Goal: Task Accomplishment & Management: Use online tool/utility

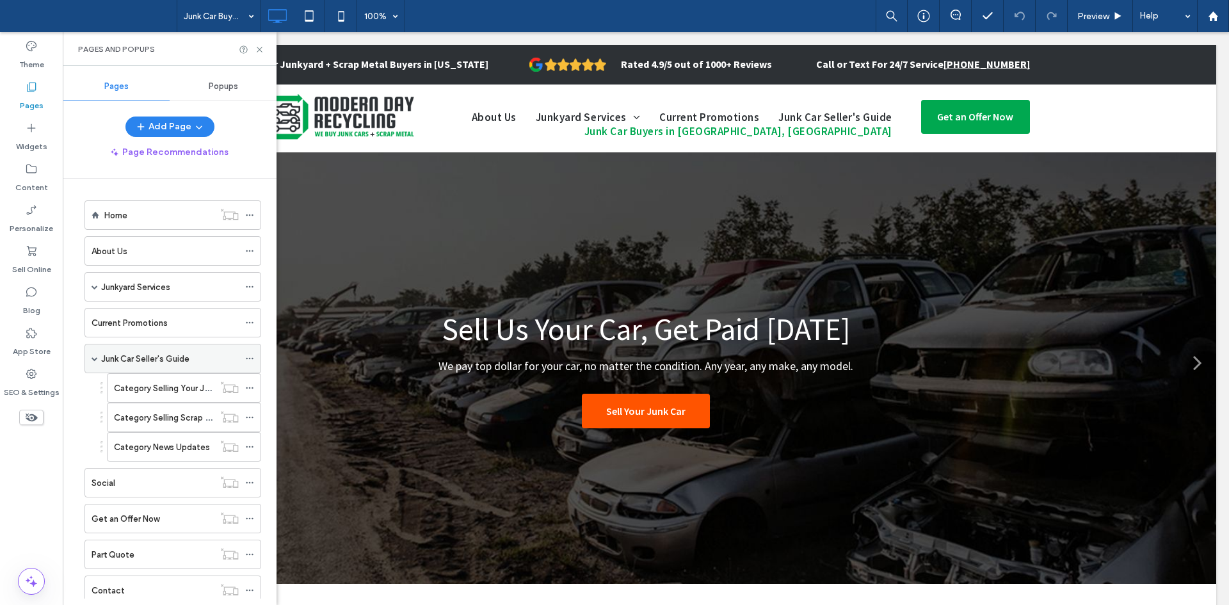
click at [93, 360] on span at bounding box center [95, 358] width 6 height 6
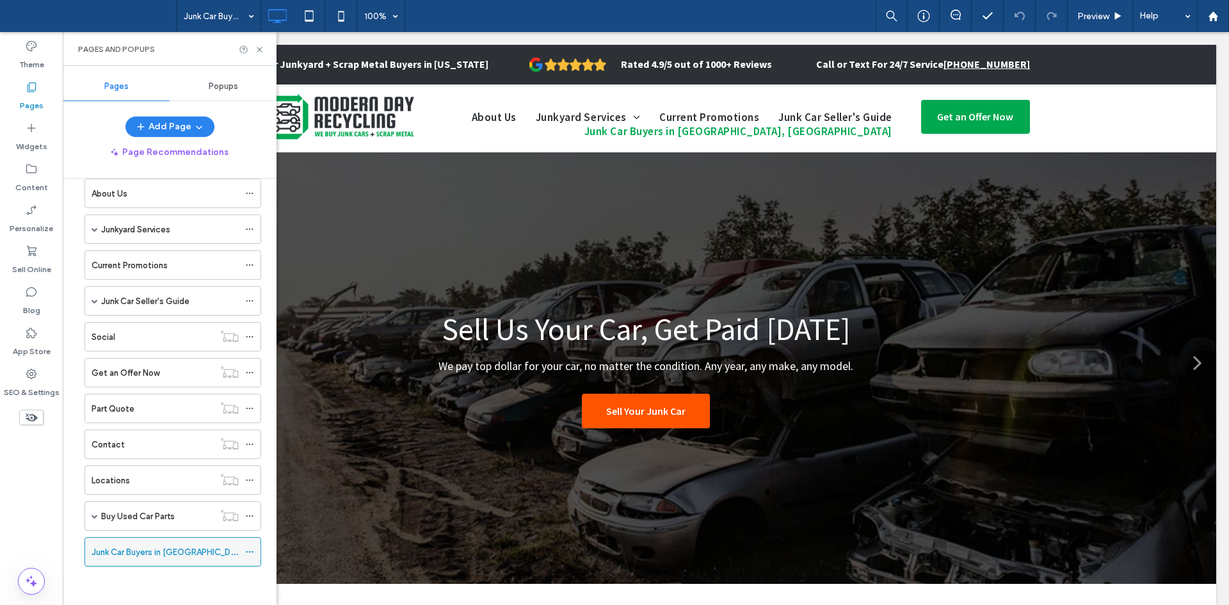
drag, startPoint x: 147, startPoint y: 534, endPoint x: 166, endPoint y: 555, distance: 28.1
click at [166, 555] on ol "Home About Us Junkyard Services Sell Your Junk Car Sell Your Scrap Metal Buy Us…" at bounding box center [165, 355] width 193 height 424
click at [166, 555] on label "Junk Car Buyers in [GEOGRAPHIC_DATA], [GEOGRAPHIC_DATA]" at bounding box center [215, 552] width 247 height 22
click at [249, 551] on icon at bounding box center [249, 552] width 9 height 9
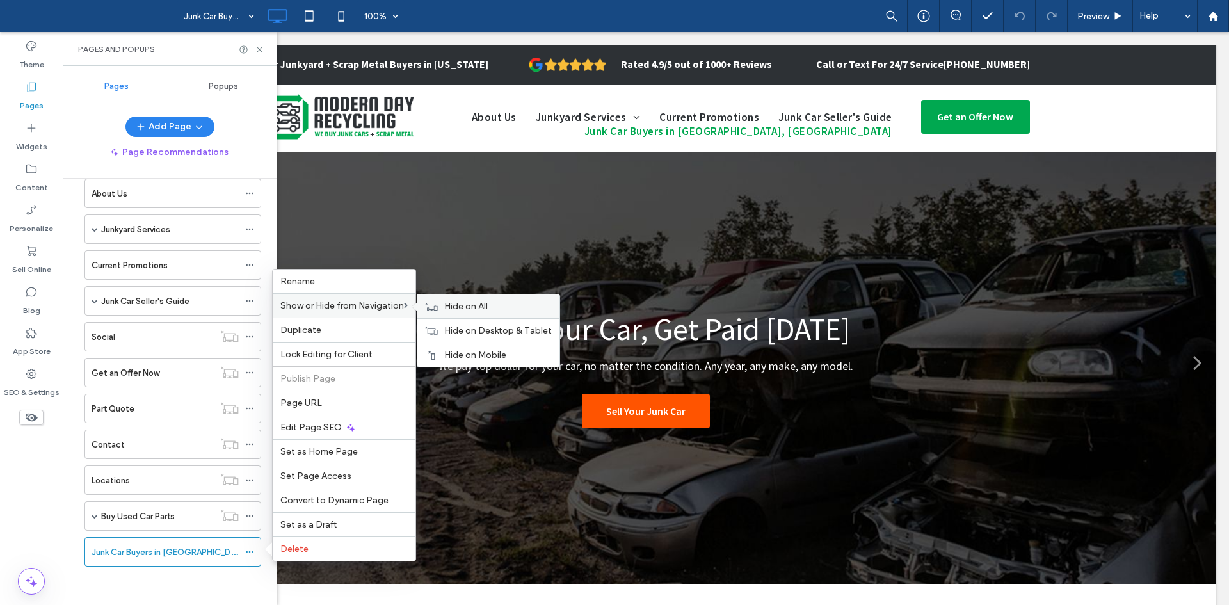
click at [460, 305] on span "Hide on All" at bounding box center [466, 306] width 44 height 11
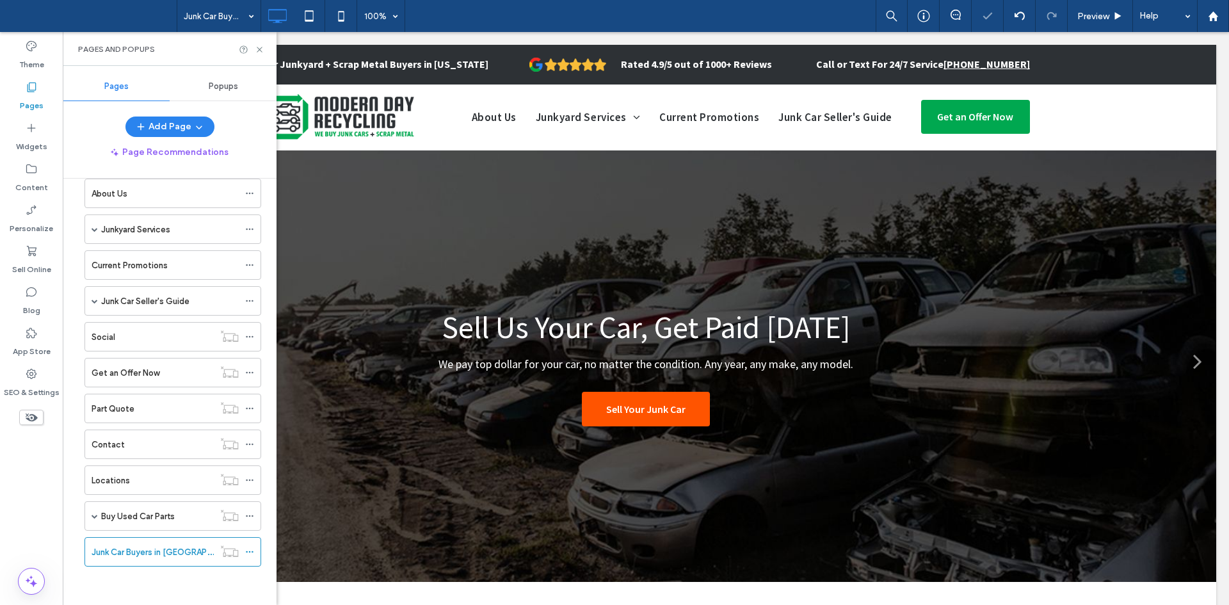
click at [140, 570] on div "Home About Us Junkyard Services Sell Your Junk Car Sell Your Scrap Metal Buy Us…" at bounding box center [165, 359] width 193 height 446
drag, startPoint x: 167, startPoint y: 561, endPoint x: 164, endPoint y: 472, distance: 89.1
click at [168, 485] on label "Junk Car Buyers in [GEOGRAPHIC_DATA], [GEOGRAPHIC_DATA]" at bounding box center [215, 480] width 247 height 22
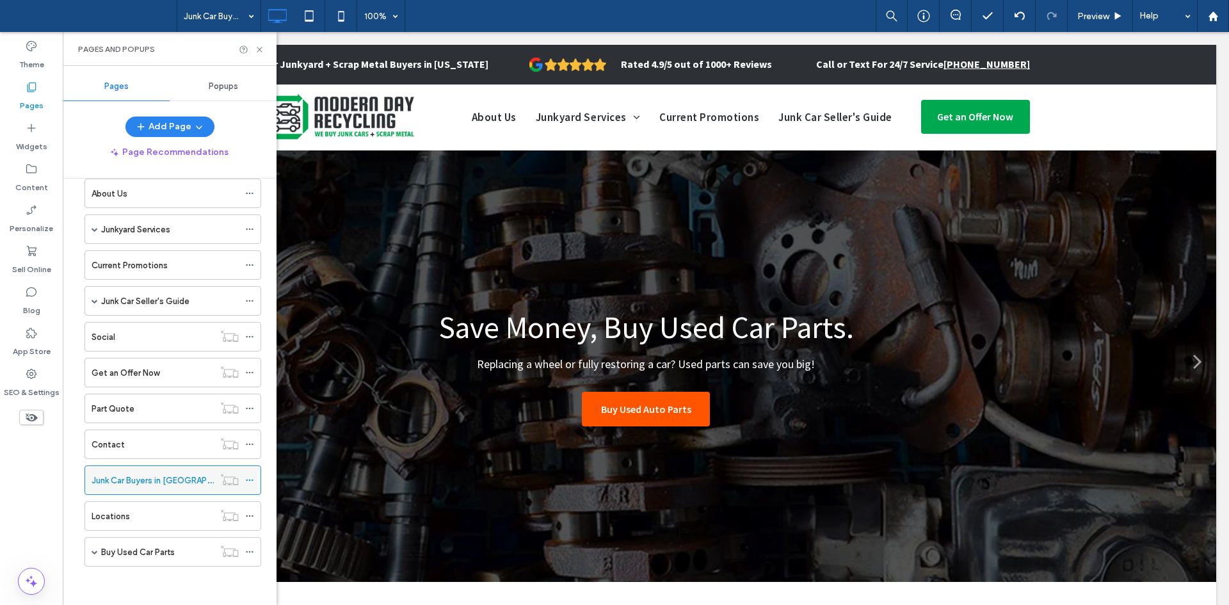
click at [250, 478] on icon at bounding box center [249, 480] width 9 height 9
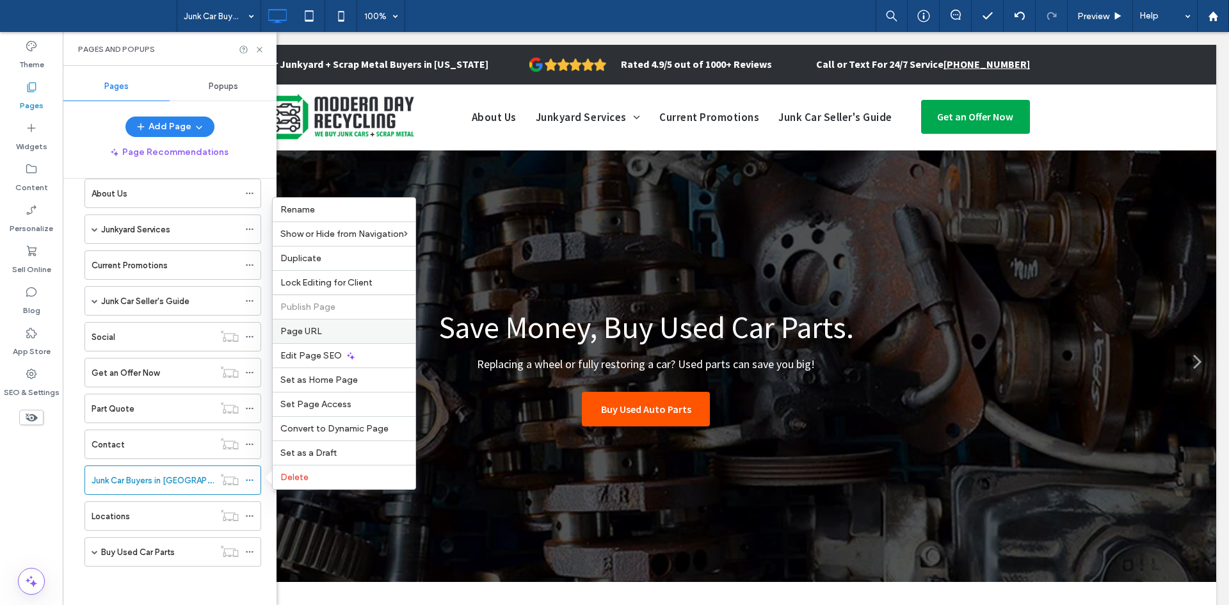
click at [345, 336] on label "Page URL" at bounding box center [343, 331] width 127 height 11
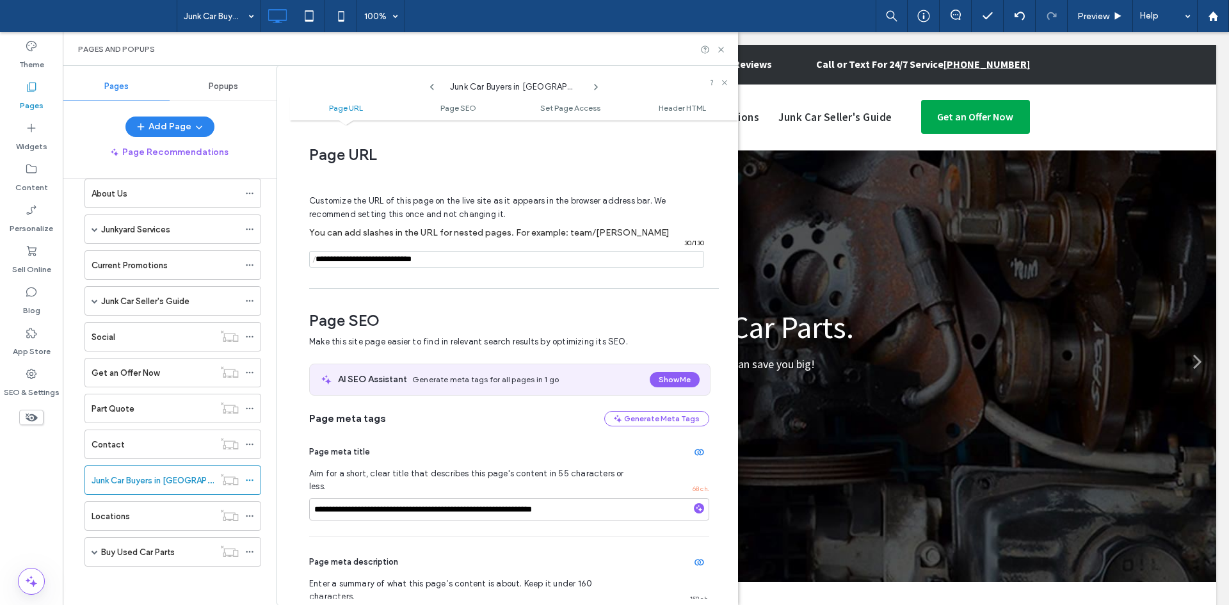
scroll to position [48, 0]
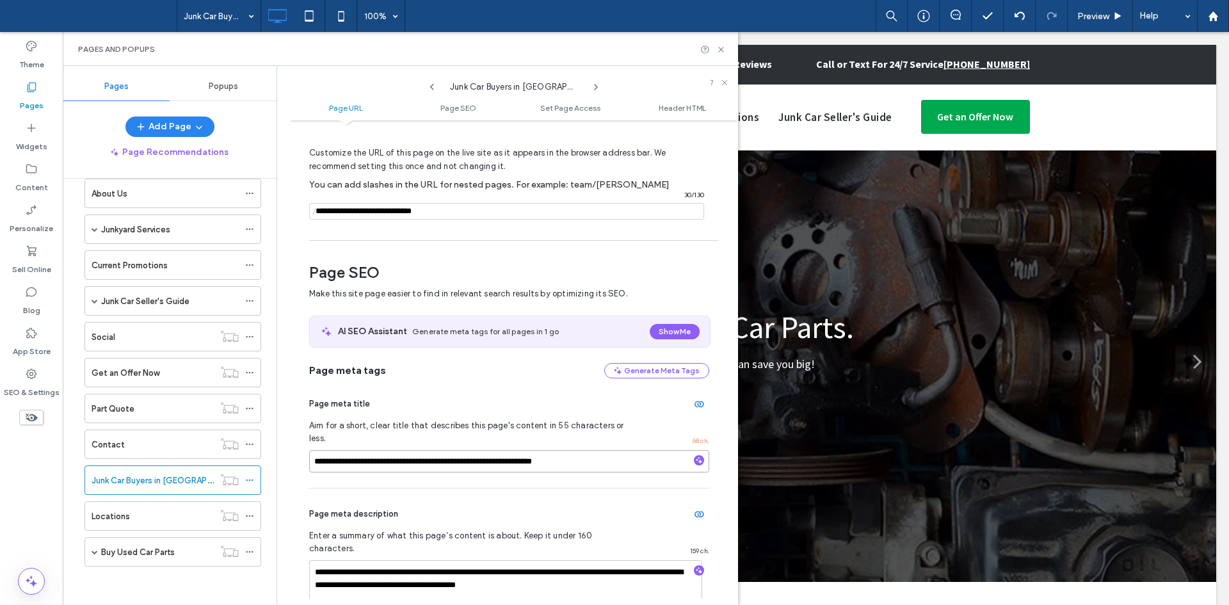
click at [449, 450] on input "**********" at bounding box center [509, 461] width 400 height 22
paste input
type input "**********"
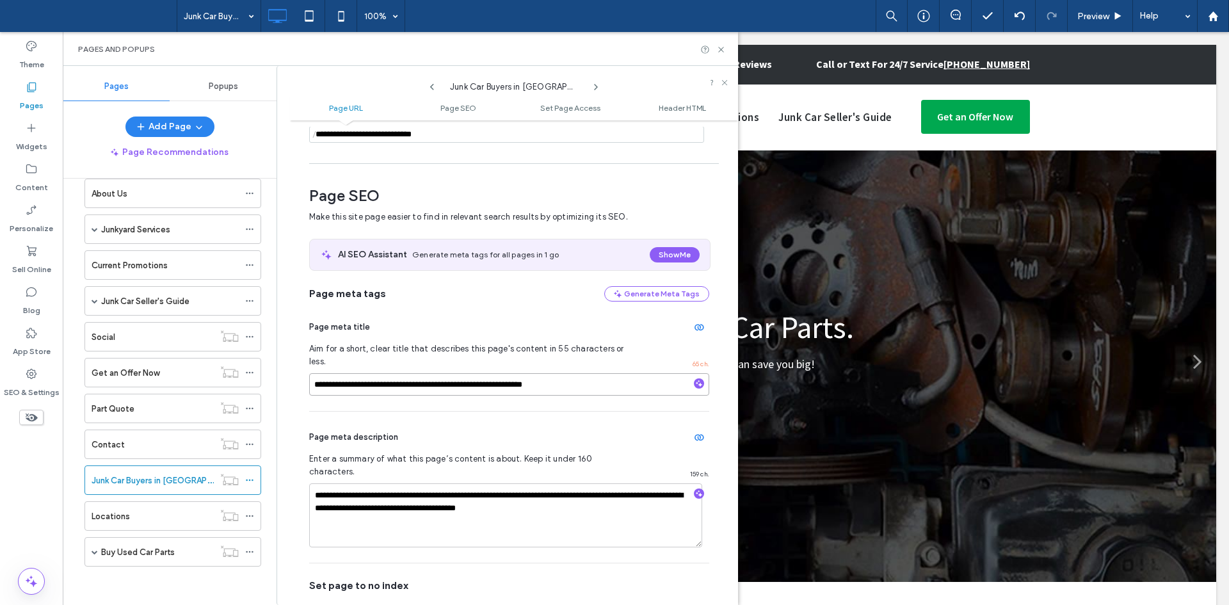
scroll to position [147, 0]
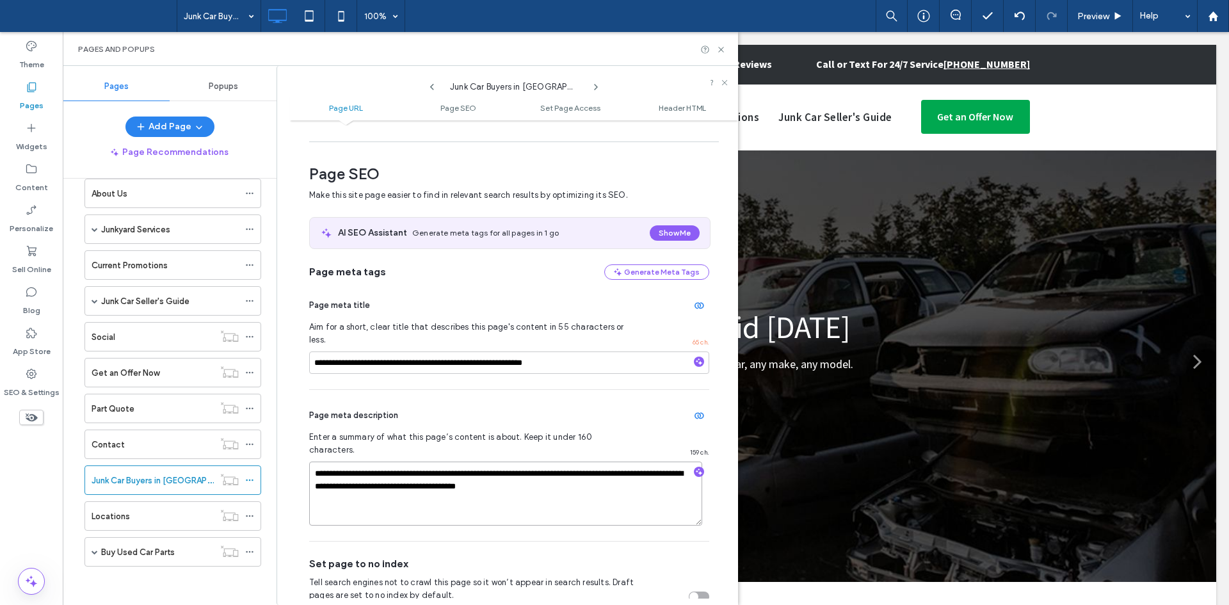
paste textarea
type textarea "**********"
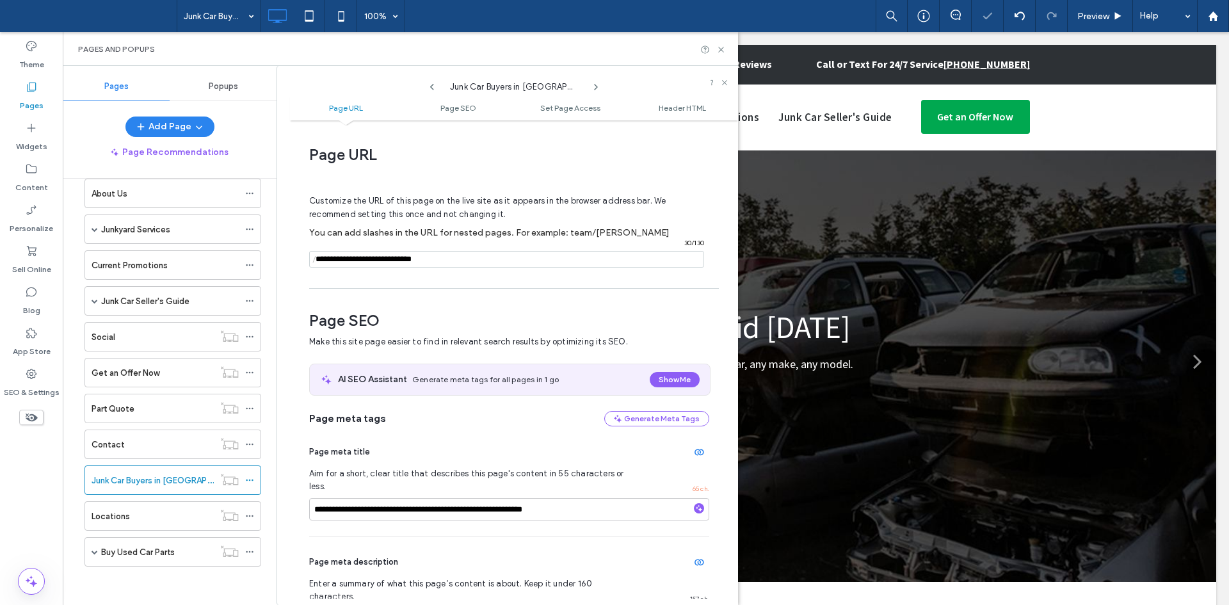
click at [479, 264] on input "notEmpty" at bounding box center [506, 259] width 395 height 17
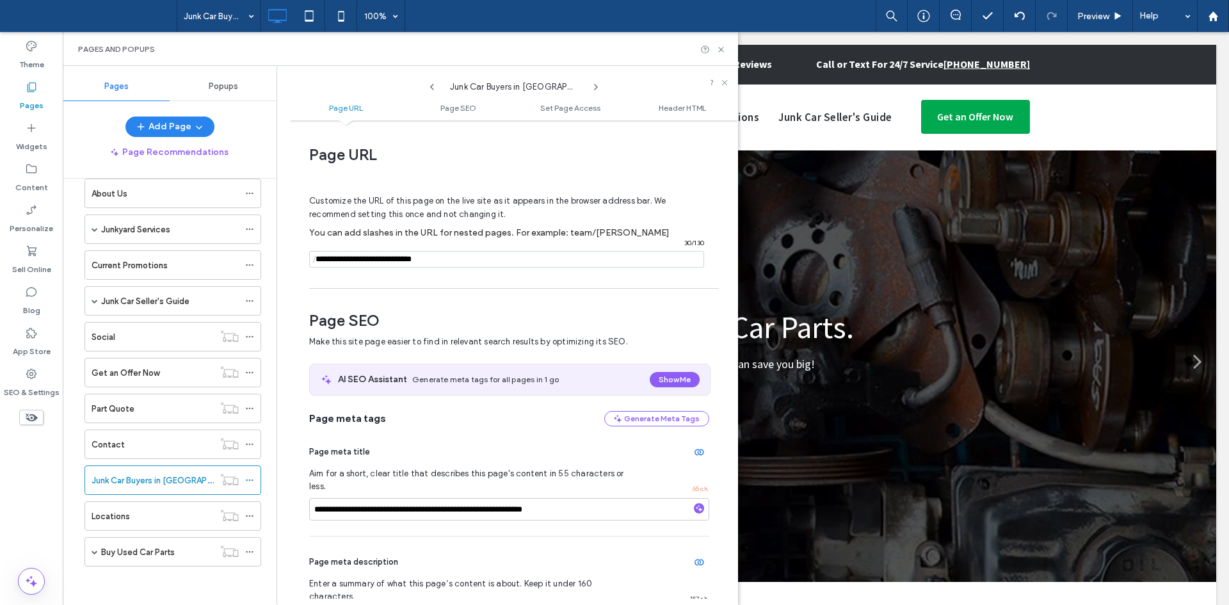
paste input "**********"
type input "**********"
click at [502, 252] on input "notEmpty" at bounding box center [506, 259] width 395 height 17
click at [519, 255] on div at bounding box center [614, 302] width 1229 height 605
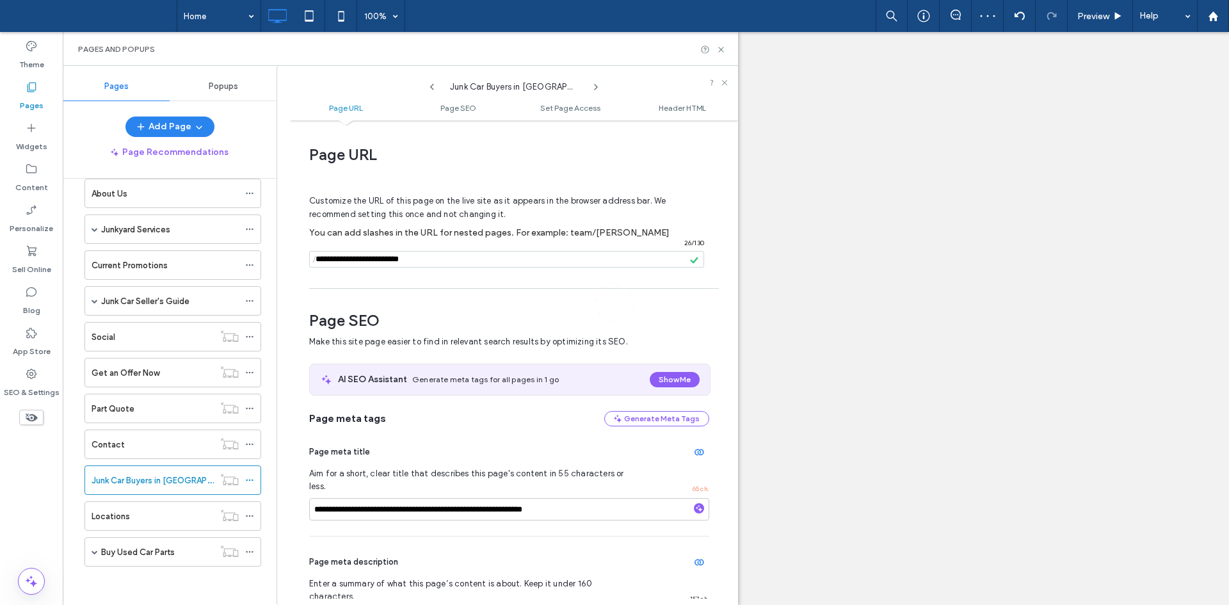
drag, startPoint x: 529, startPoint y: 256, endPoint x: 544, endPoint y: 257, distance: 15.4
click at [530, 257] on div "Home 100% Preview Help Site Comments Team & Clients Automate new comments Insta…" at bounding box center [614, 302] width 1229 height 605
click at [540, 257] on input "notEmpty" at bounding box center [506, 259] width 395 height 17
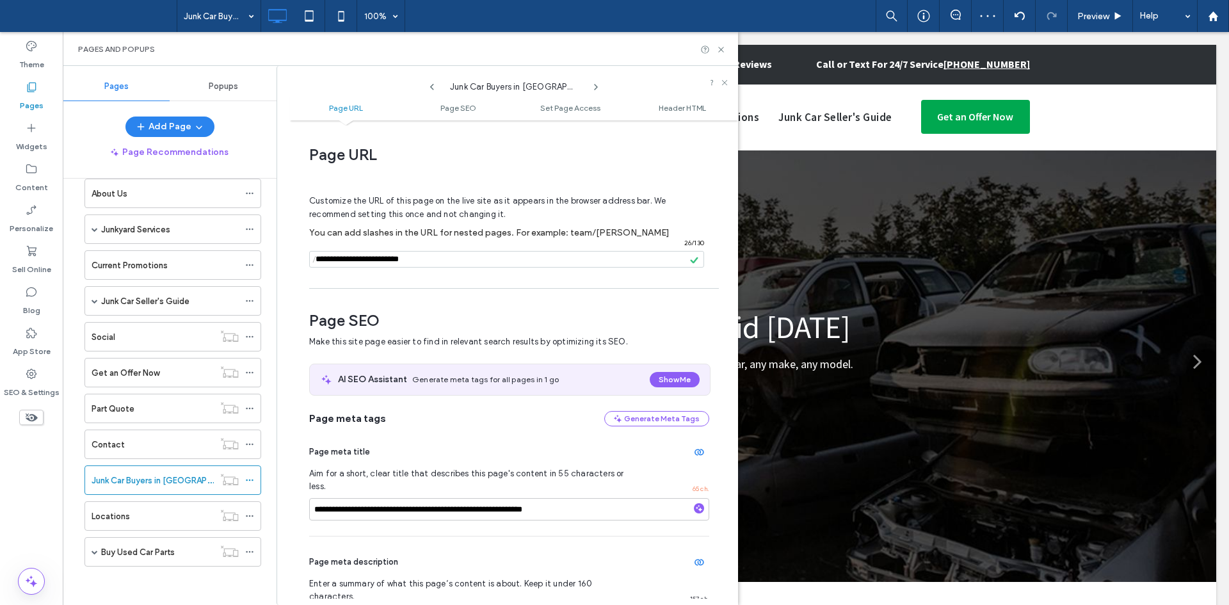
click at [544, 257] on input "notEmpty" at bounding box center [506, 259] width 395 height 17
click at [172, 473] on div "Junk Car Buyers in [GEOGRAPHIC_DATA], [GEOGRAPHIC_DATA]" at bounding box center [153, 480] width 122 height 28
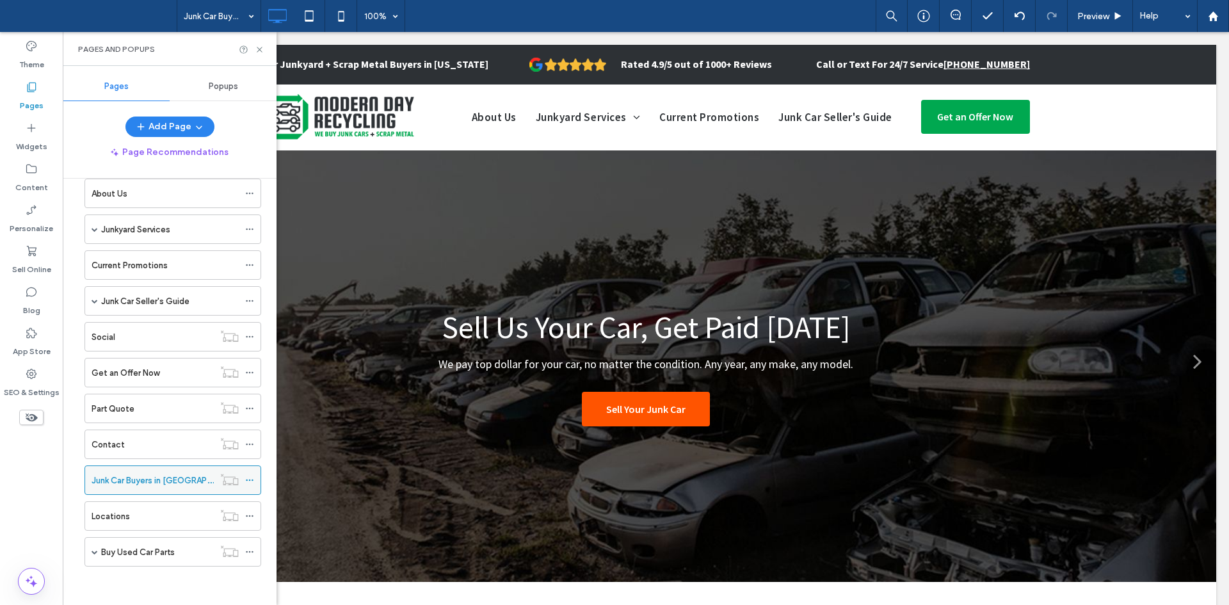
click at [172, 473] on div "Junk Car Buyers in [GEOGRAPHIC_DATA], [GEOGRAPHIC_DATA]" at bounding box center [153, 480] width 122 height 28
click at [150, 366] on label "Get an Offer Now" at bounding box center [126, 373] width 68 height 22
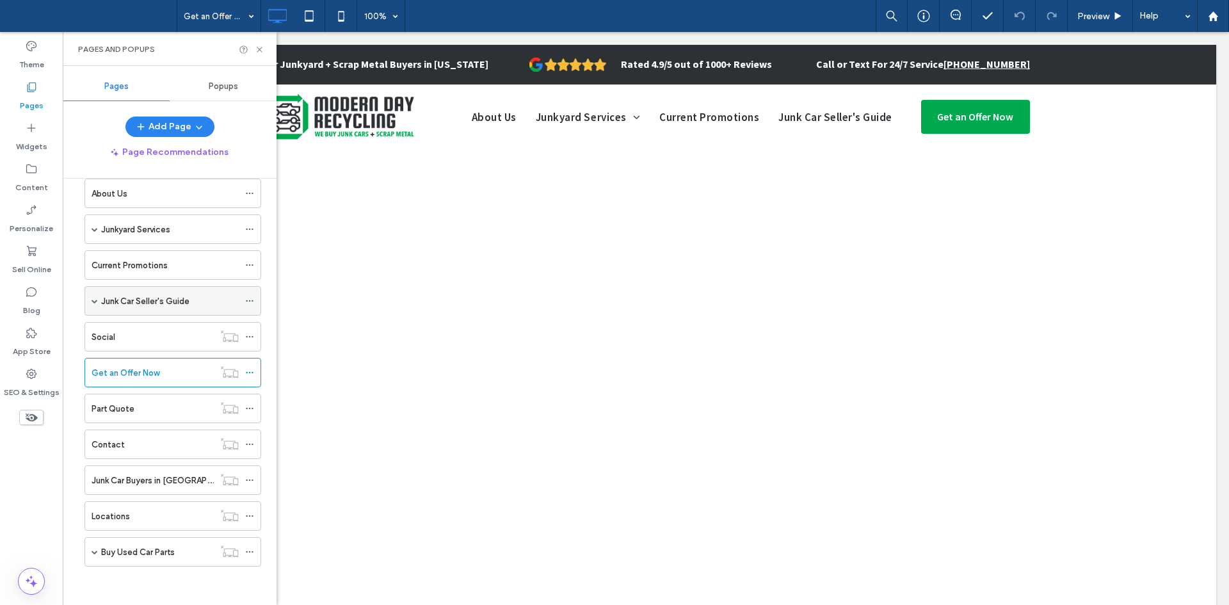
click at [149, 293] on div "Junk Car Seller's Guide" at bounding box center [170, 301] width 138 height 28
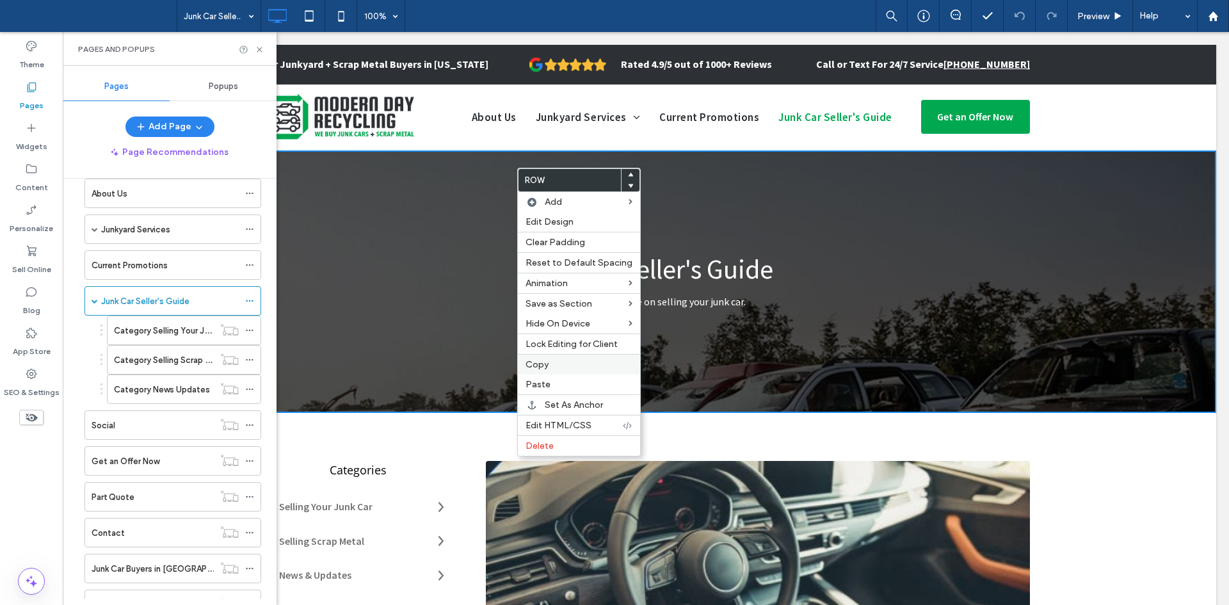
click at [542, 362] on span "Copy" at bounding box center [537, 364] width 23 height 11
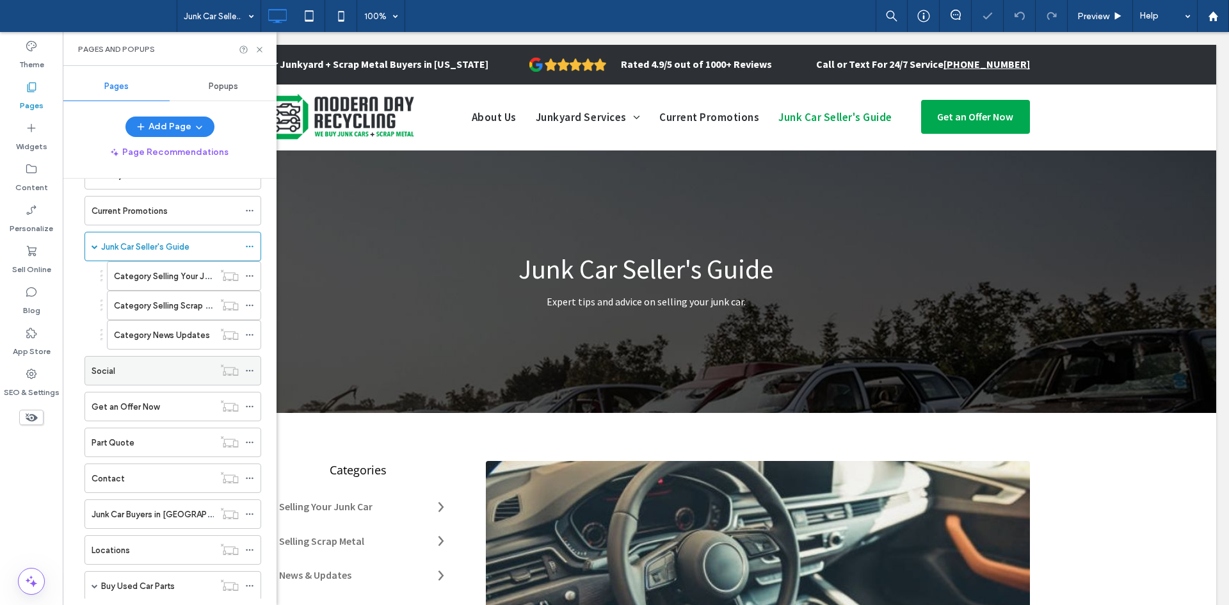
scroll to position [146, 0]
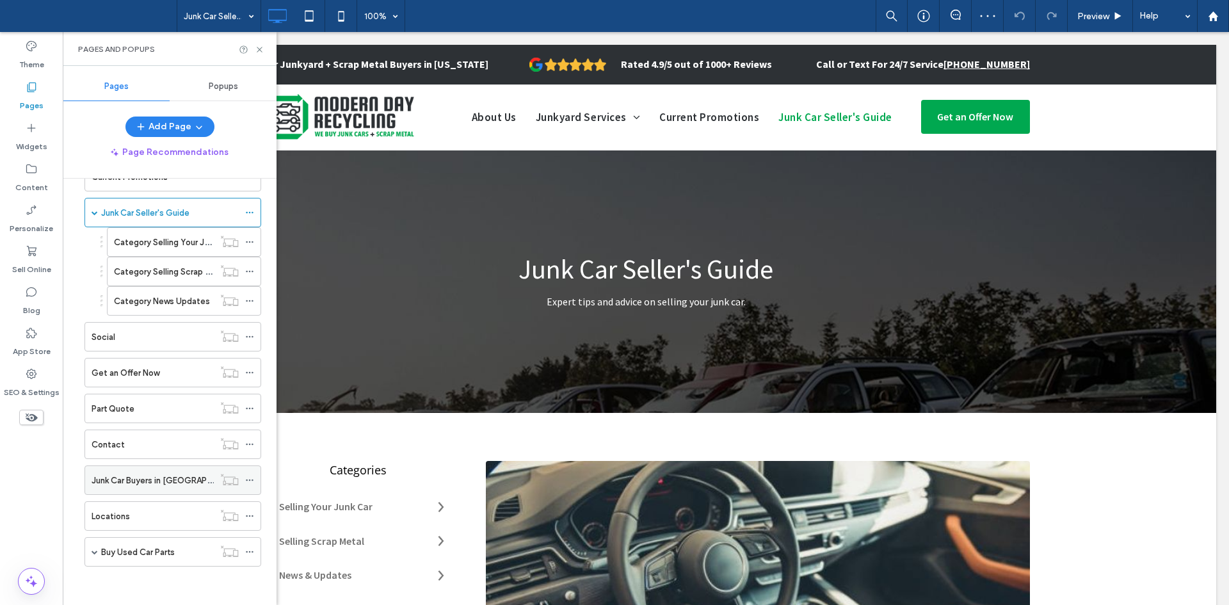
click at [163, 467] on div "Junk Car Buyers in [GEOGRAPHIC_DATA], [GEOGRAPHIC_DATA]" at bounding box center [153, 480] width 122 height 28
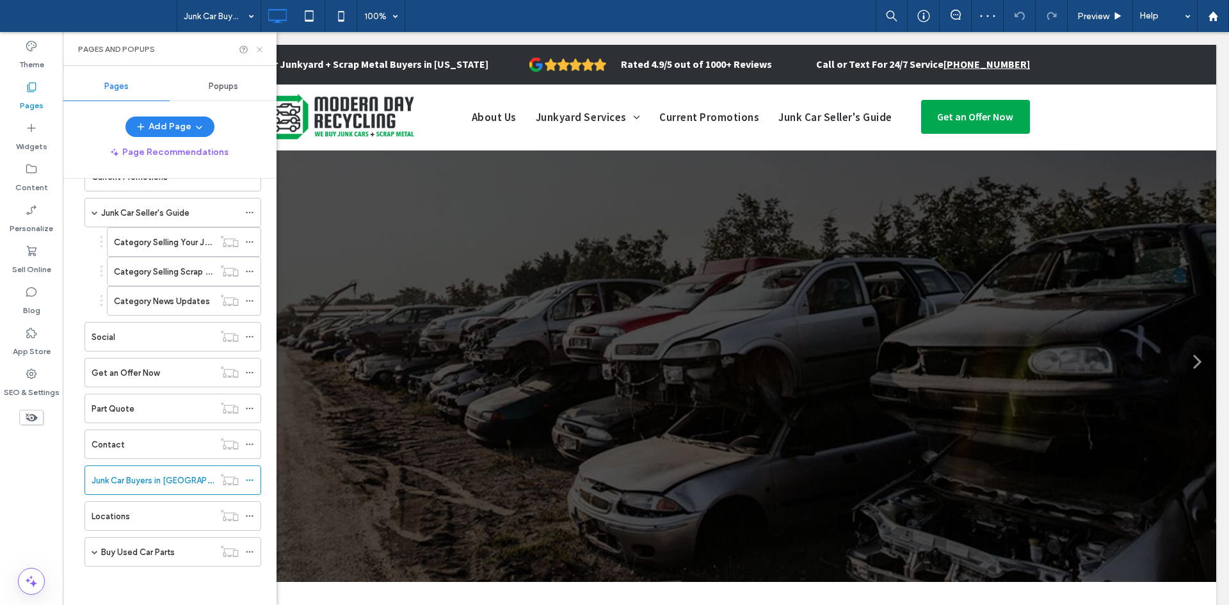
click at [258, 47] on use at bounding box center [259, 49] width 5 height 5
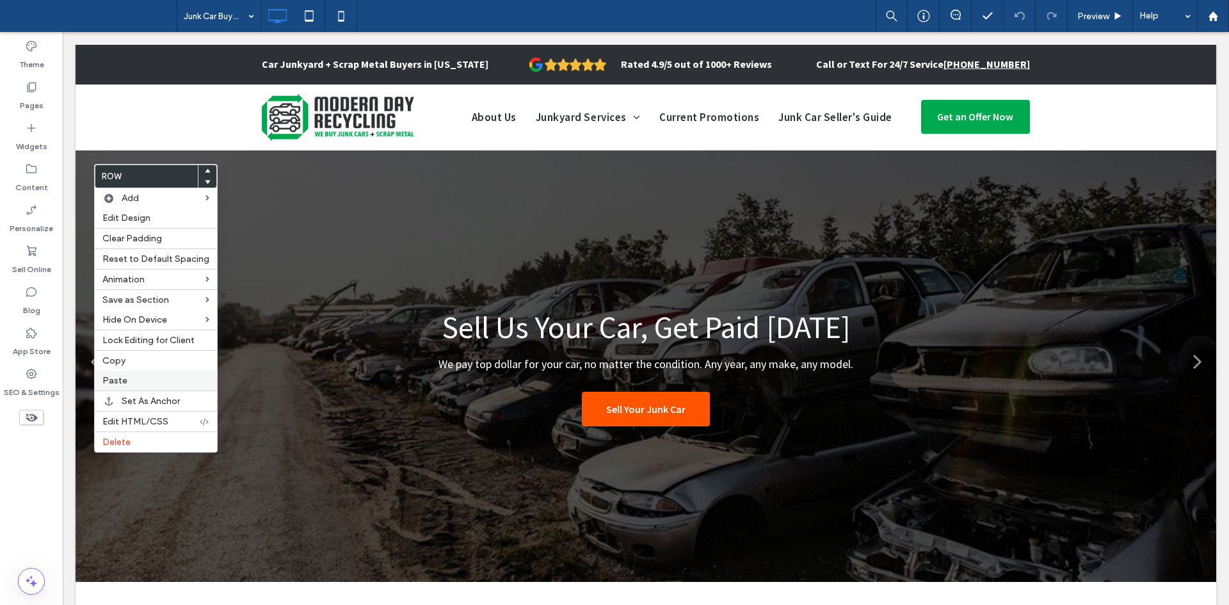
click at [121, 376] on span "Paste" at bounding box center [114, 380] width 25 height 11
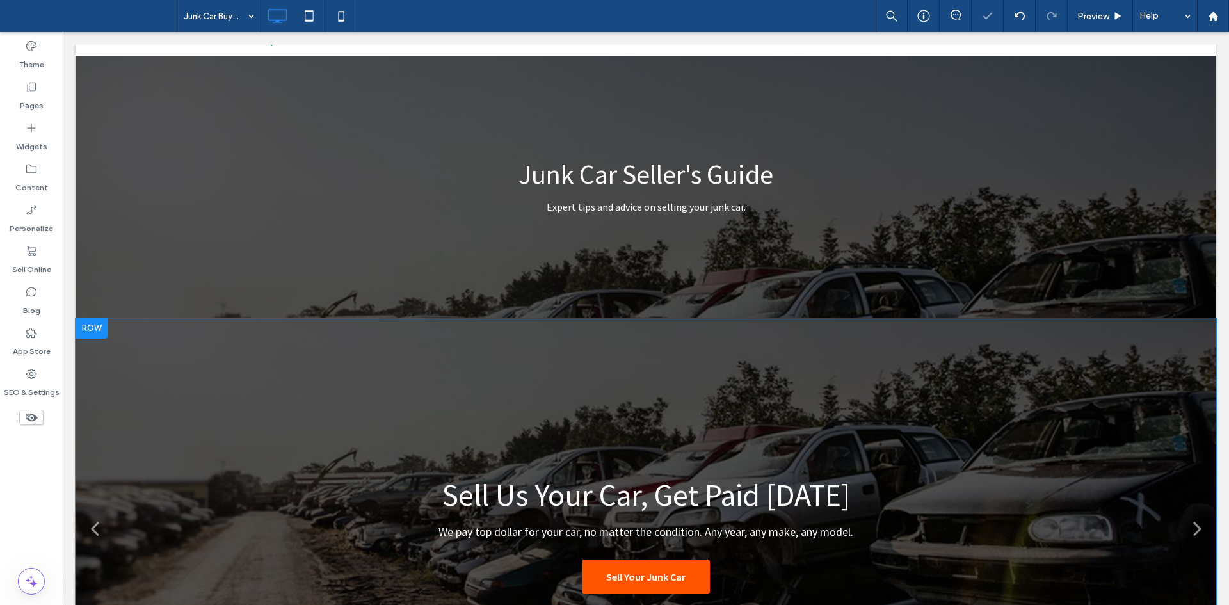
scroll to position [124, 0]
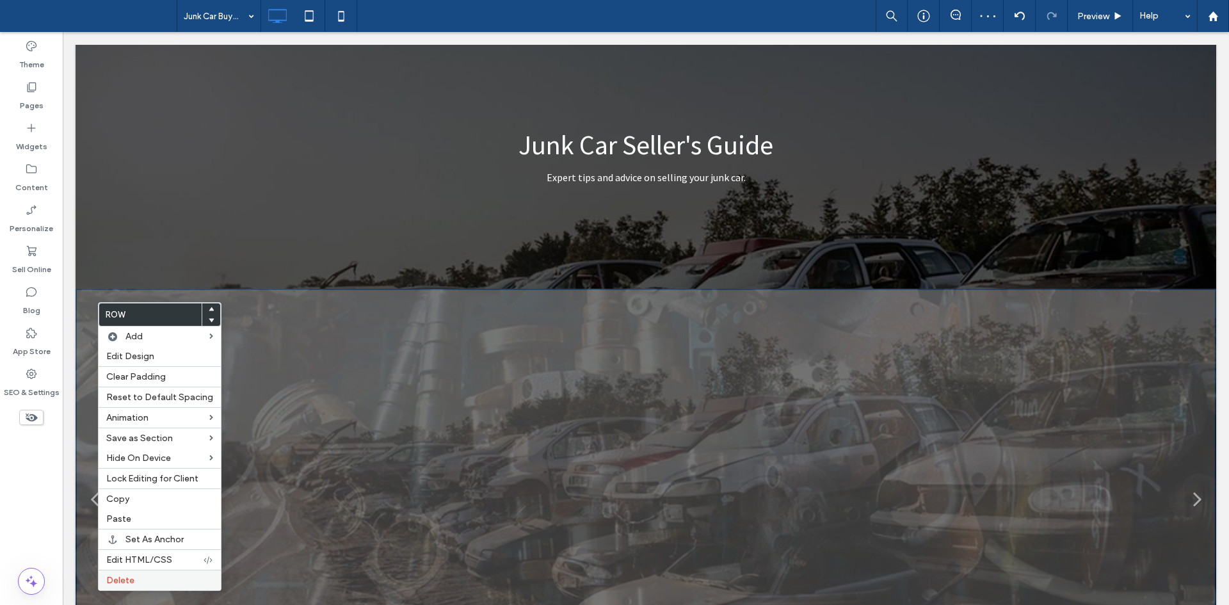
click at [152, 576] on label "Delete" at bounding box center [159, 580] width 107 height 11
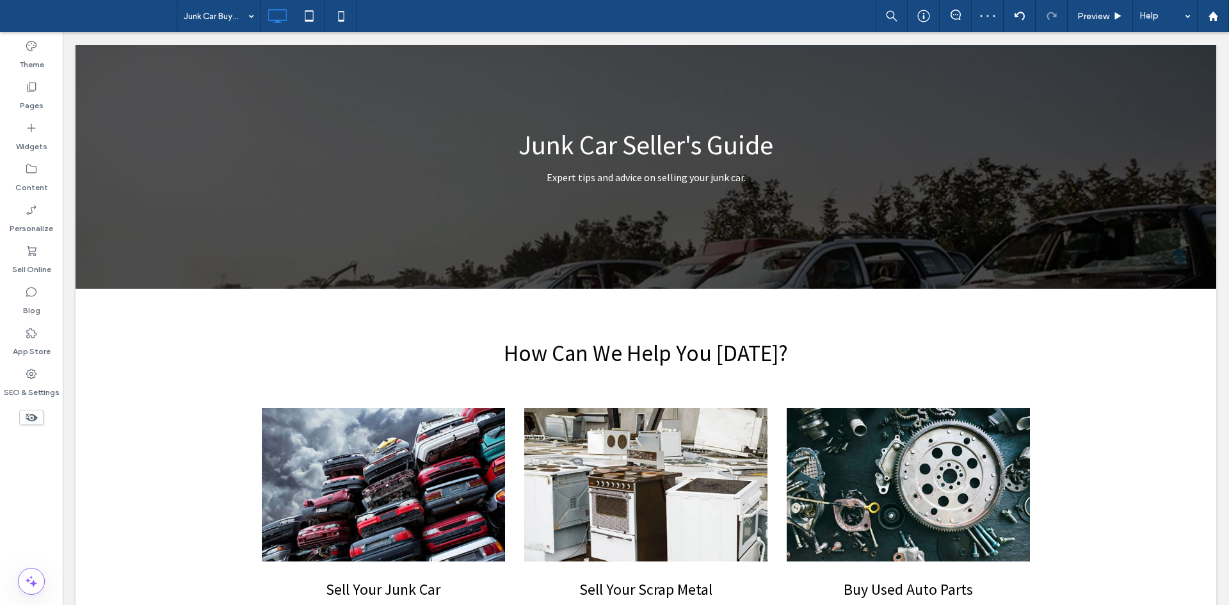
scroll to position [0, 0]
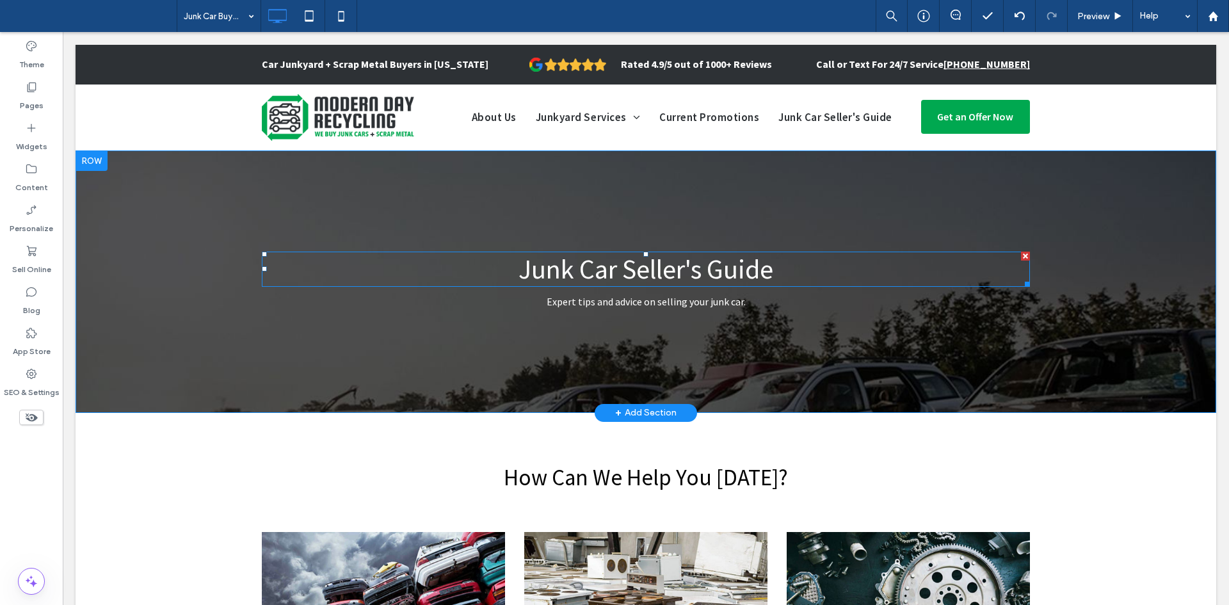
click at [623, 259] on span "Junk Car Seller's Guide" at bounding box center [646, 268] width 255 height 33
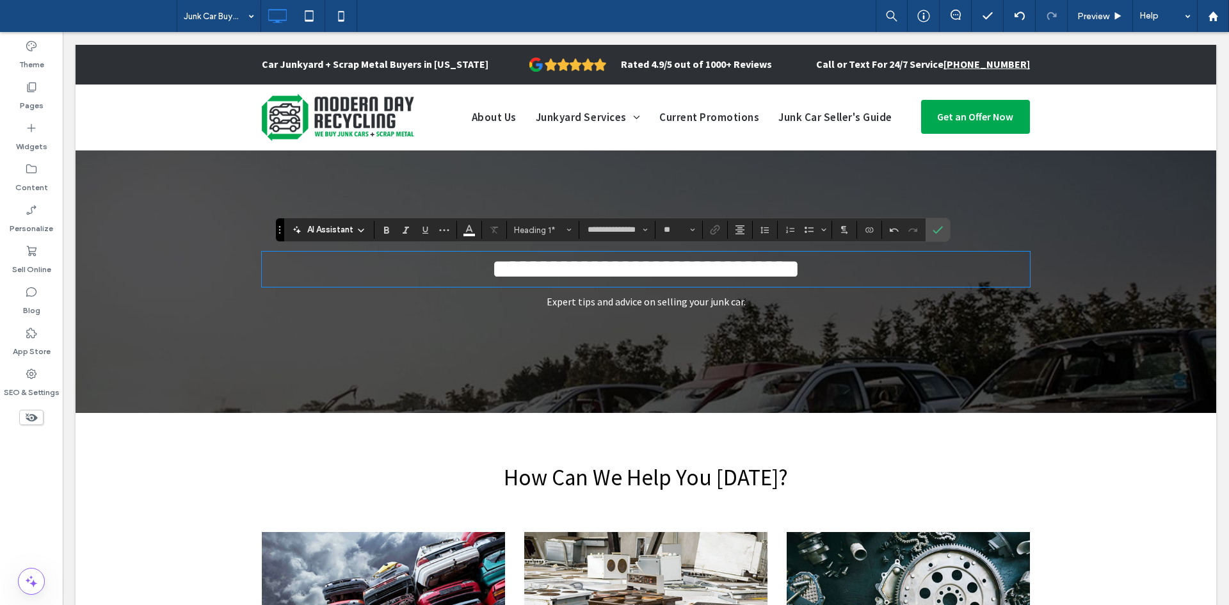
click at [754, 298] on p "Expert tips and advice on selling your junk car." at bounding box center [646, 301] width 768 height 17
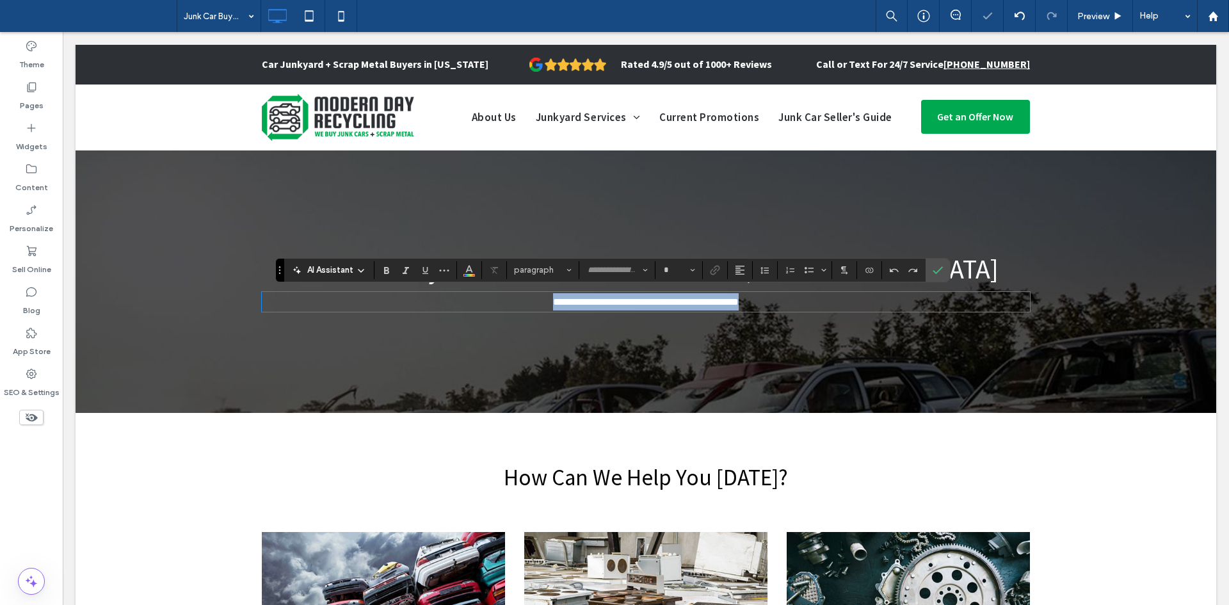
type input "**********"
type input "**"
paste div
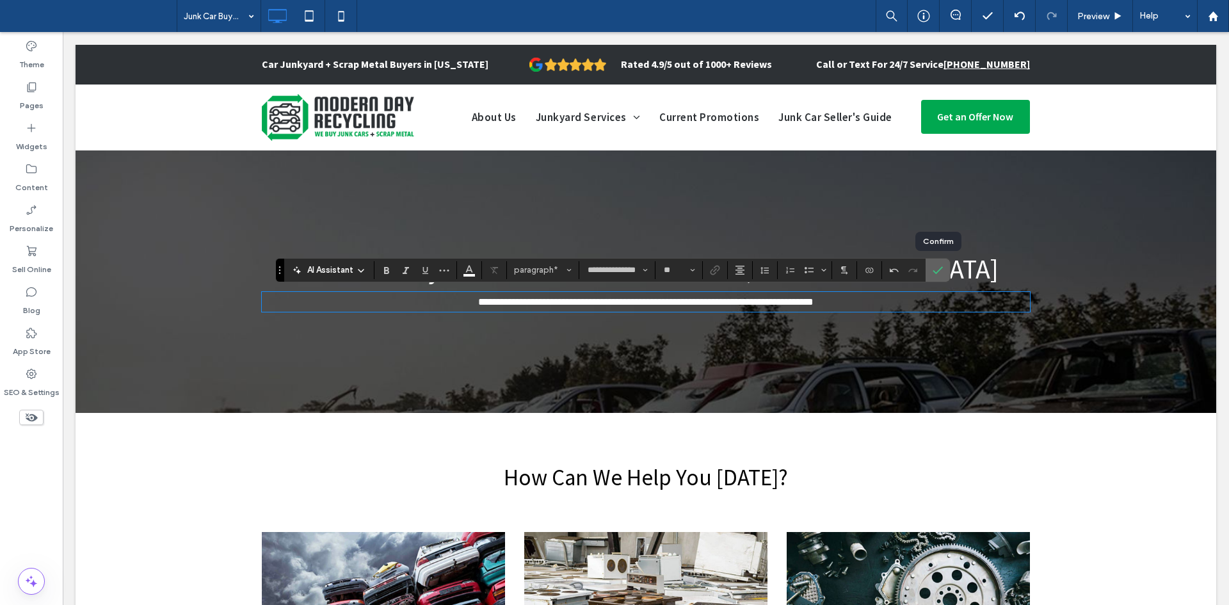
click at [940, 265] on icon "Confirm" at bounding box center [938, 270] width 10 height 10
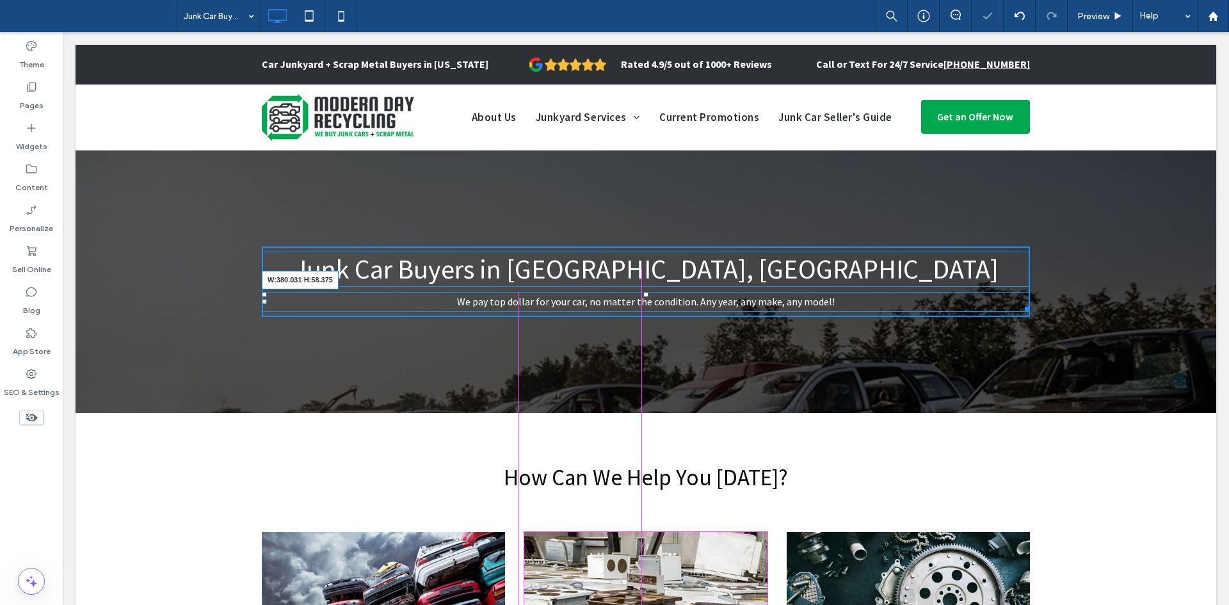
drag, startPoint x: 1021, startPoint y: 307, endPoint x: 1229, endPoint y: 231, distance: 221.6
drag, startPoint x: 641, startPoint y: 295, endPoint x: 706, endPoint y: 330, distance: 73.3
click at [644, 297] on div at bounding box center [646, 294] width 5 height 5
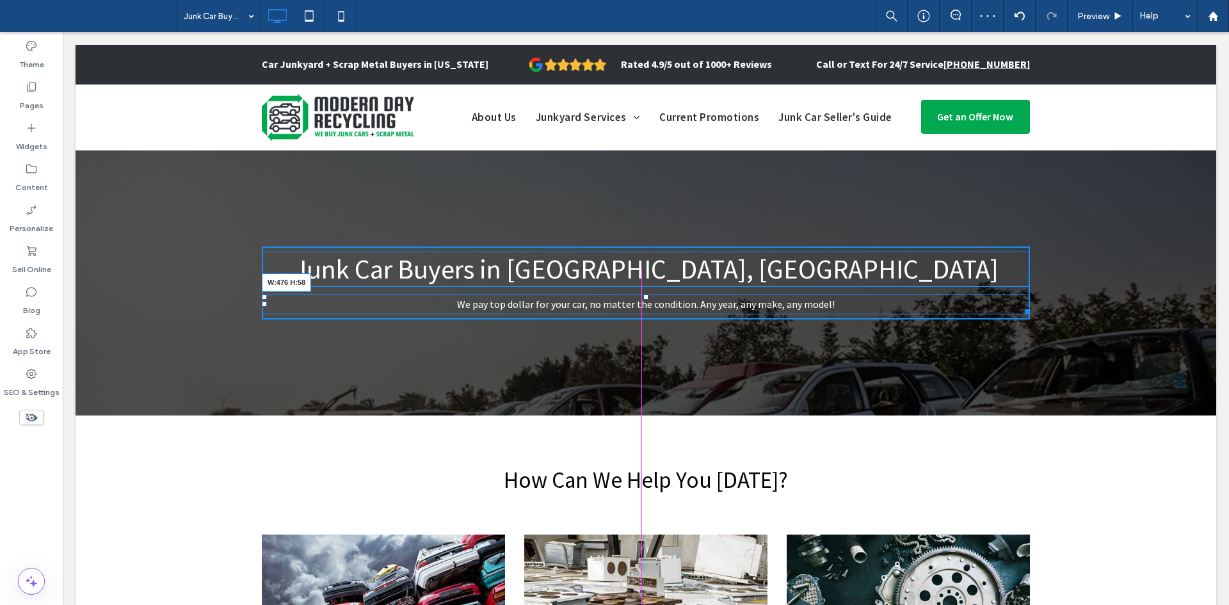
drag, startPoint x: 1017, startPoint y: 311, endPoint x: 1188, endPoint y: 297, distance: 172.1
click at [1188, 297] on div "Junk Car Buyers in Absecon, NJ We pay top dollar for your car, no matter the co…" at bounding box center [646, 282] width 1141 height 265
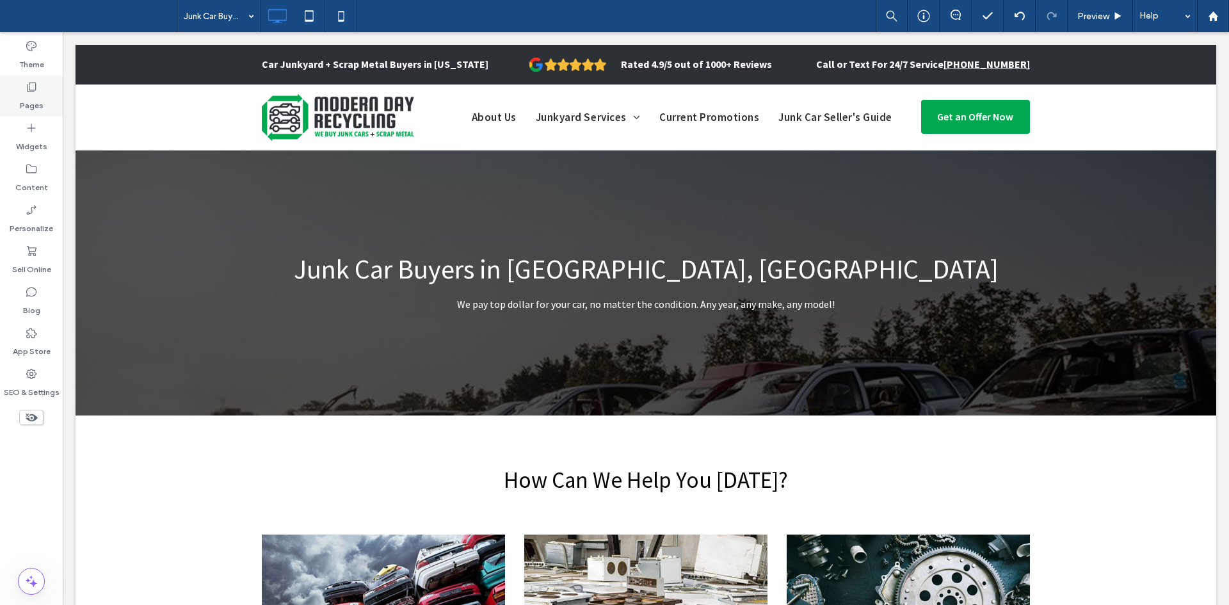
click at [31, 87] on icon at bounding box center [31, 87] width 13 height 13
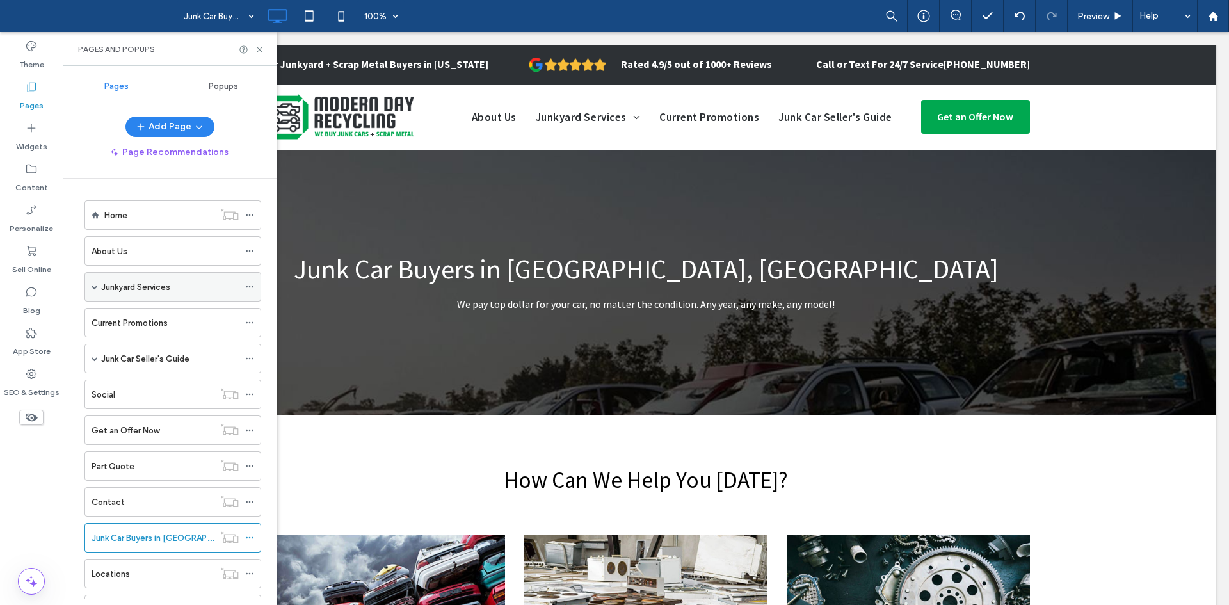
scroll to position [58, 0]
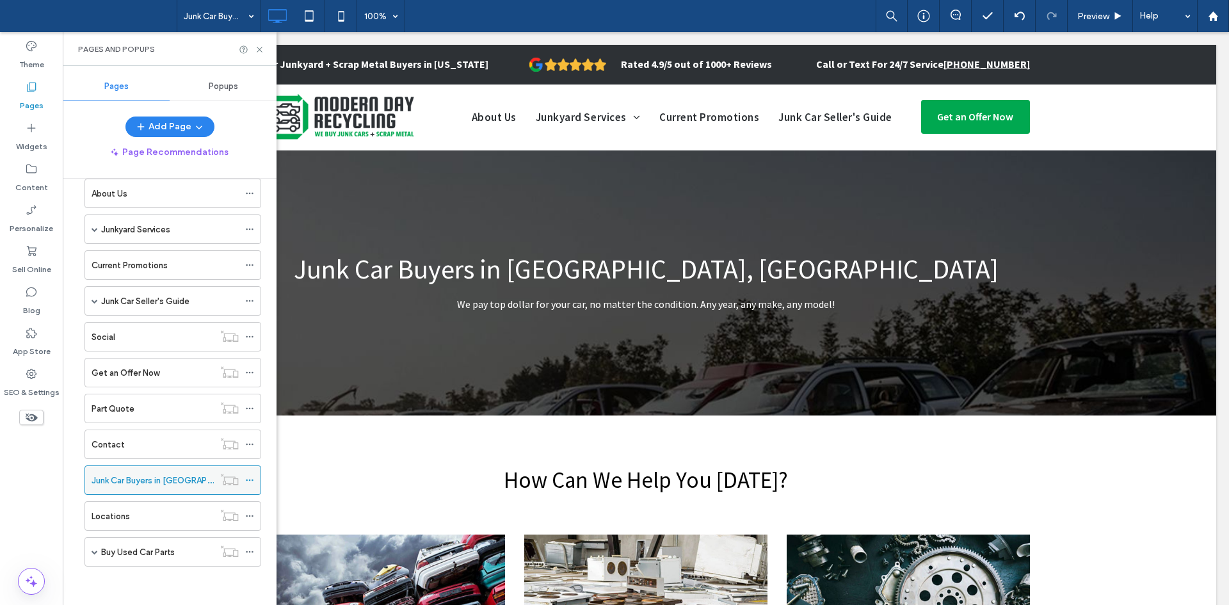
click at [251, 476] on icon at bounding box center [249, 480] width 9 height 9
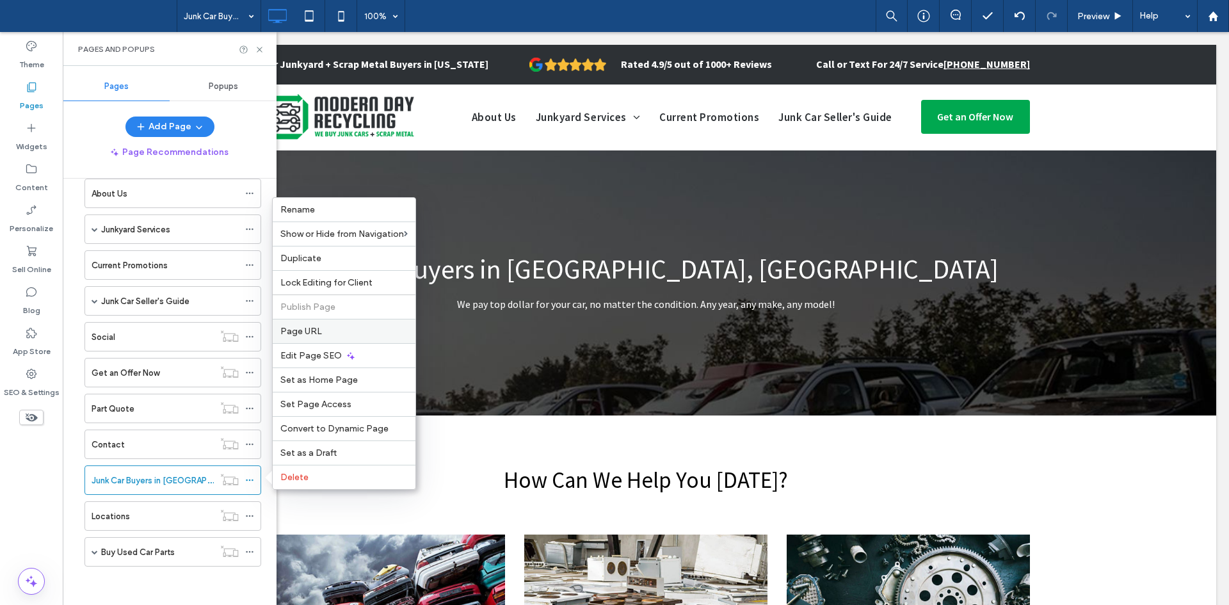
click at [308, 327] on span "Page URL" at bounding box center [301, 331] width 42 height 11
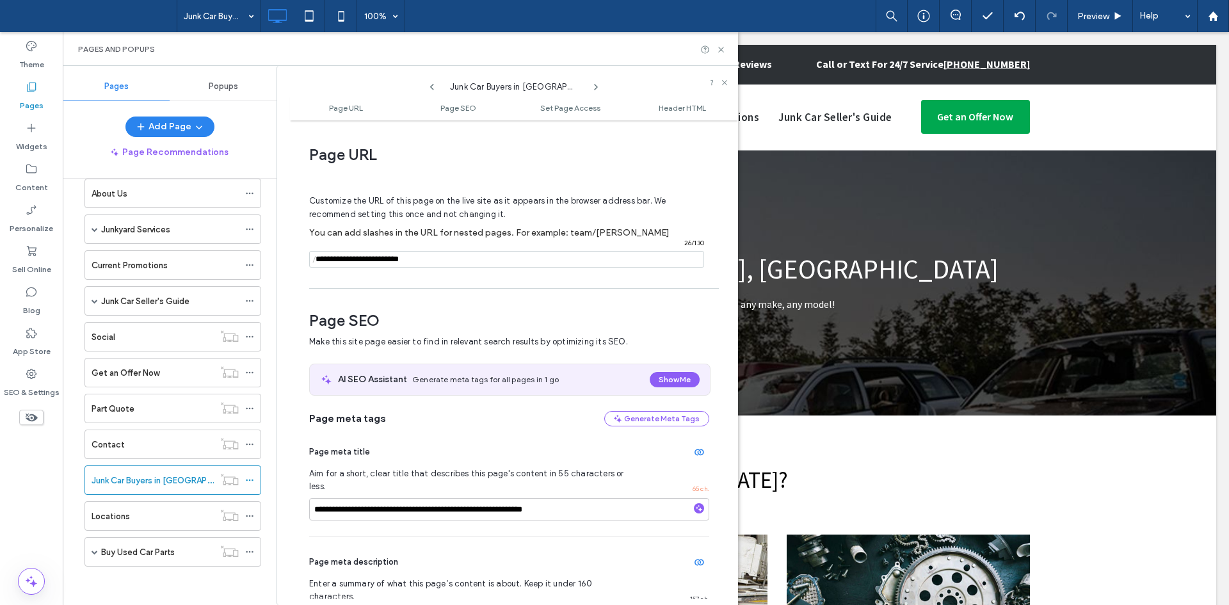
click at [441, 262] on input "notEmpty" at bounding box center [506, 259] width 395 height 17
click at [503, 255] on input "notEmpty" at bounding box center [506, 259] width 395 height 17
click at [156, 480] on label "Junk Car Buyers in [GEOGRAPHIC_DATA], [GEOGRAPHIC_DATA]" at bounding box center [215, 480] width 247 height 22
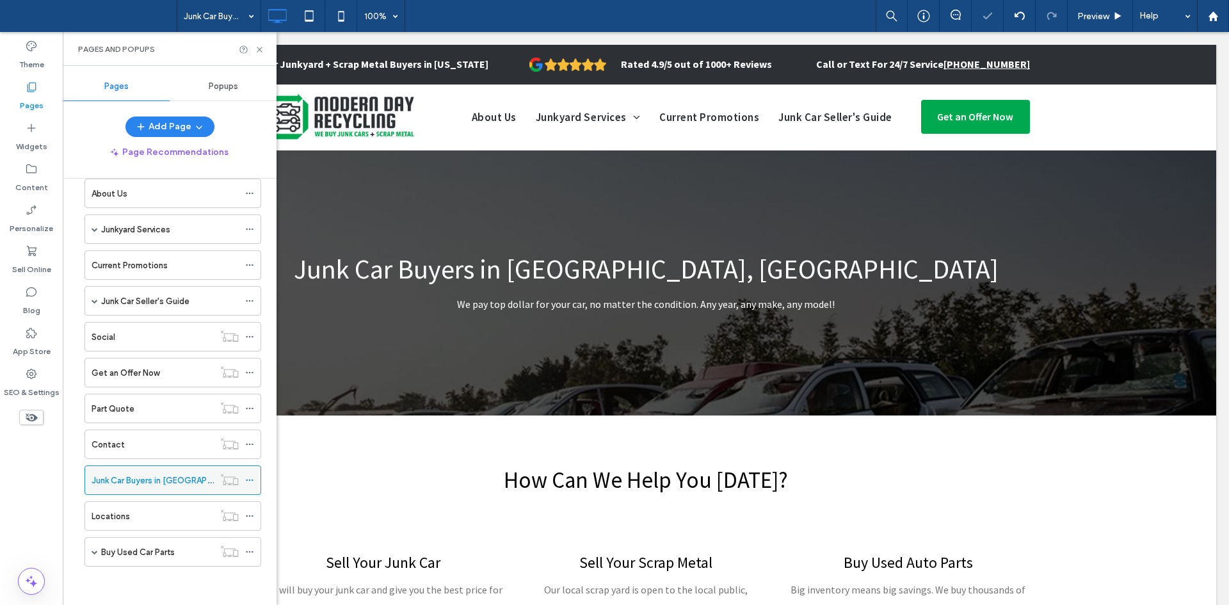
scroll to position [0, 0]
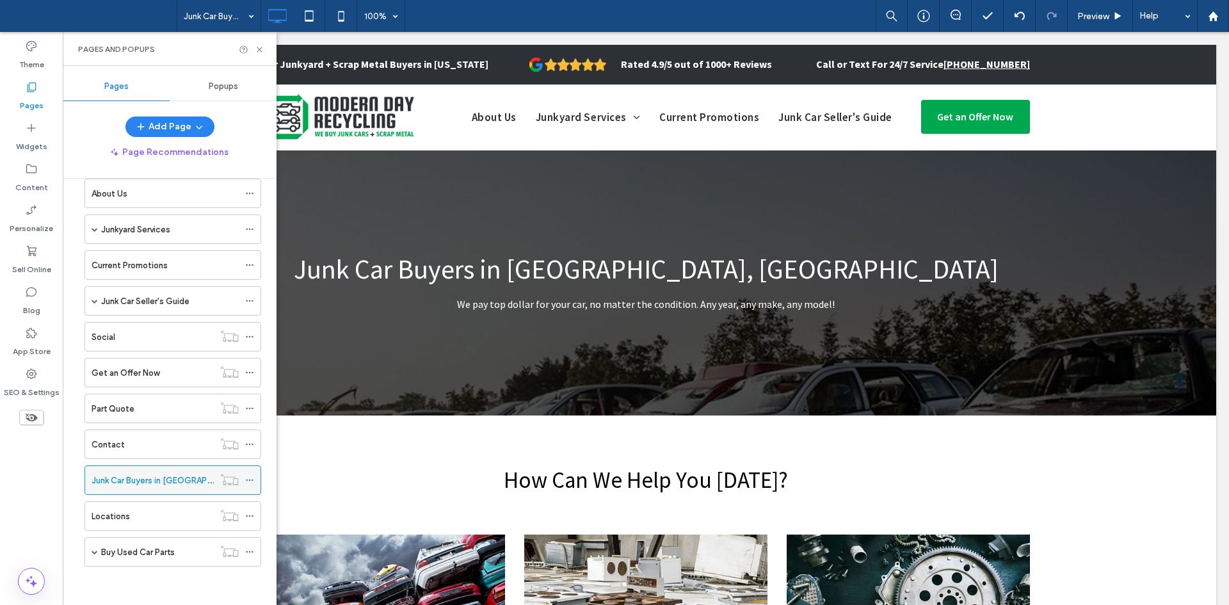
click at [172, 487] on div "Junk Car Buyers in [GEOGRAPHIC_DATA], [GEOGRAPHIC_DATA]" at bounding box center [153, 480] width 122 height 28
click at [677, 301] on span "We pay top dollar for your car, no matter the condition. Any year, any make, an…" at bounding box center [646, 304] width 378 height 13
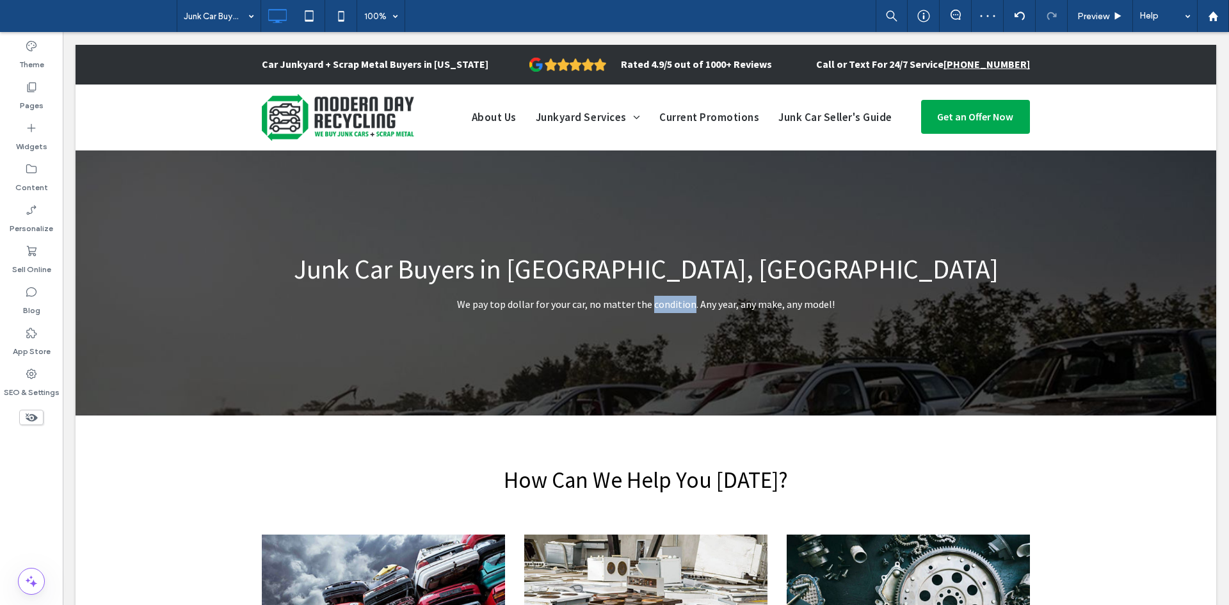
click at [677, 301] on span "We pay top dollar for your car, no matter the condition. Any year, any make, an…" at bounding box center [646, 304] width 378 height 13
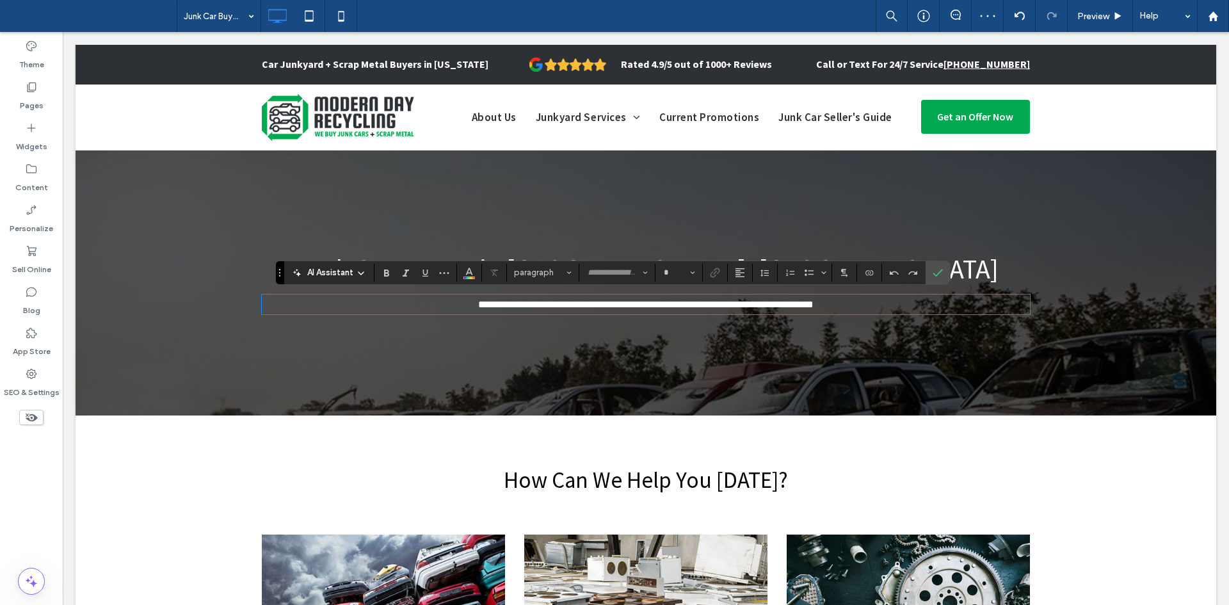
type input "**********"
type input "**"
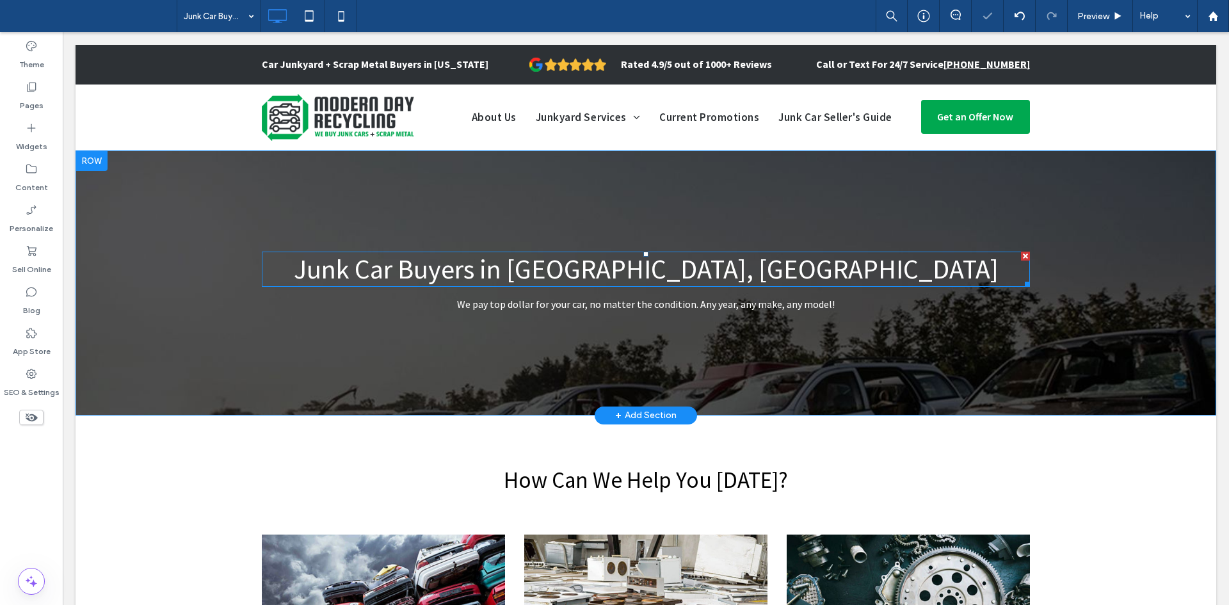
click at [855, 277] on h1 "Junk Car Buyers in [GEOGRAPHIC_DATA], [GEOGRAPHIC_DATA]" at bounding box center [646, 269] width 768 height 32
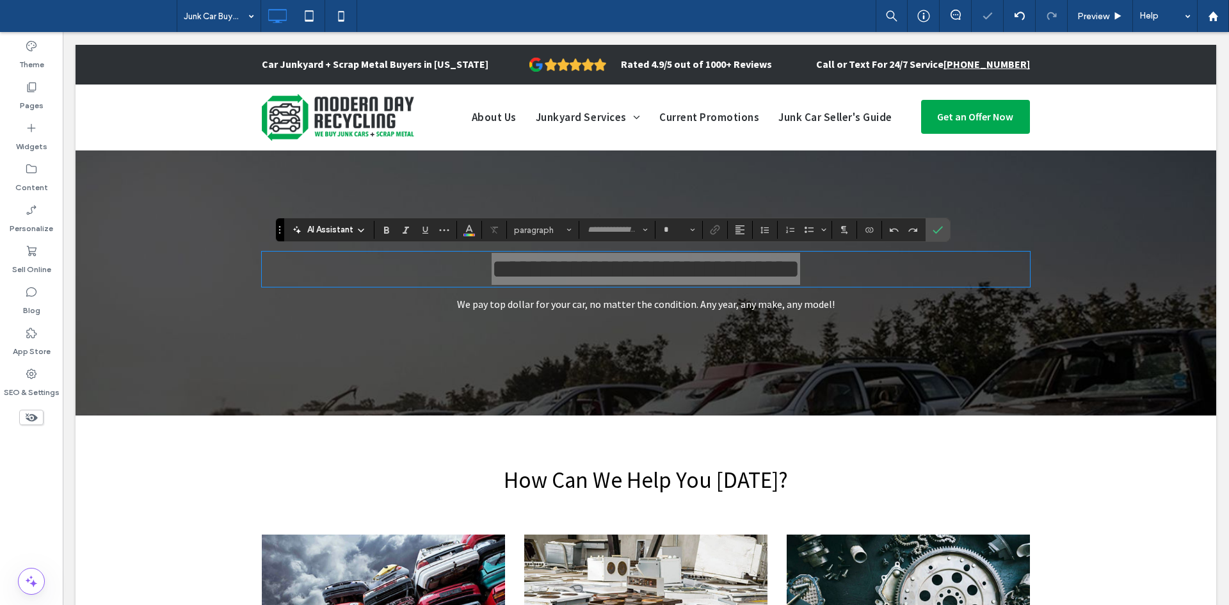
type input "**********"
type input "**"
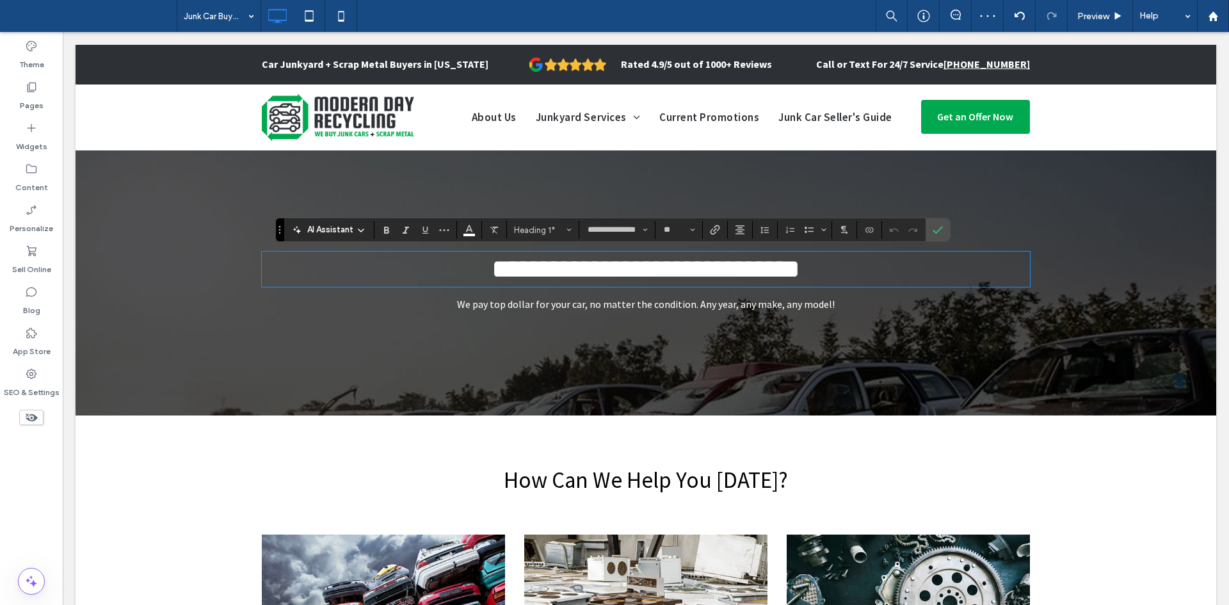
click at [740, 298] on span "We pay top dollar for your car, no matter the condition. Any year, any make, an…" at bounding box center [646, 304] width 378 height 13
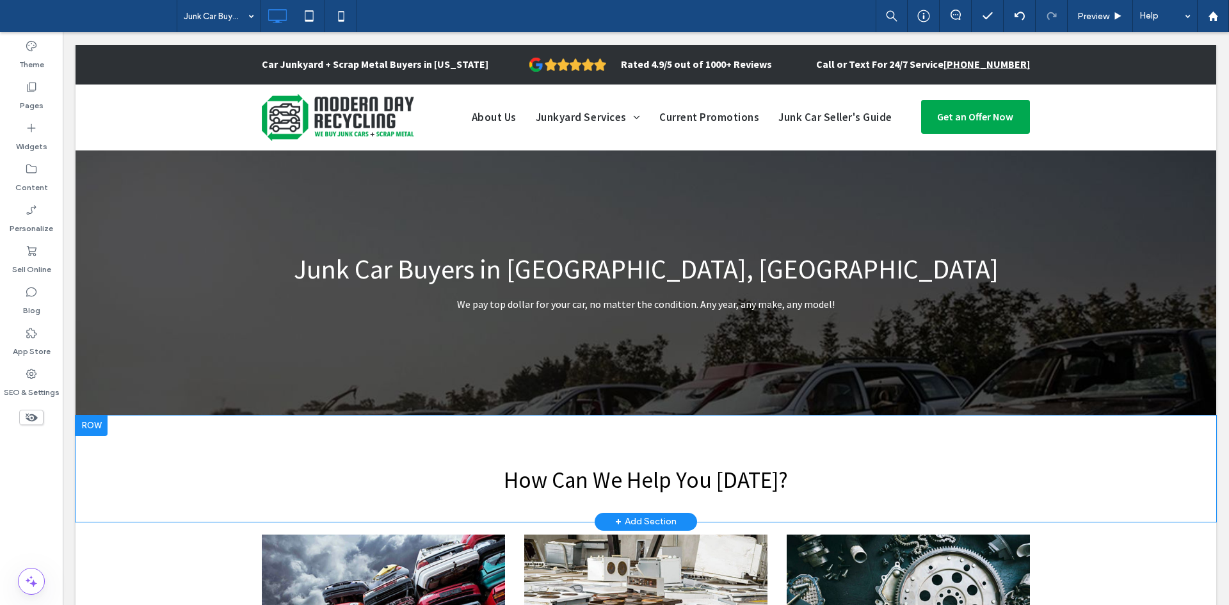
scroll to position [89, 0]
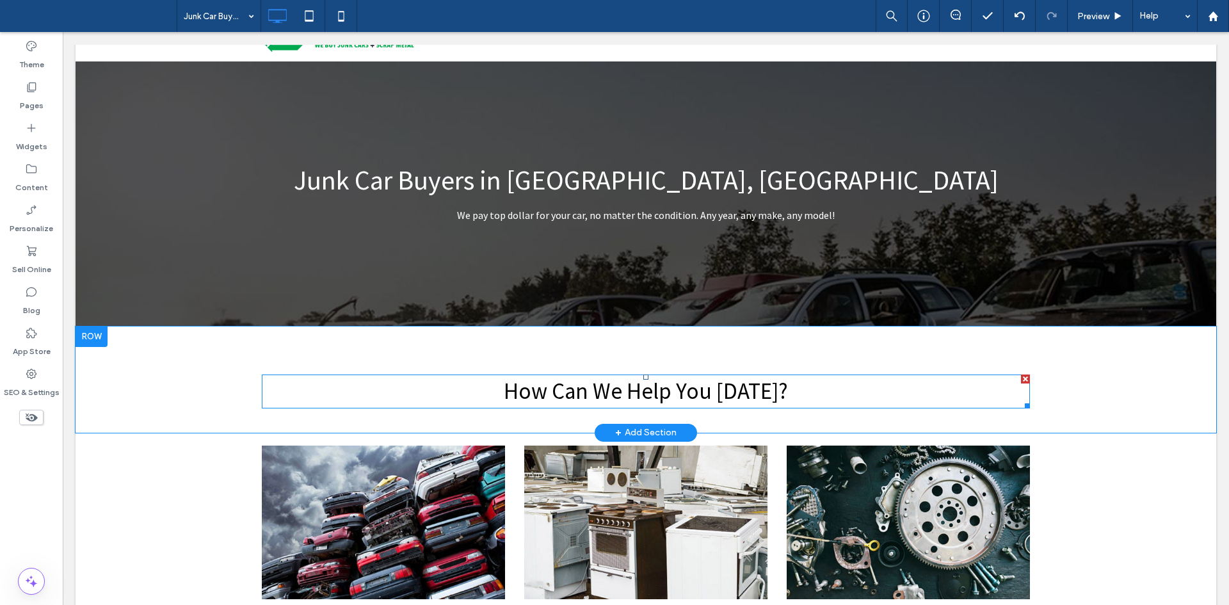
click at [747, 388] on span "How Can We Help You Today?" at bounding box center [646, 391] width 284 height 28
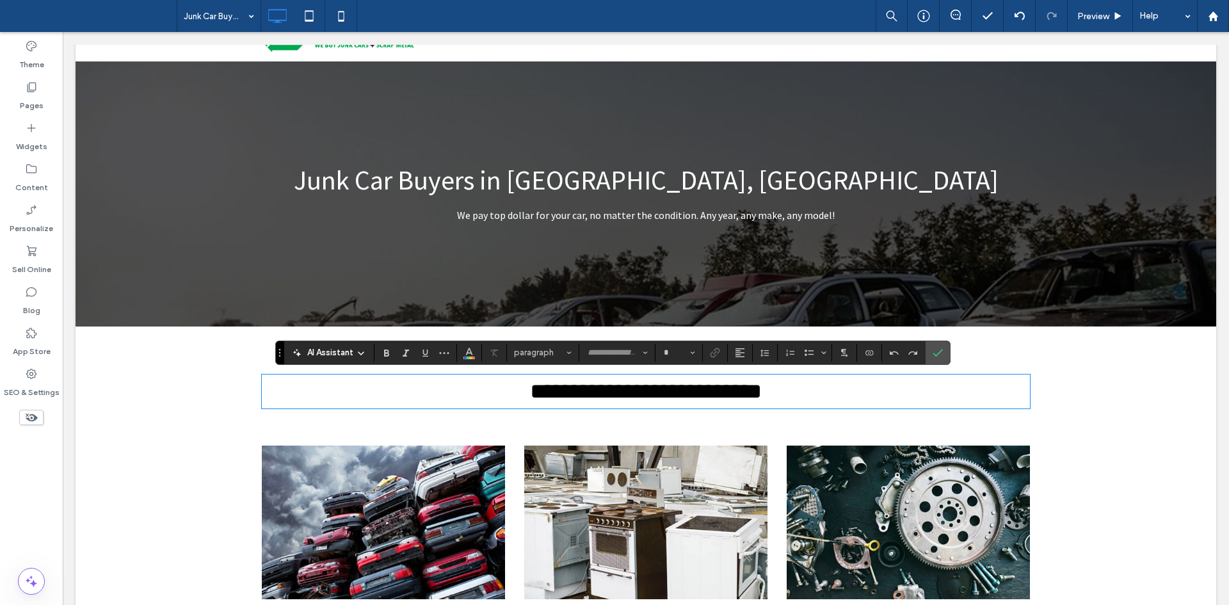
type input "**********"
type input "**"
click at [933, 352] on icon "Confirm" at bounding box center [938, 353] width 10 height 10
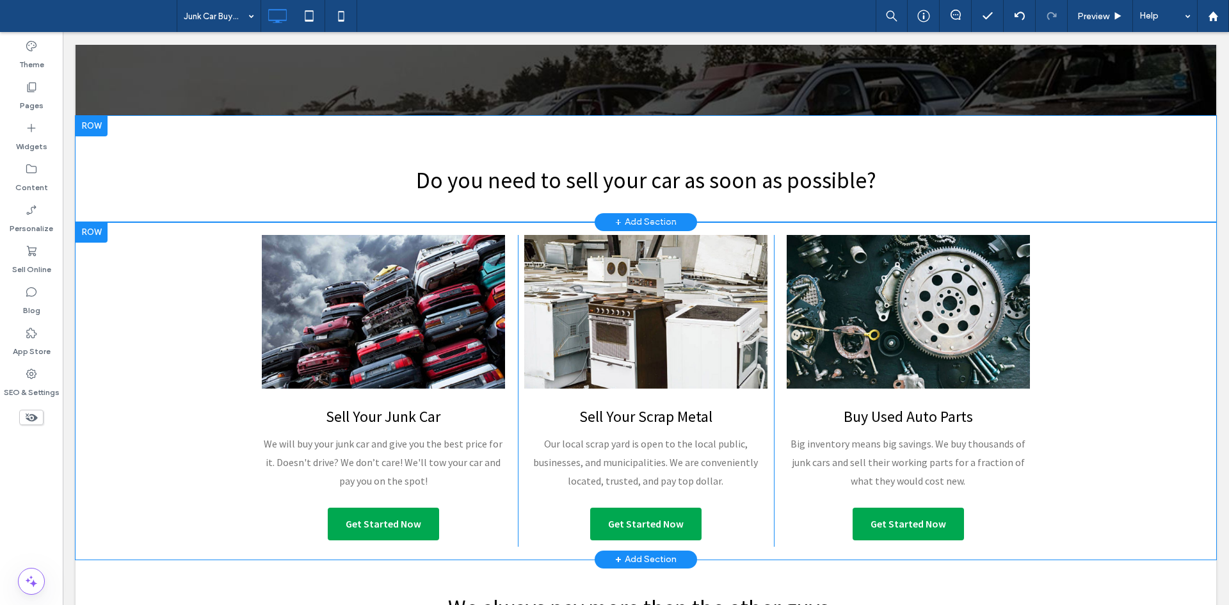
scroll to position [374, 0]
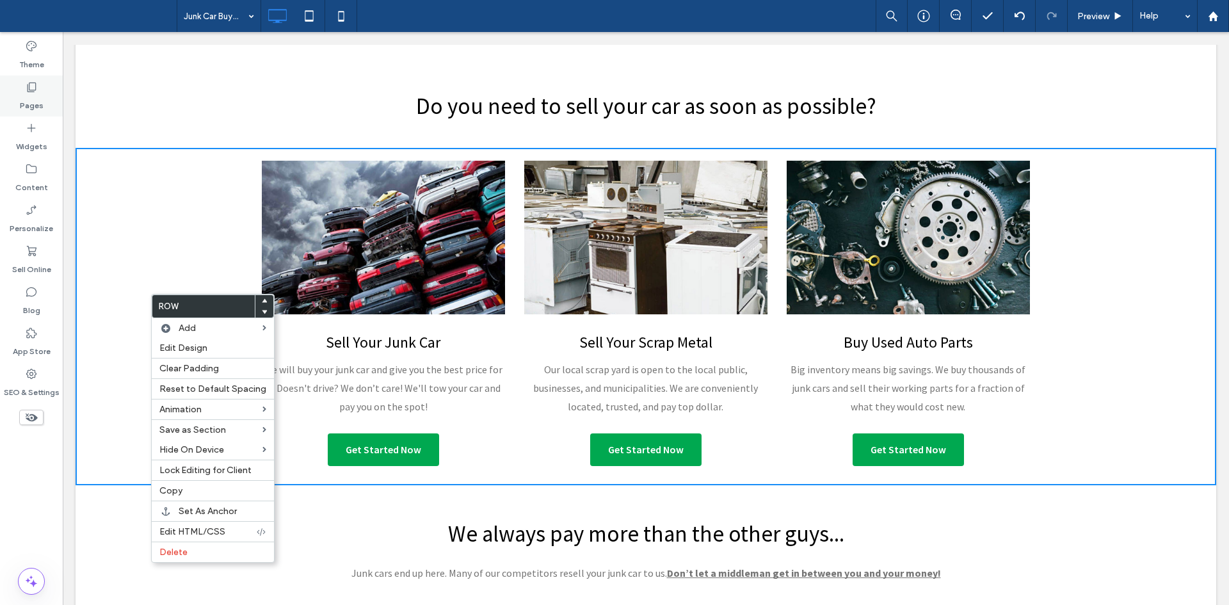
click at [26, 90] on icon at bounding box center [31, 87] width 13 height 13
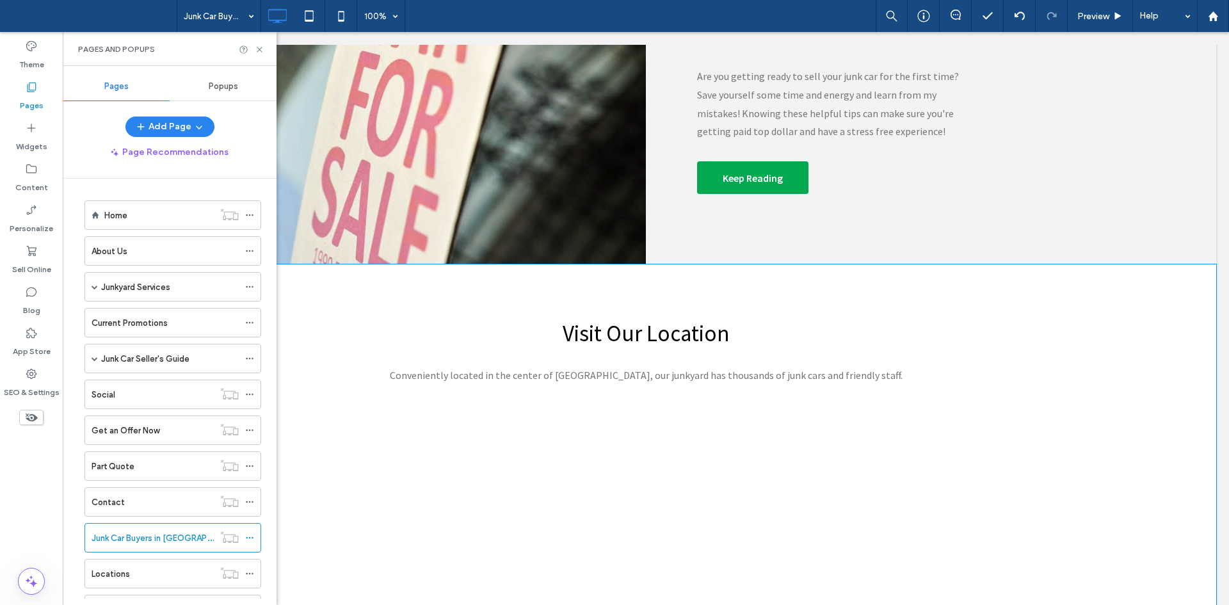
scroll to position [2323, 0]
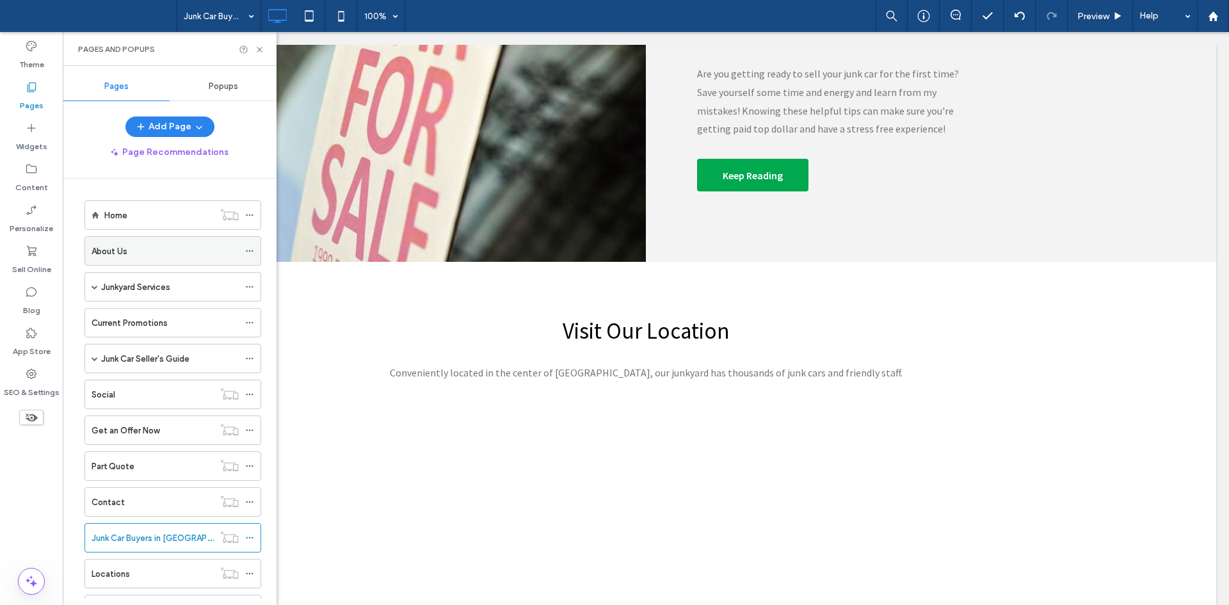
click at [139, 252] on div "About Us" at bounding box center [165, 251] width 147 height 13
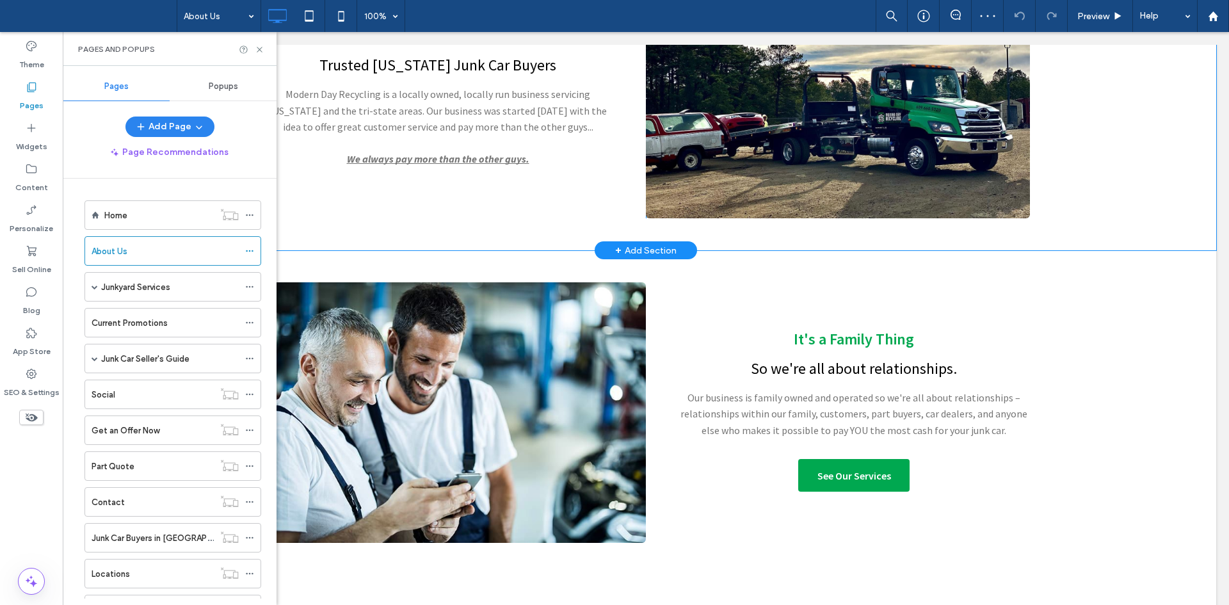
scroll to position [481, 0]
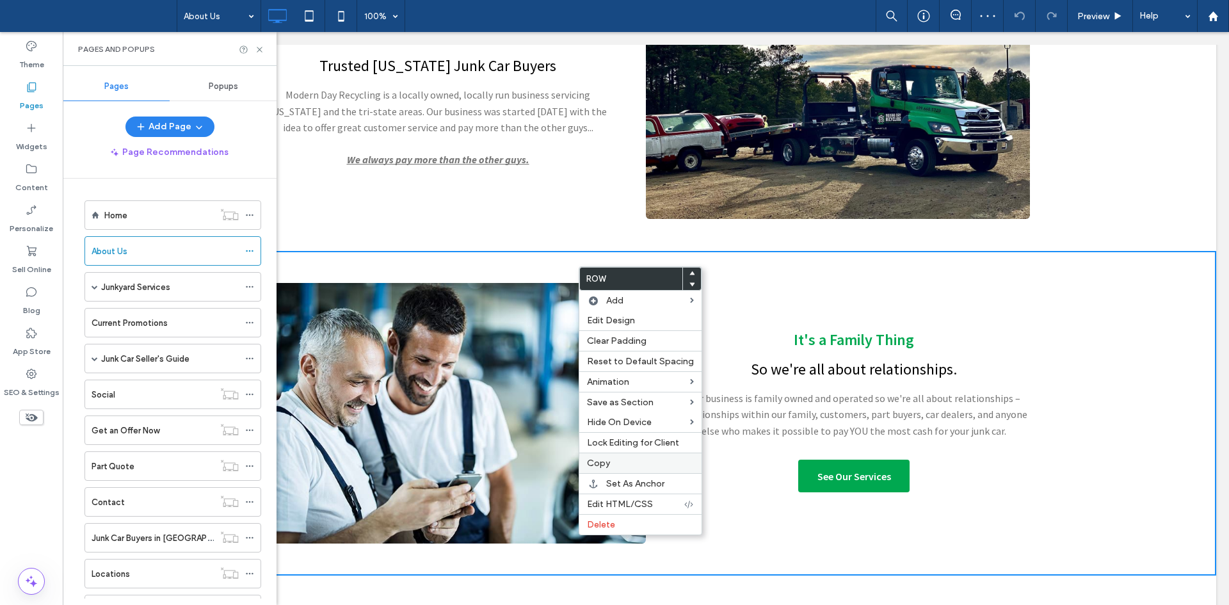
click at [614, 462] on label "Copy" at bounding box center [640, 463] width 107 height 11
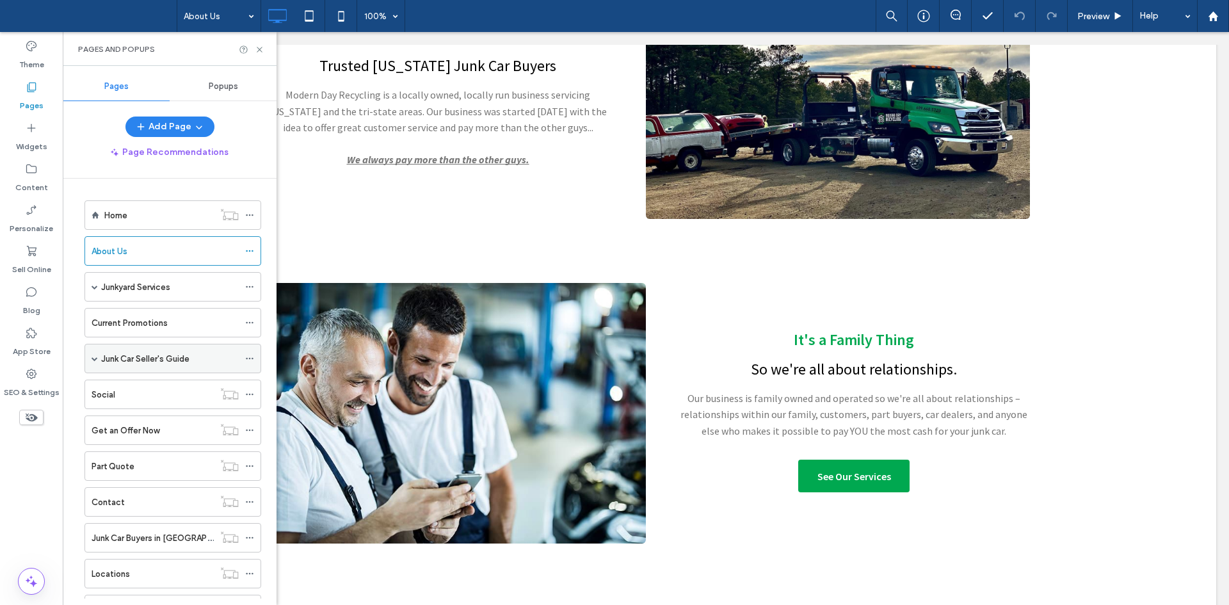
scroll to position [58, 0]
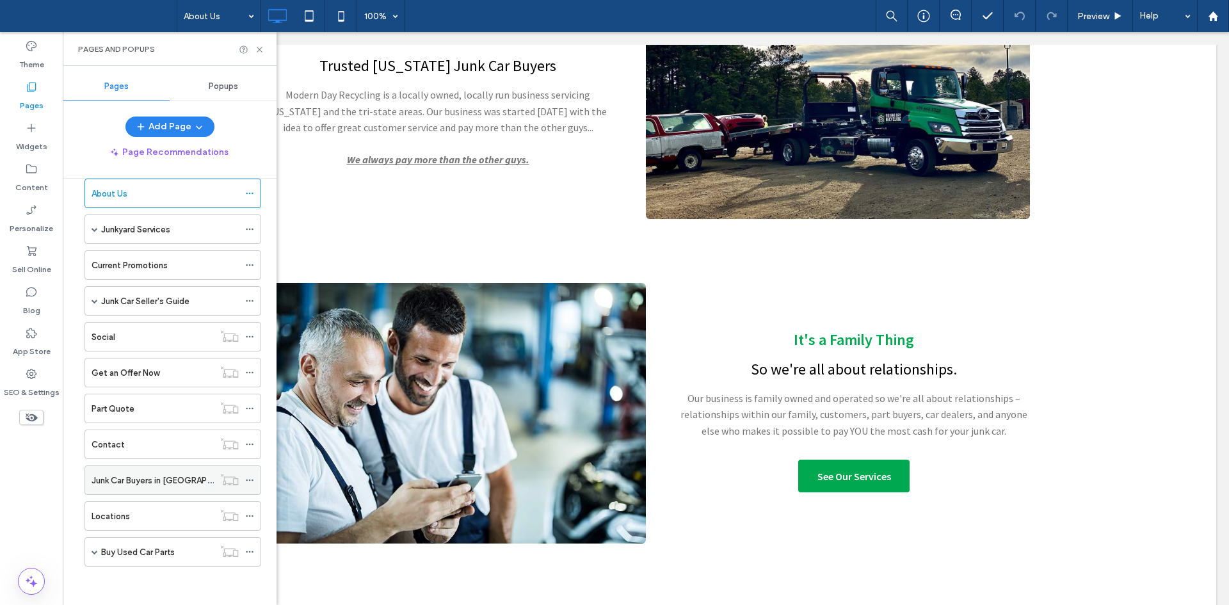
click at [152, 471] on div "Junk Car Buyers in [GEOGRAPHIC_DATA], [GEOGRAPHIC_DATA]" at bounding box center [153, 480] width 122 height 28
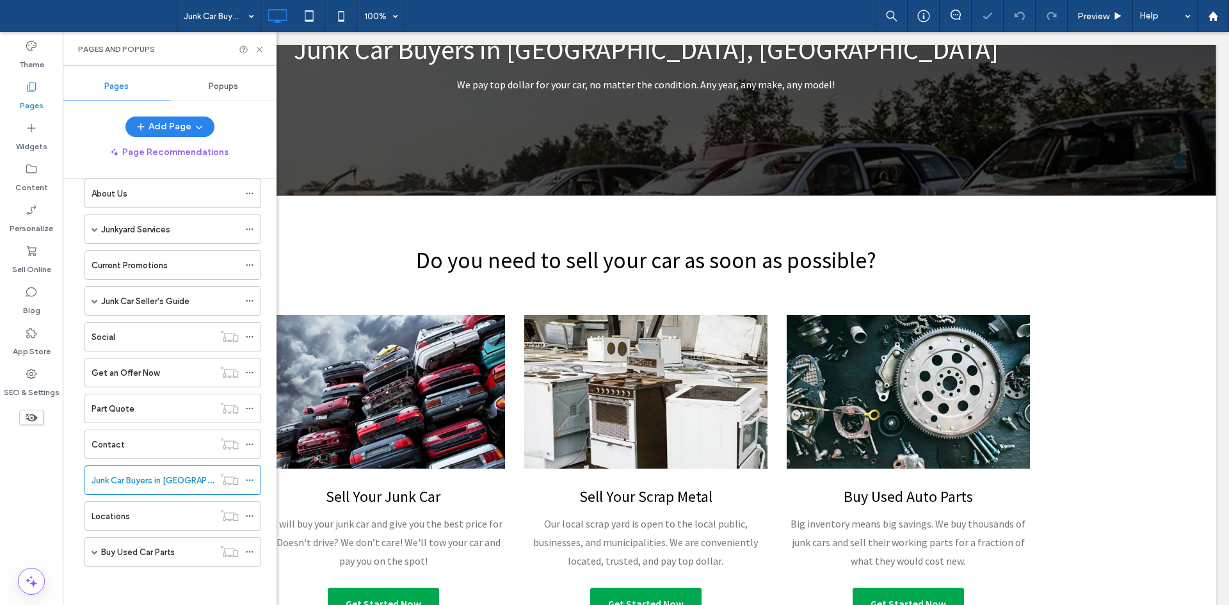
scroll to position [221, 0]
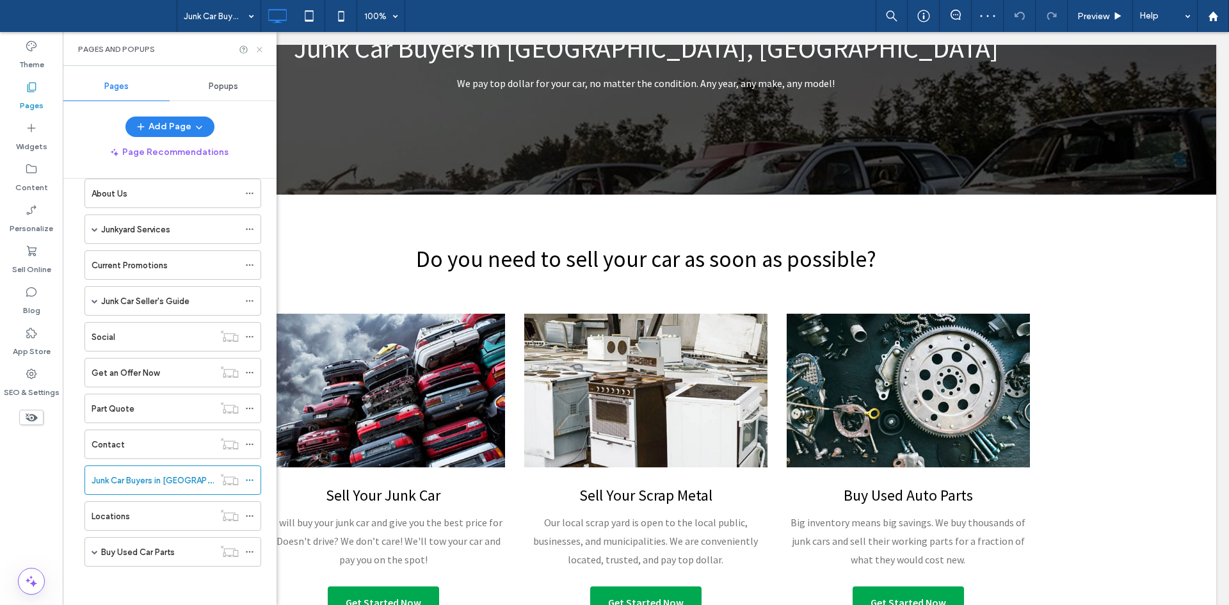
click at [261, 45] on icon at bounding box center [260, 50] width 10 height 10
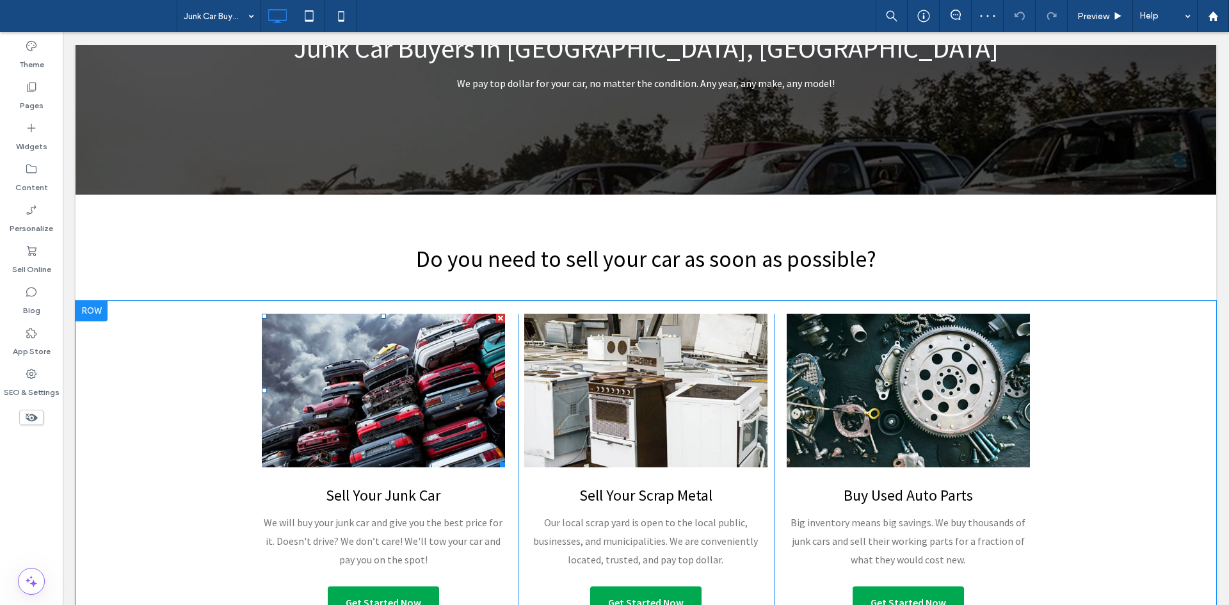
scroll to position [302, 0]
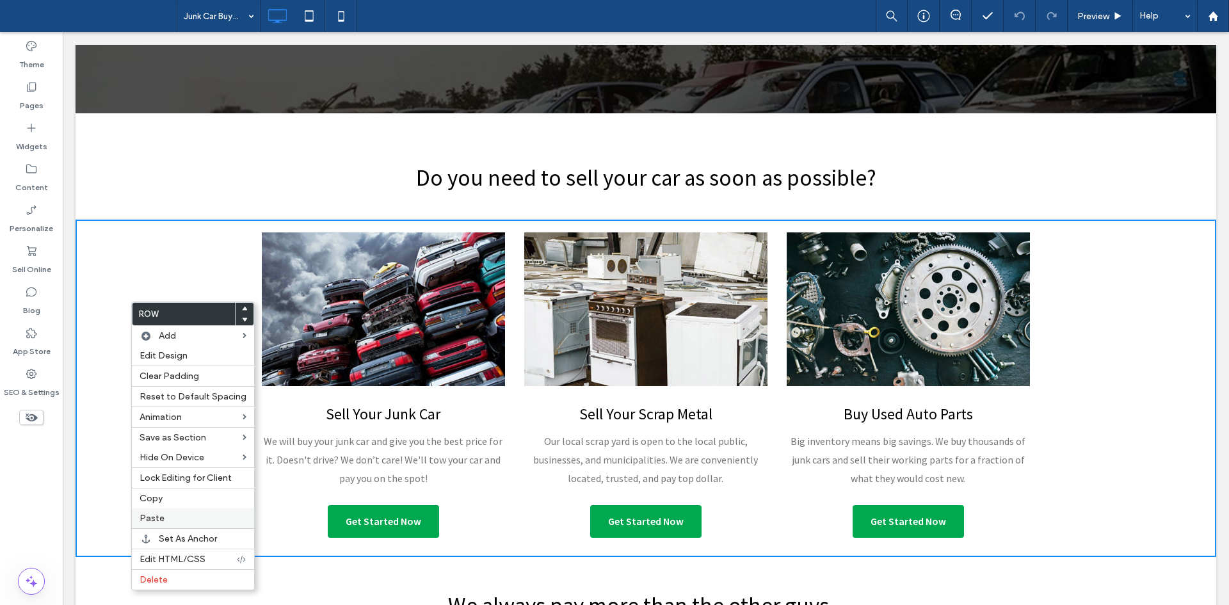
click at [169, 519] on label "Paste" at bounding box center [193, 518] width 107 height 11
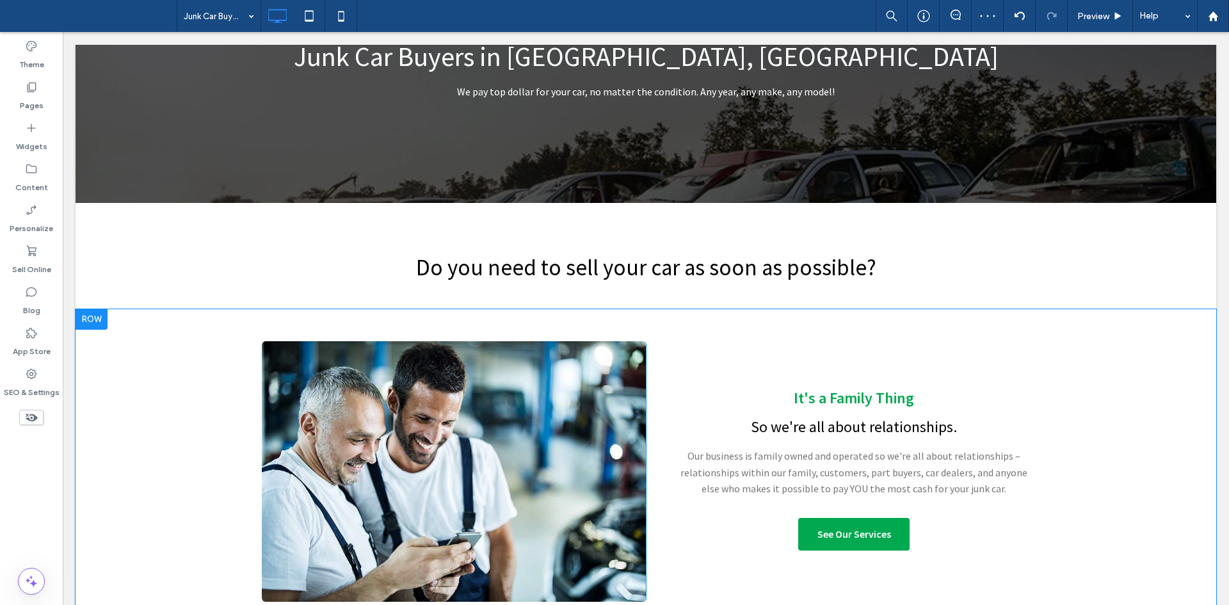
scroll to position [212, 0]
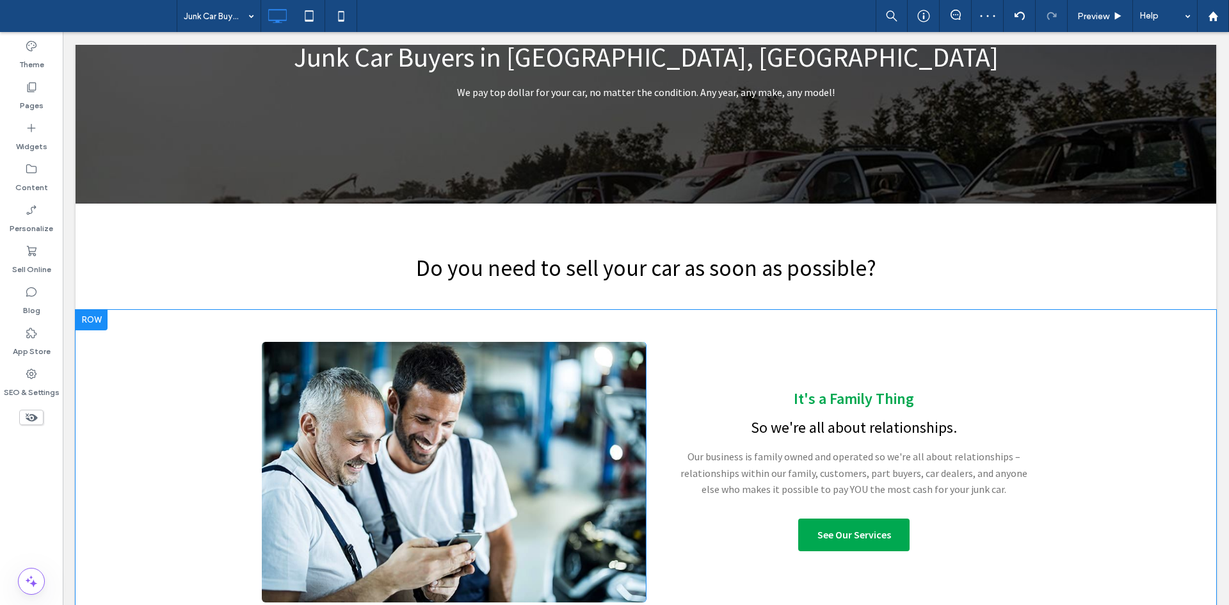
click at [186, 334] on div "Click To Paste Click To Paste It's a Family Thing So we're all about relationsh…" at bounding box center [646, 472] width 1141 height 325
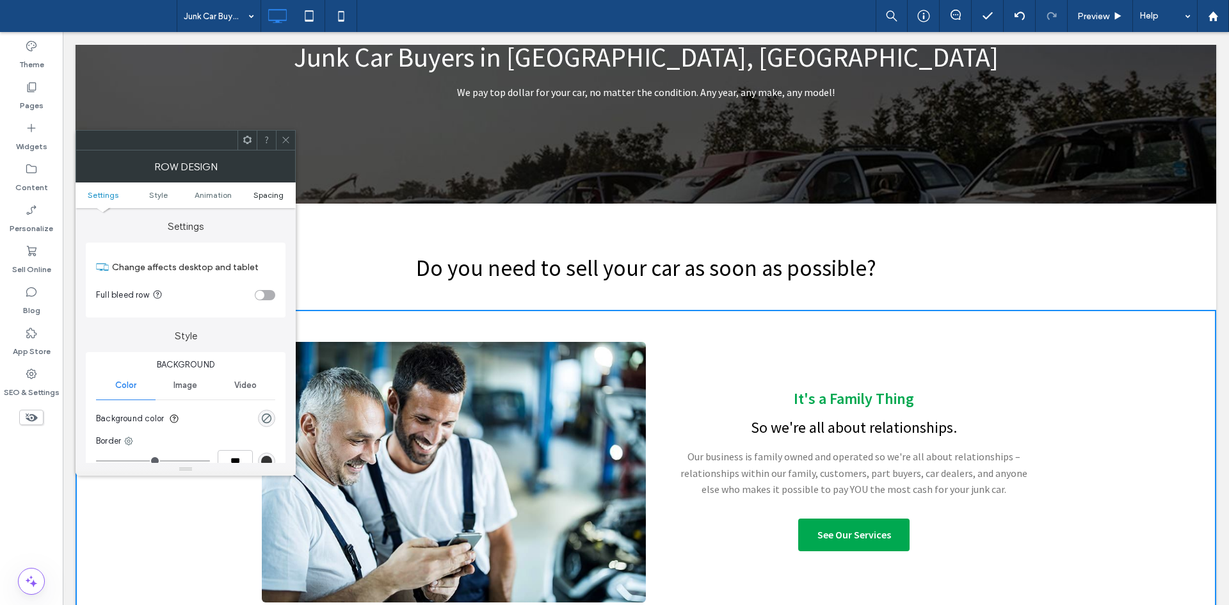
click at [271, 193] on span "Spacing" at bounding box center [269, 195] width 30 height 10
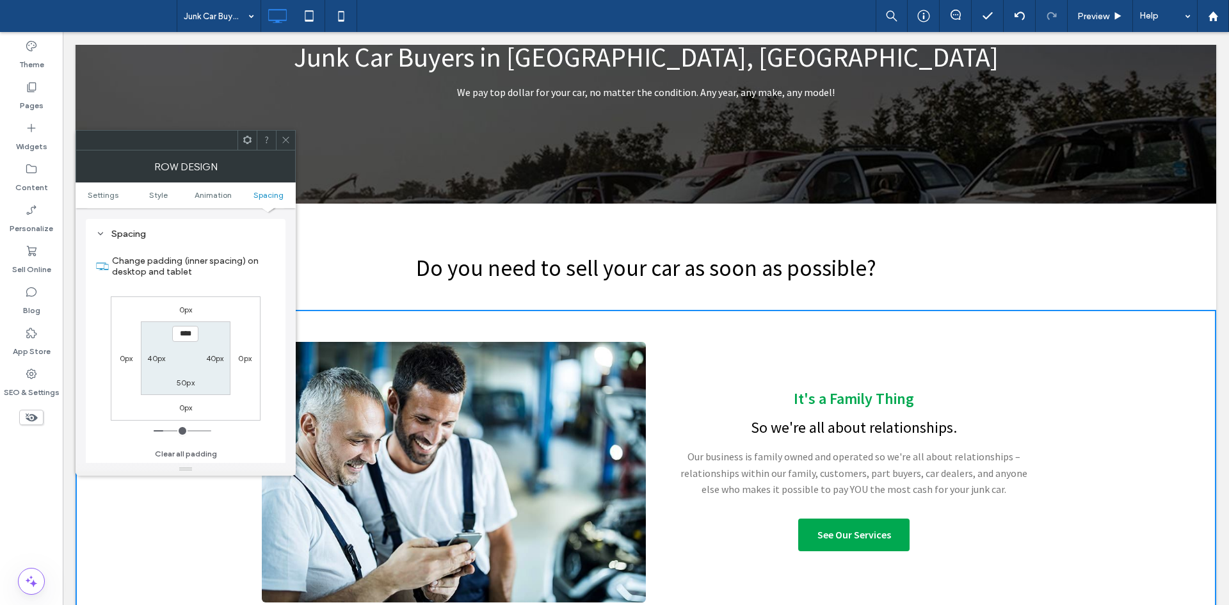
scroll to position [362, 0]
type input "****"
type input "**"
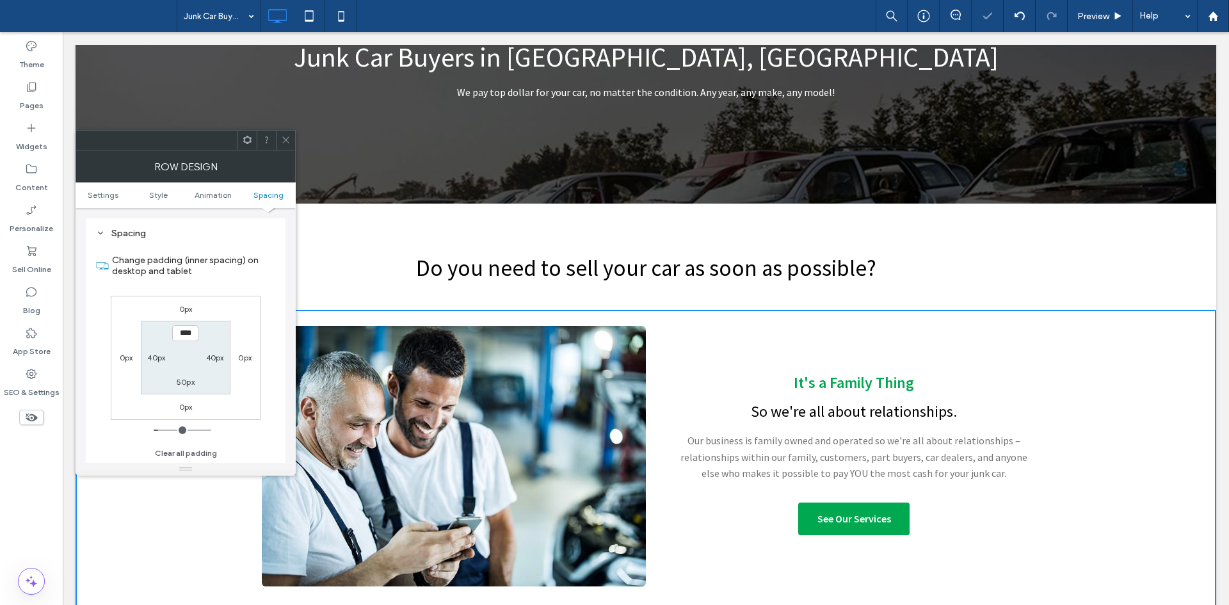
click at [284, 133] on span at bounding box center [286, 140] width 10 height 19
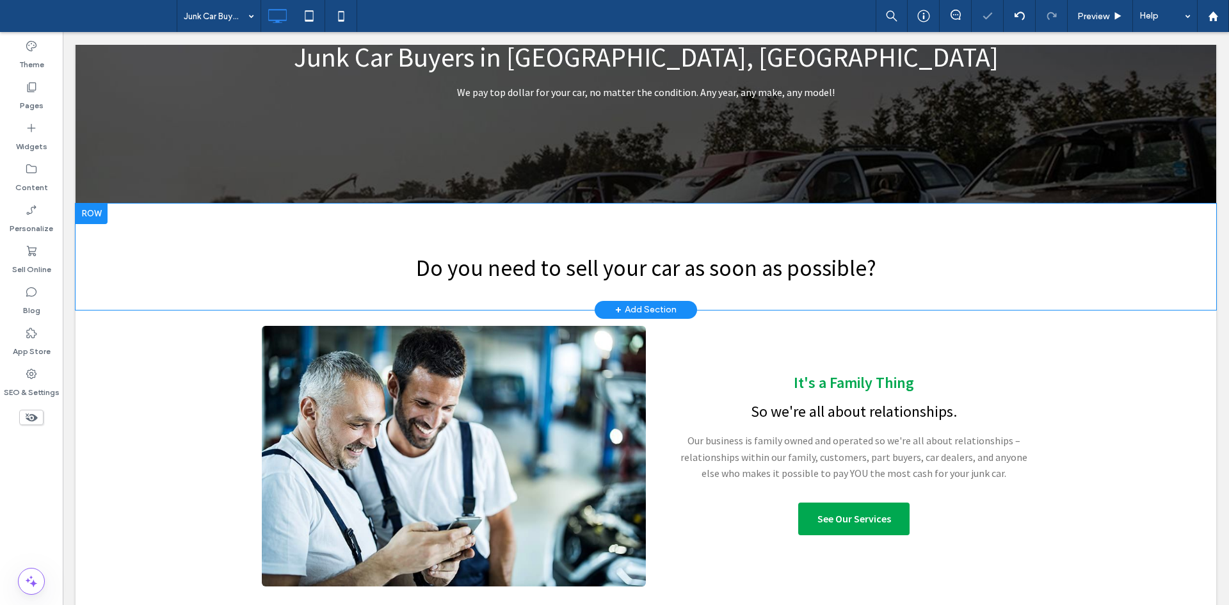
click at [171, 234] on div "Do you need to sell your car as soon as possible? Click To Paste Row + Add Sect…" at bounding box center [646, 257] width 1141 height 106
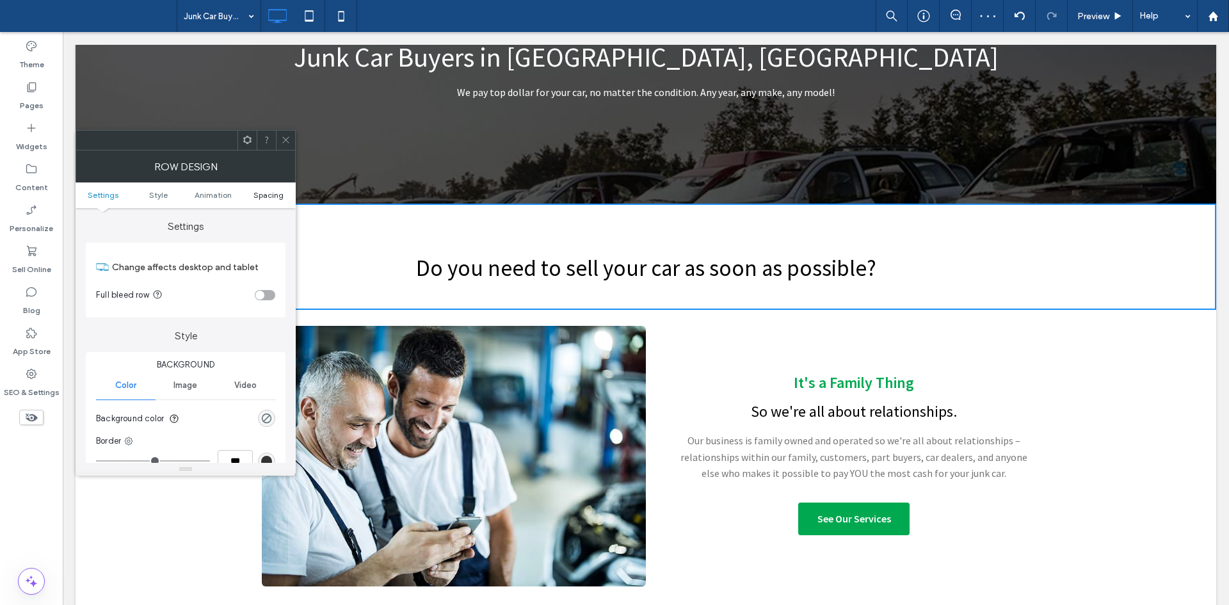
click at [273, 192] on ul "Settings Style Animation Spacing" at bounding box center [186, 196] width 220 height 26
click at [273, 192] on span "Spacing" at bounding box center [269, 195] width 30 height 10
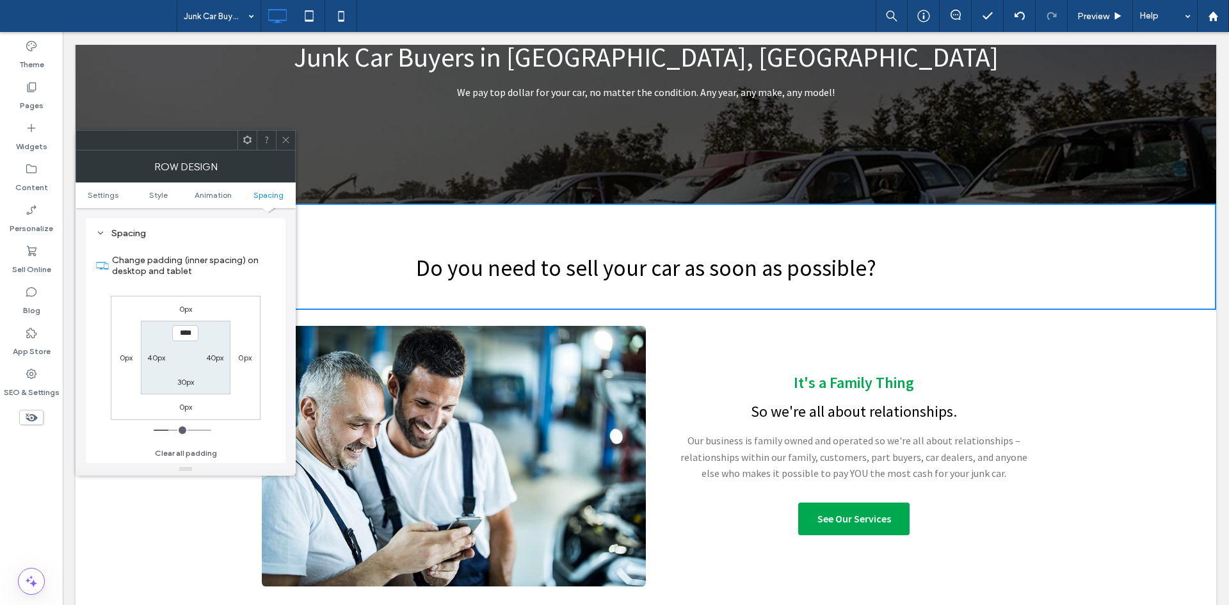
click at [188, 380] on label "30px" at bounding box center [185, 382] width 17 height 10
type input "**"
type input "****"
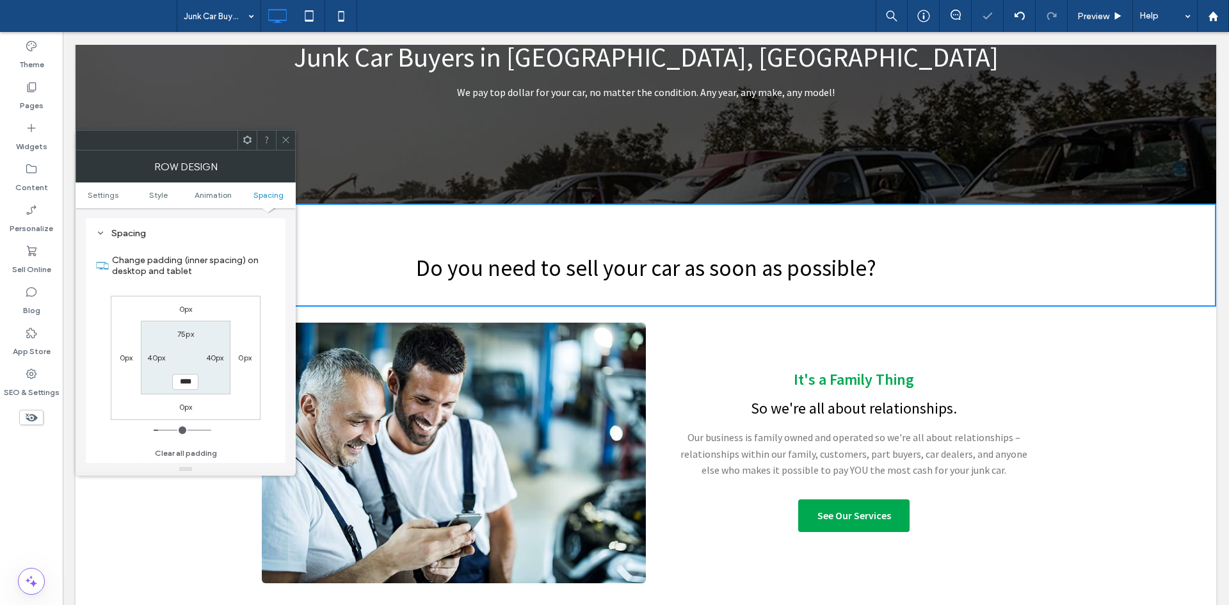
click at [282, 138] on icon at bounding box center [286, 140] width 10 height 10
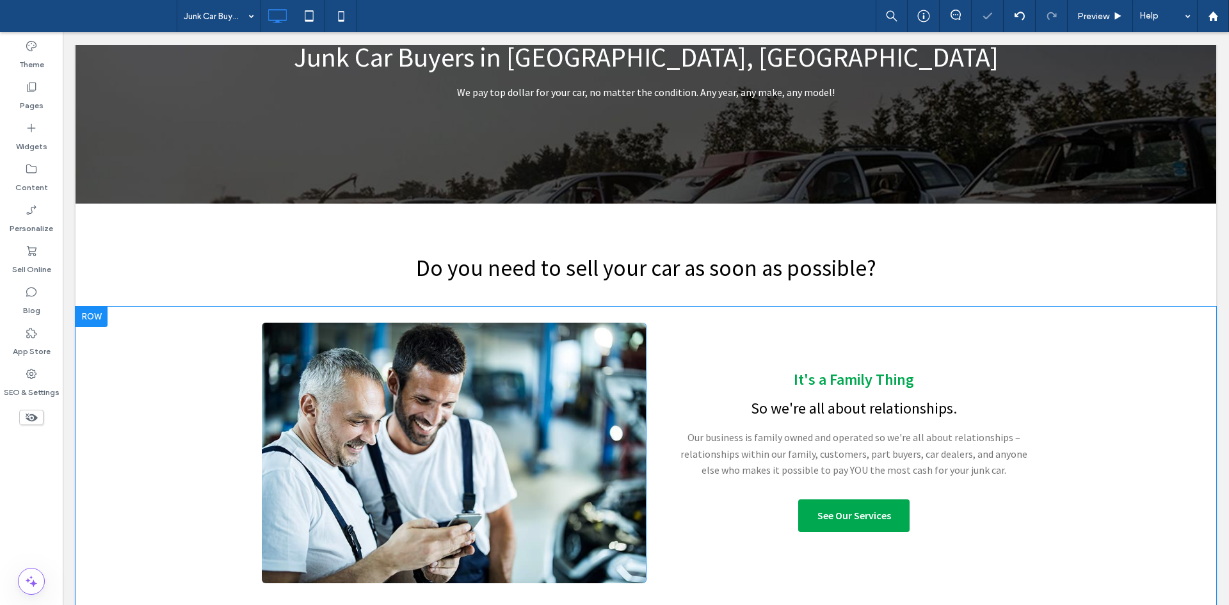
scroll to position [252, 0]
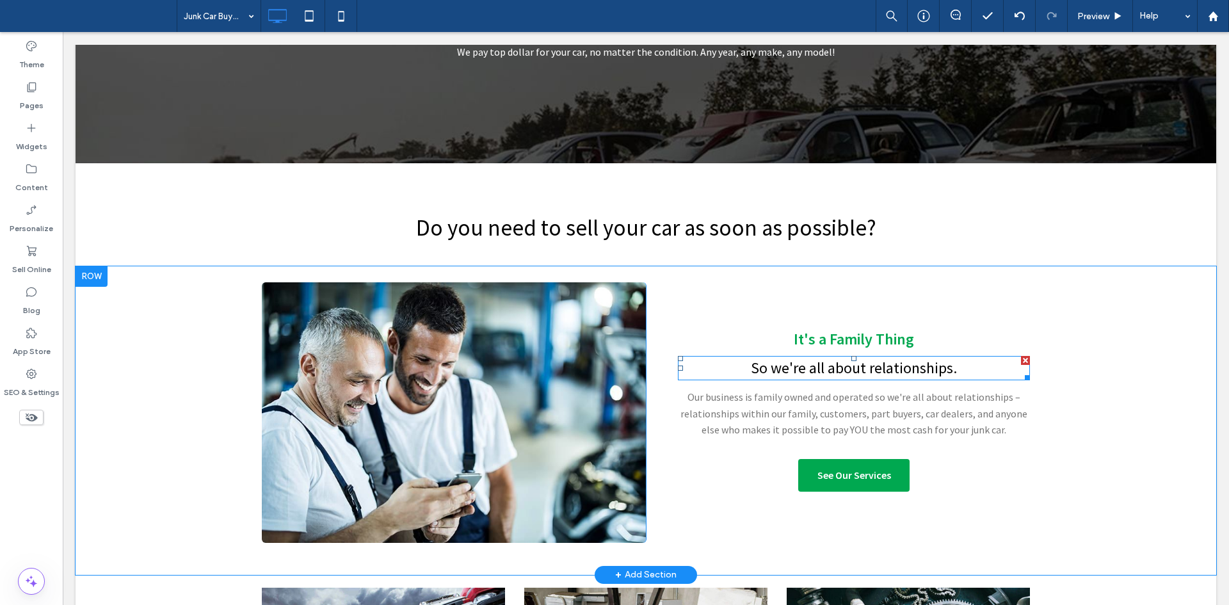
click at [866, 363] on strong "So we're all about relationships." at bounding box center [854, 368] width 206 height 20
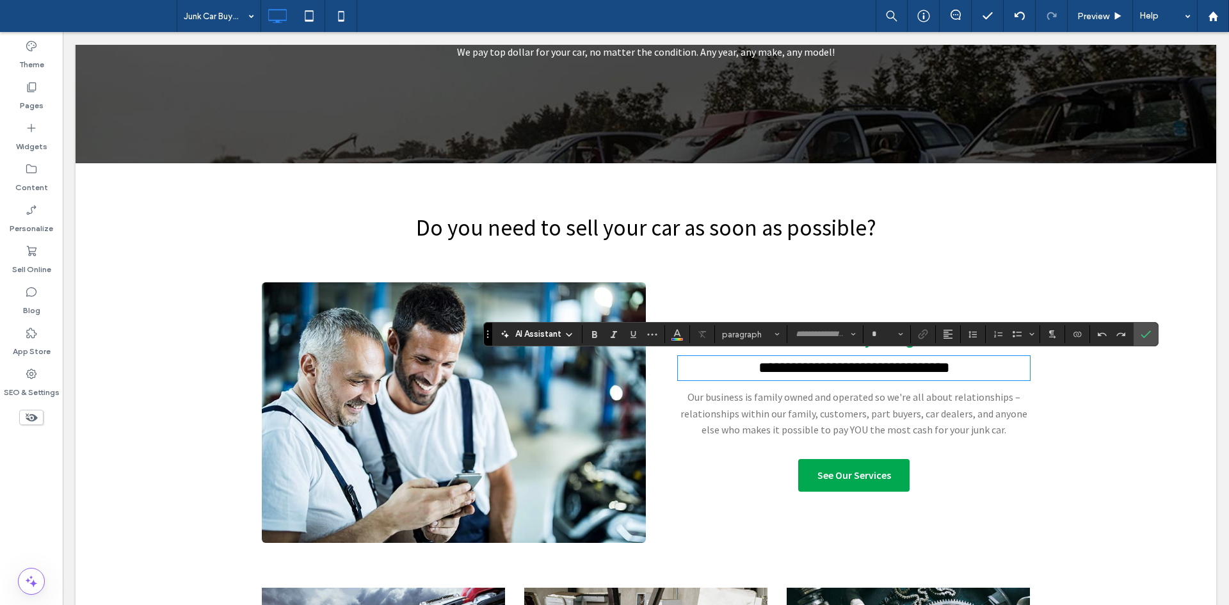
type input "**********"
type input "**"
click at [896, 425] on span "Our business is family owned and operated so we're all about relationships – re…" at bounding box center [854, 413] width 347 height 45
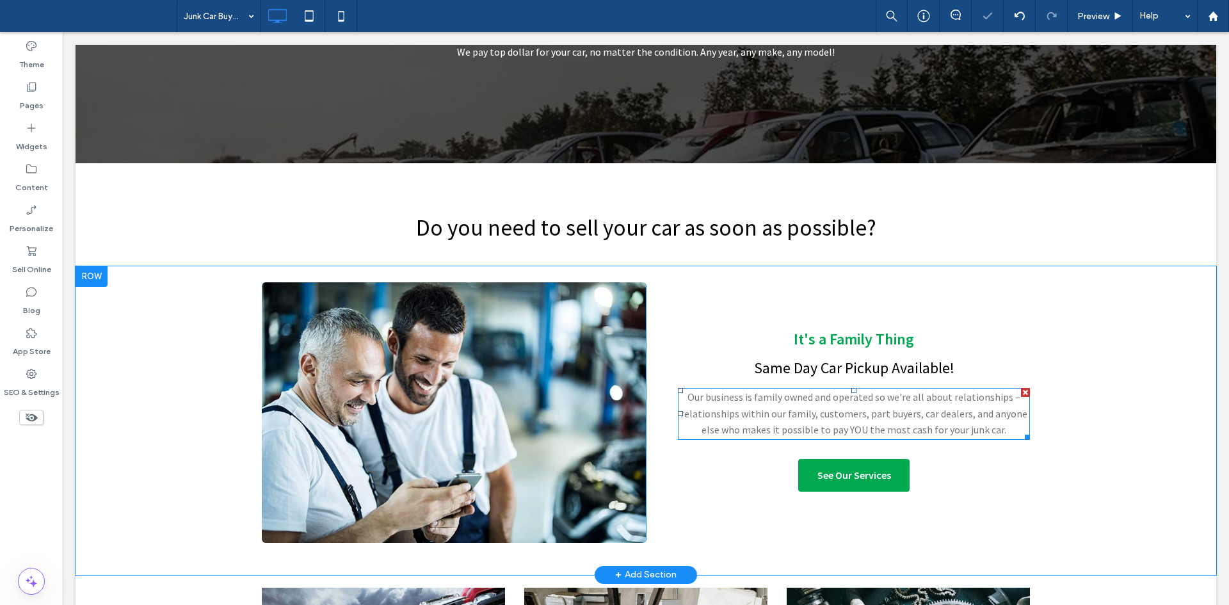
click at [896, 425] on span "Our business is family owned and operated so we're all about relationships – re…" at bounding box center [854, 413] width 347 height 45
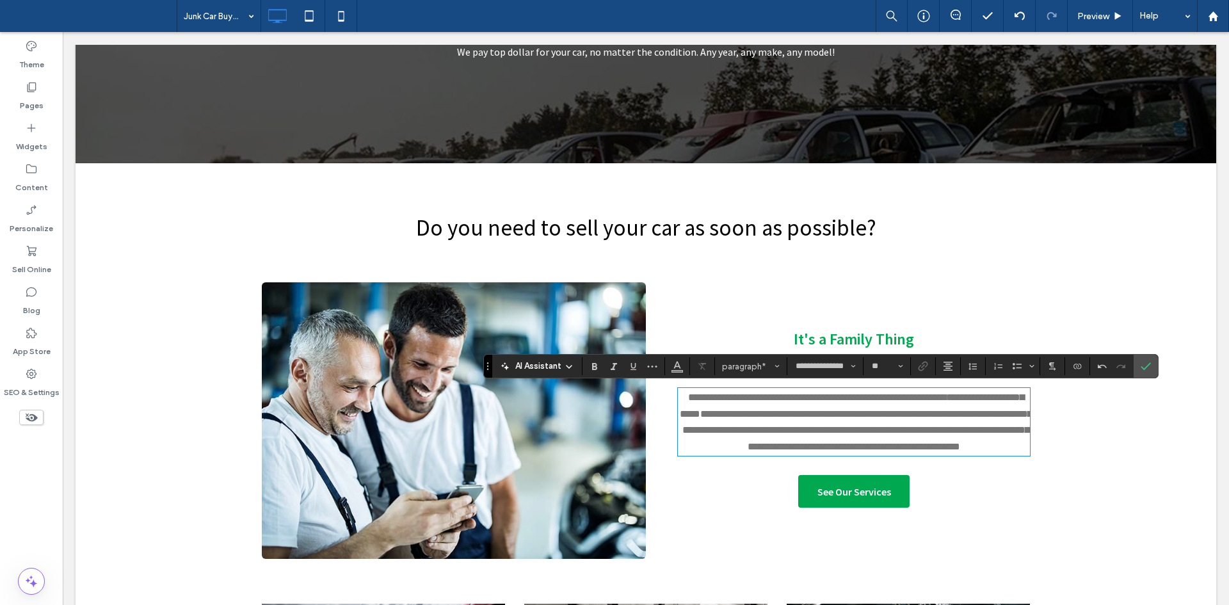
click at [866, 337] on span "It's a Family Thing" at bounding box center [854, 339] width 120 height 20
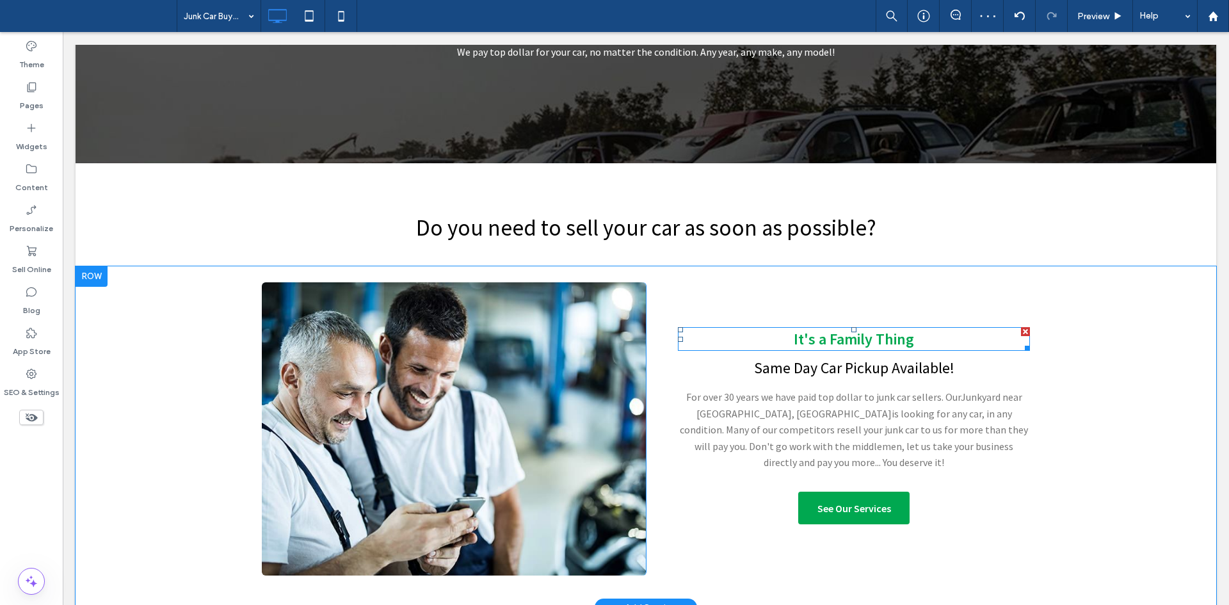
drag, startPoint x: 1021, startPoint y: 330, endPoint x: 1076, endPoint y: 361, distance: 63.1
click at [1021, 330] on div at bounding box center [1025, 331] width 9 height 9
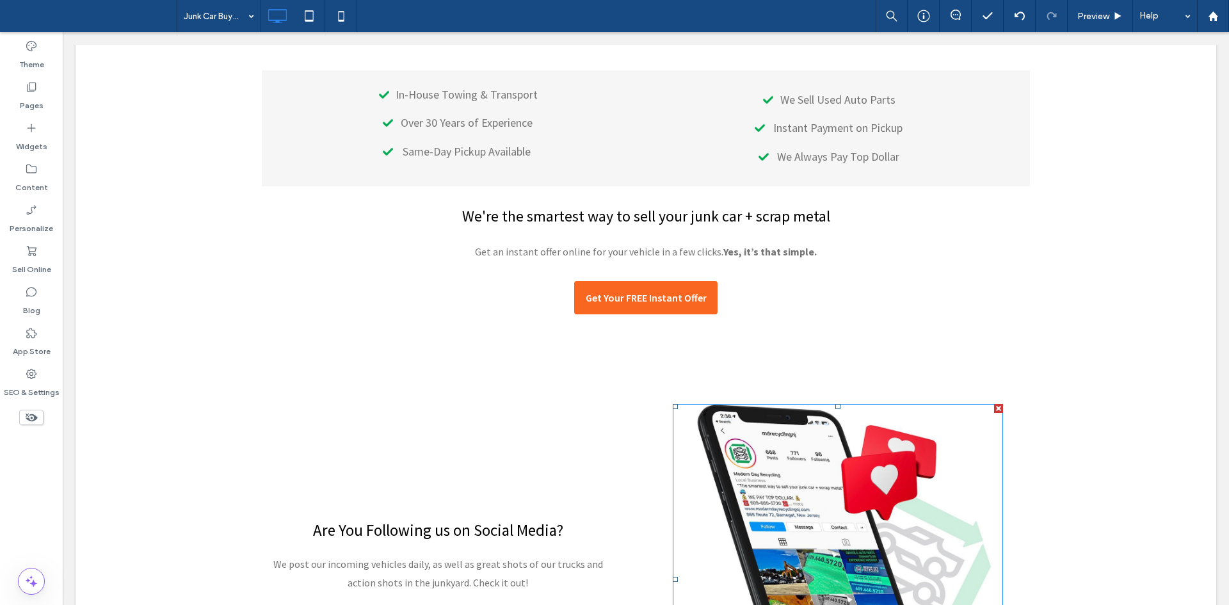
scroll to position [1687, 0]
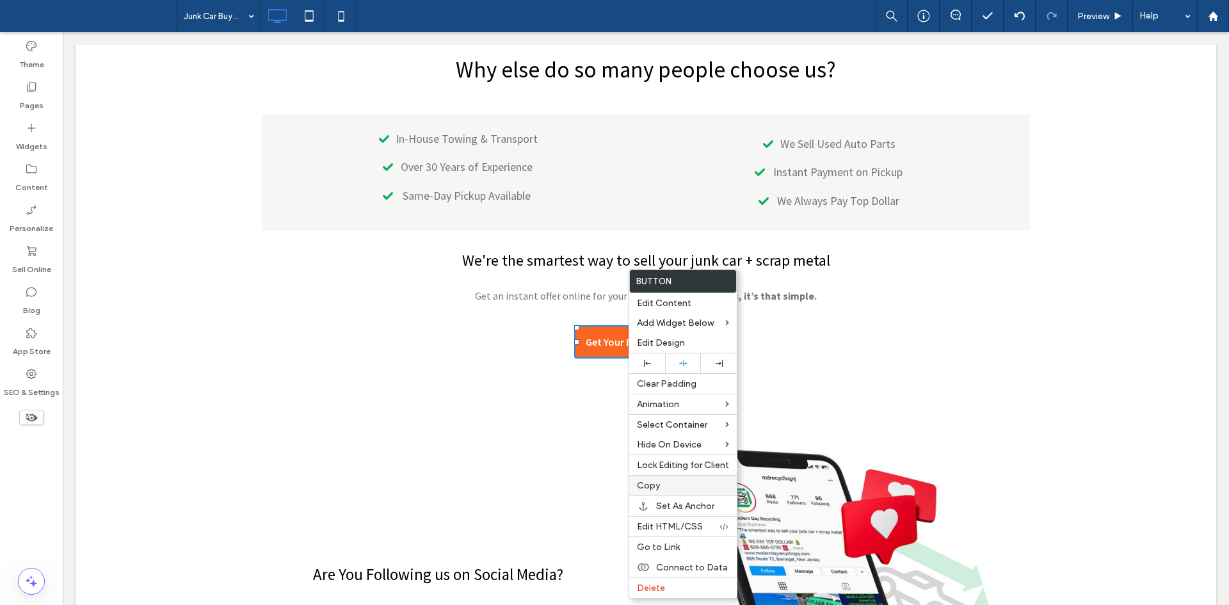
click at [661, 483] on label "Copy" at bounding box center [683, 485] width 92 height 11
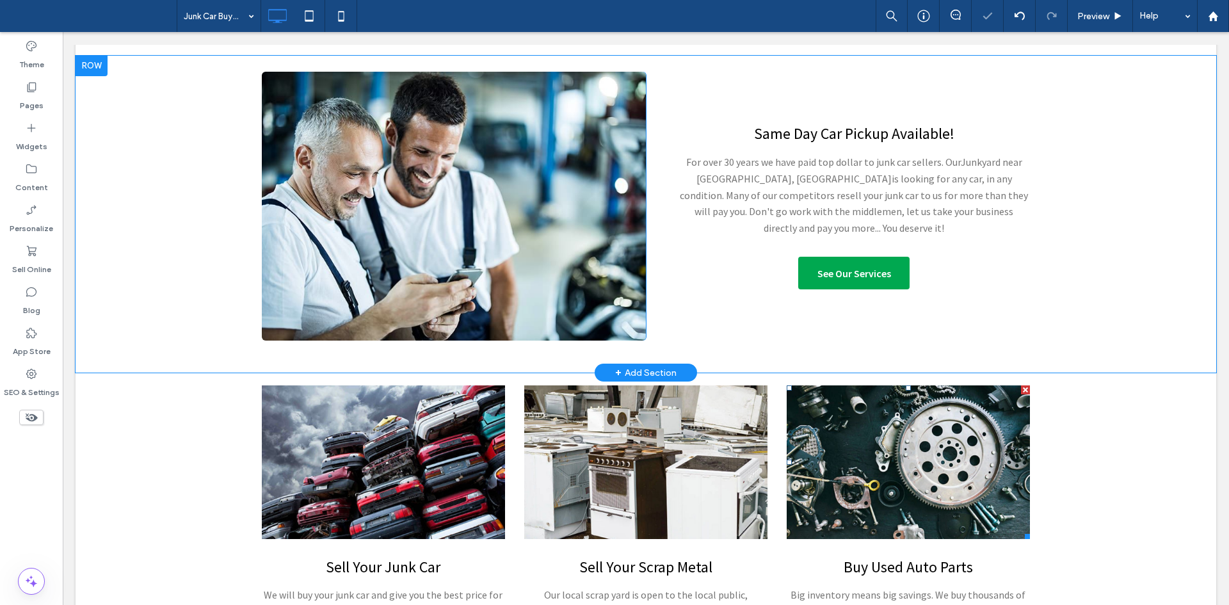
scroll to position [449, 0]
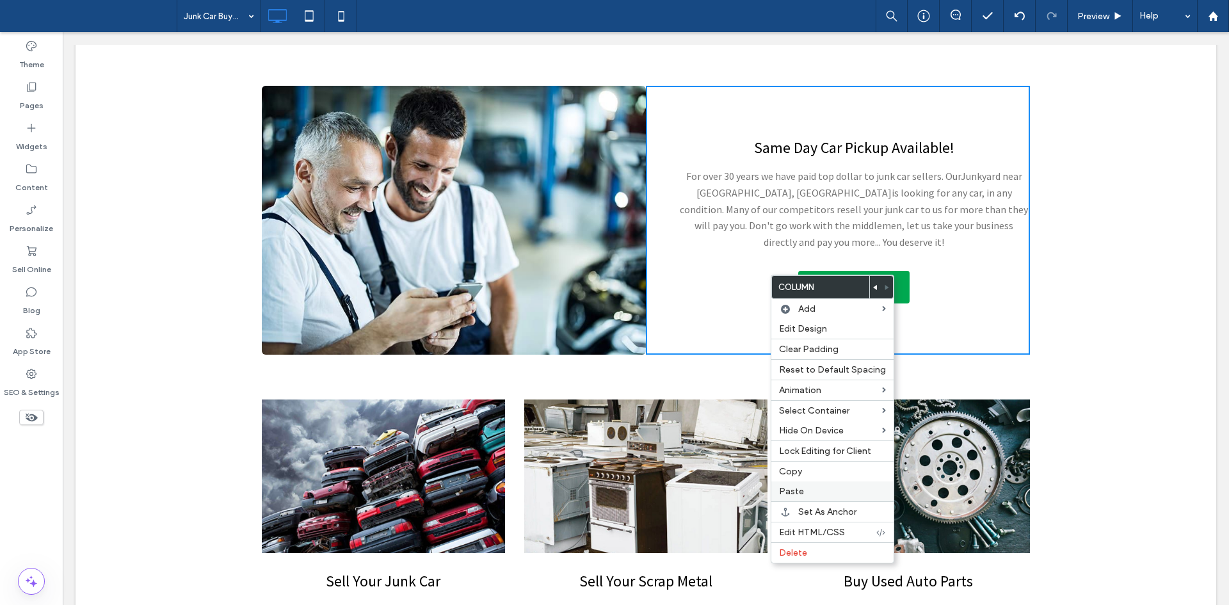
click at [823, 489] on label "Paste" at bounding box center [832, 491] width 107 height 11
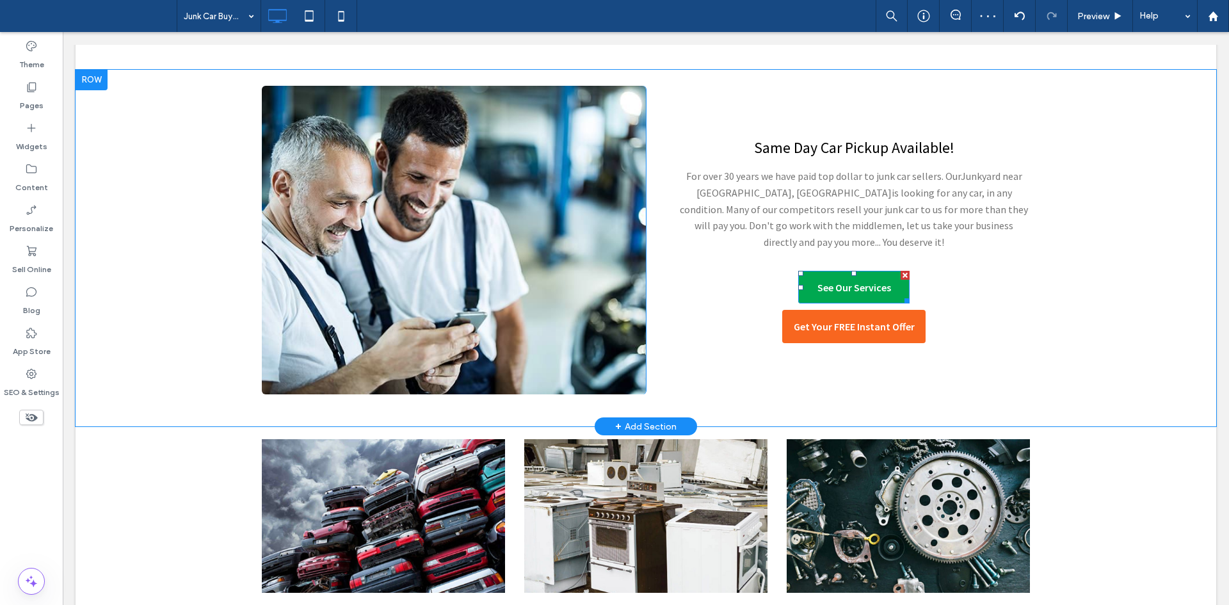
click at [901, 271] on div at bounding box center [905, 275] width 9 height 9
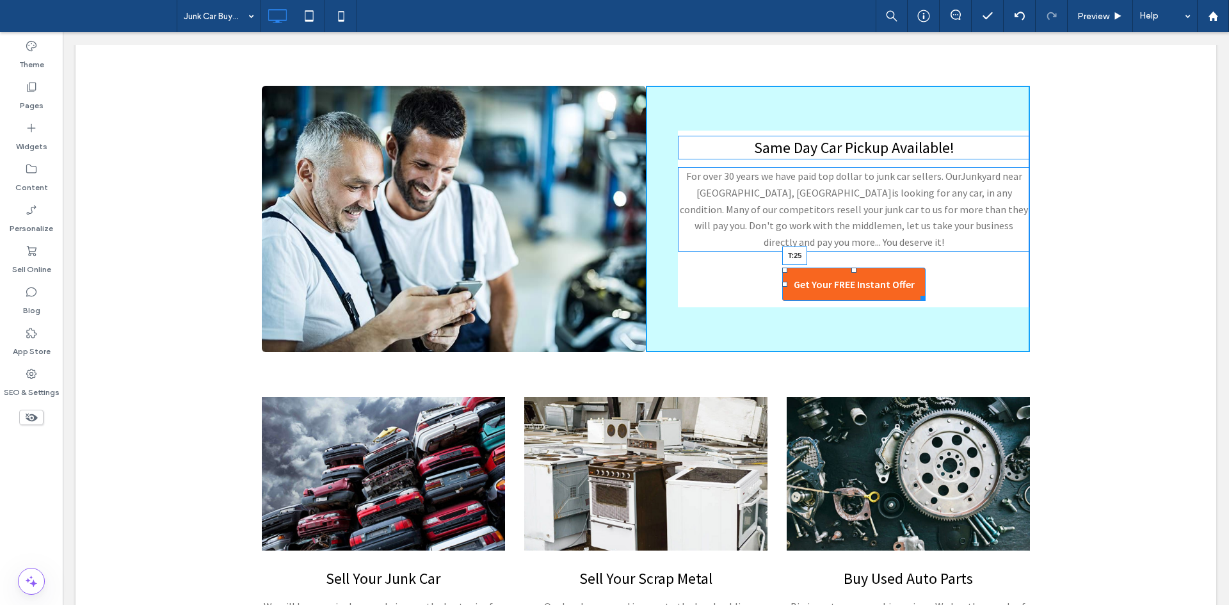
drag, startPoint x: 848, startPoint y: 242, endPoint x: 917, endPoint y: 284, distance: 80.2
click at [854, 252] on div "Same Day Car Pickup Available! For over 30 years we have paid top dollar to jun…" at bounding box center [838, 219] width 384 height 267
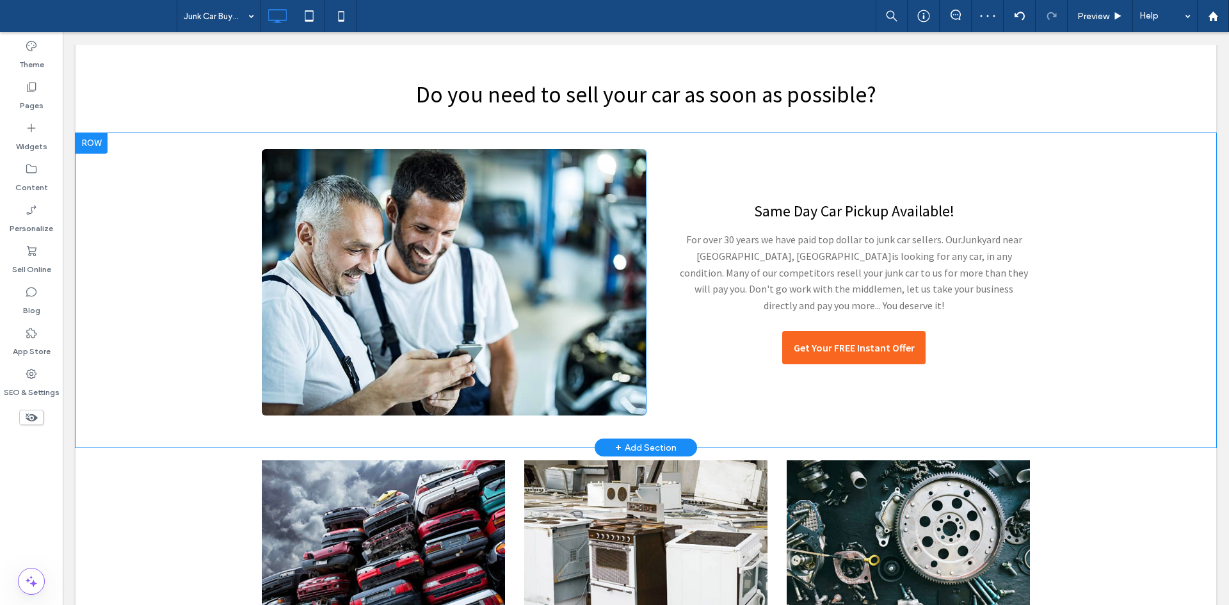
scroll to position [385, 0]
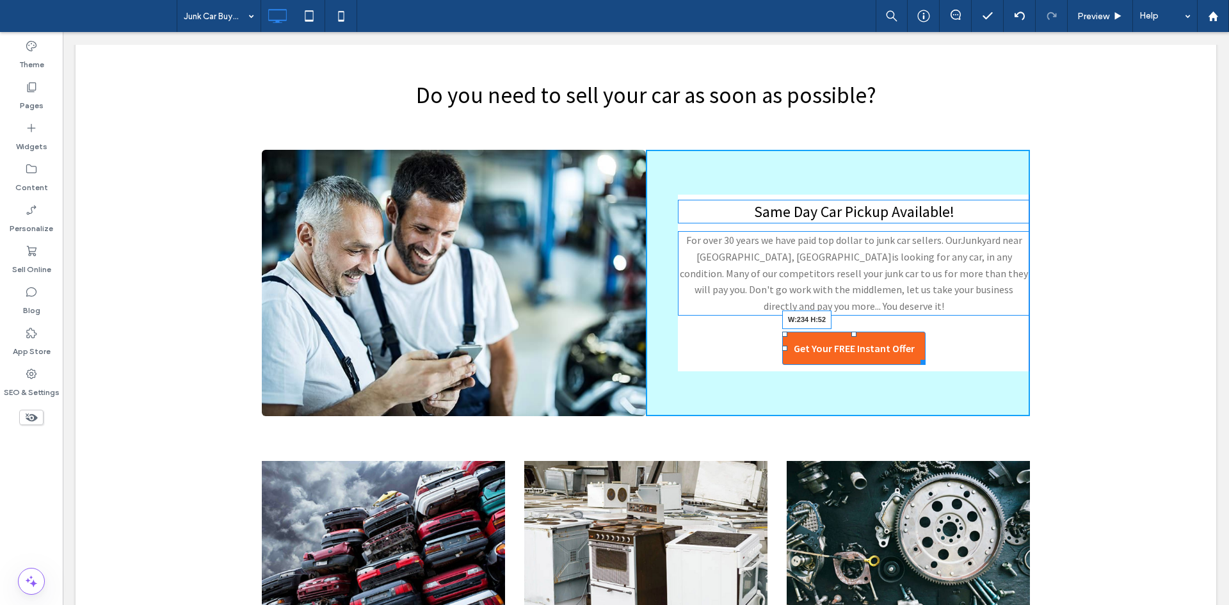
drag, startPoint x: 918, startPoint y: 346, endPoint x: 984, endPoint y: 378, distance: 73.3
click at [921, 355] on div at bounding box center [921, 360] width 10 height 10
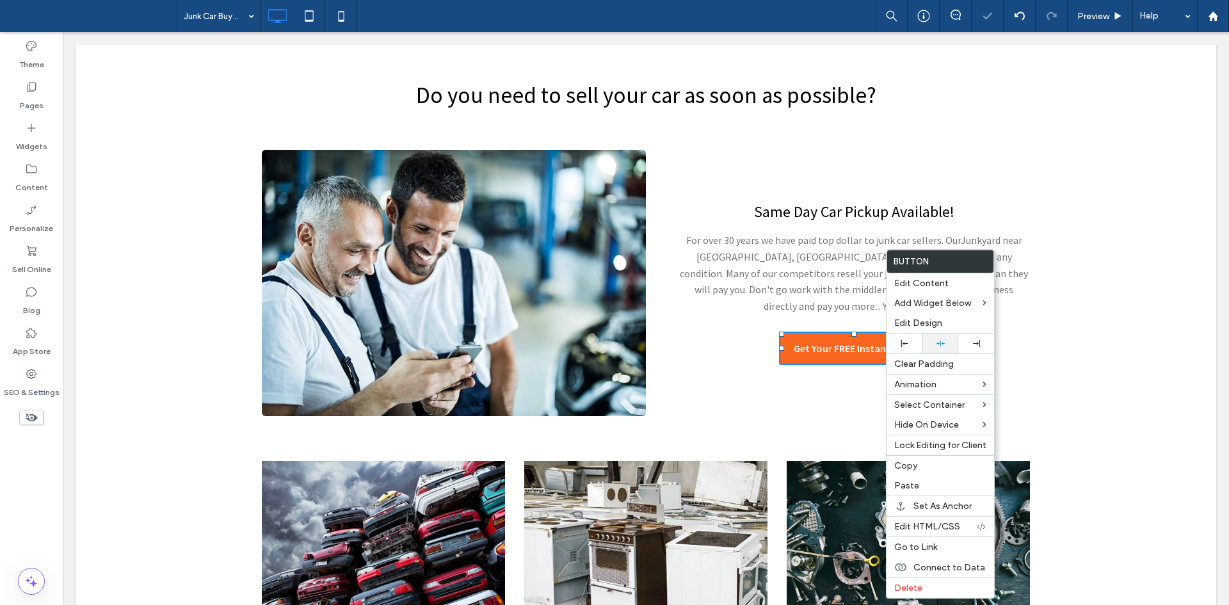
click at [943, 339] on icon at bounding box center [941, 343] width 8 height 8
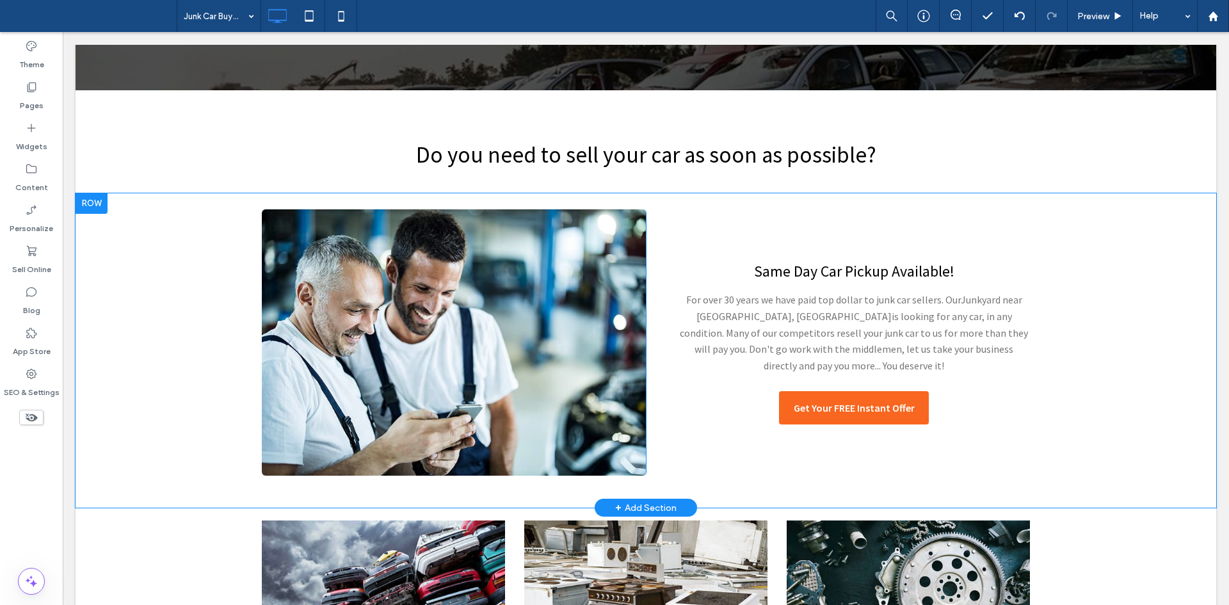
scroll to position [323, 0]
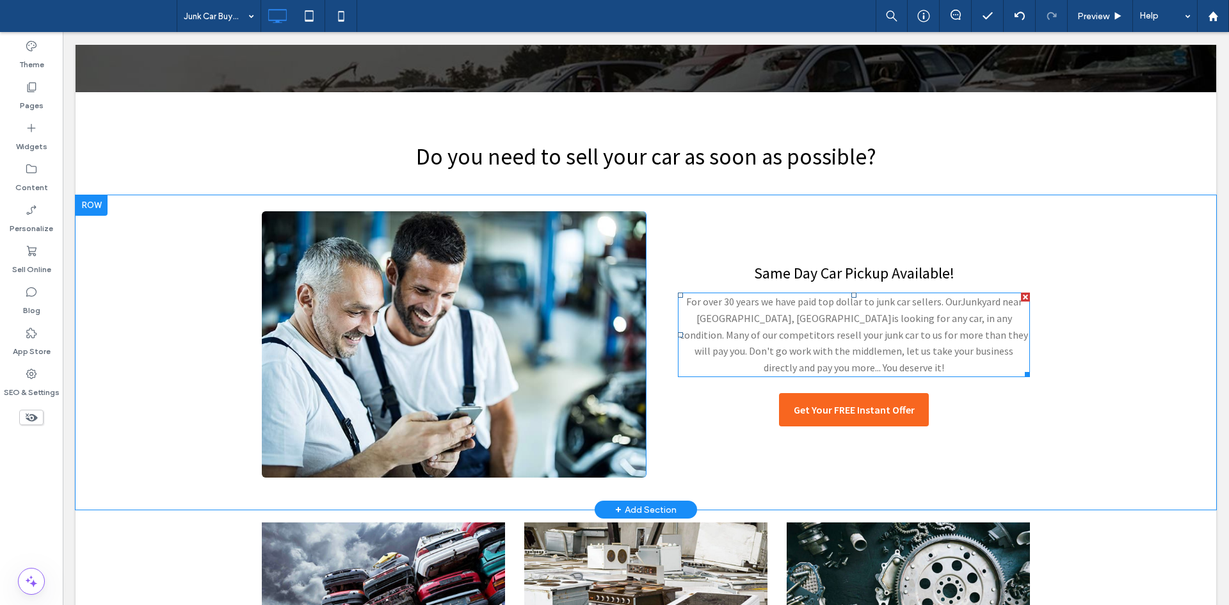
click at [913, 327] on p "For over 30 years we have paid top dollar to junk car sellers. Our Junkyard nea…" at bounding box center [854, 335] width 352 height 82
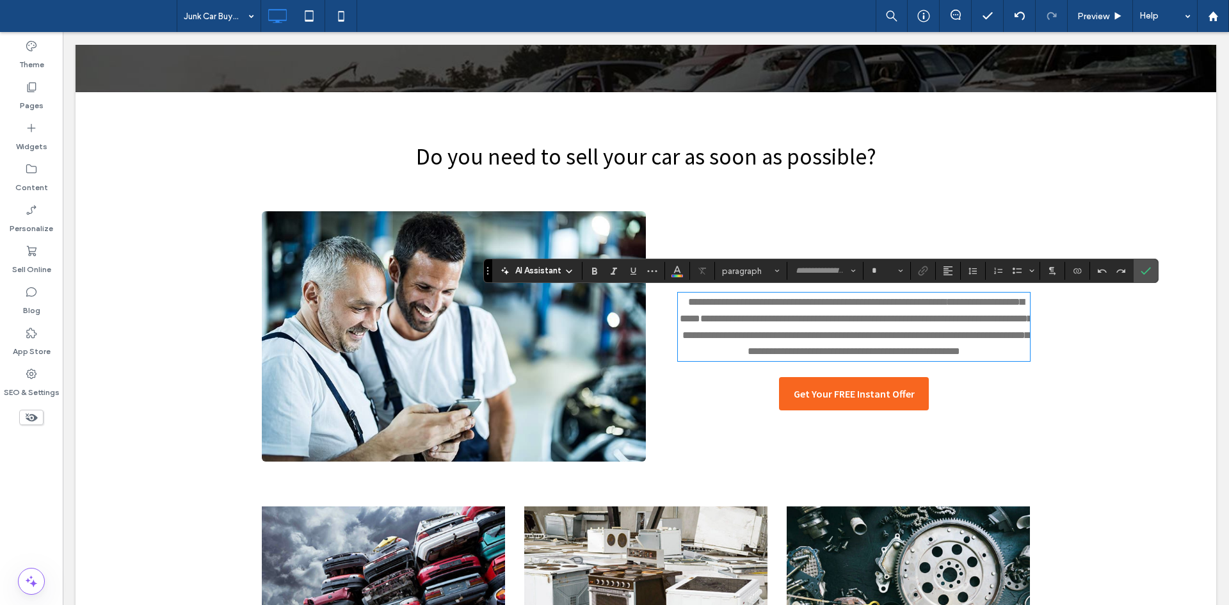
type input "**********"
type input "**"
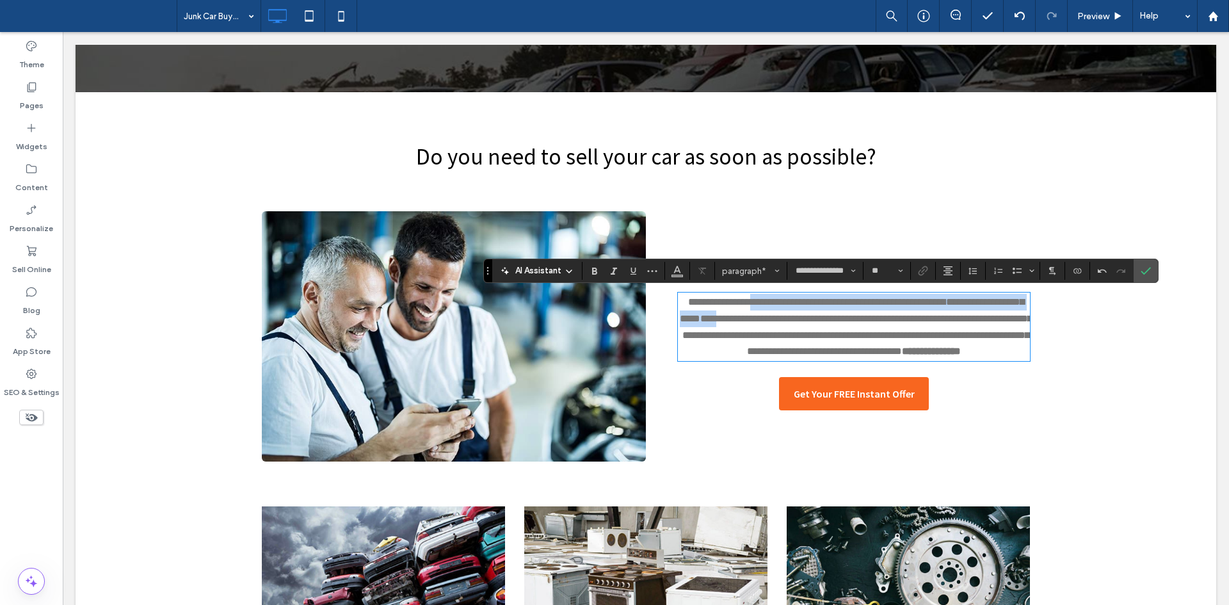
drag, startPoint x: 752, startPoint y: 300, endPoint x: 732, endPoint y: 319, distance: 27.2
click at [732, 319] on p "**********" at bounding box center [854, 326] width 352 height 65
click at [732, 319] on span "**********" at bounding box center [858, 335] width 350 height 42
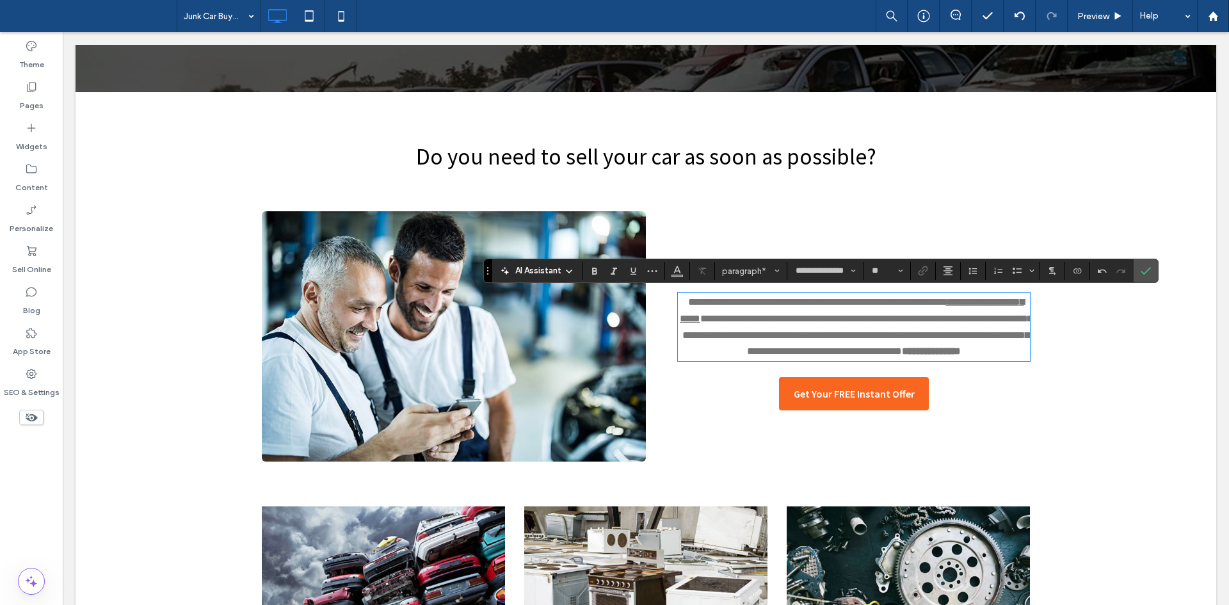
click at [734, 317] on span "**********" at bounding box center [858, 335] width 350 height 42
click at [674, 272] on icon "Color" at bounding box center [677, 269] width 10 height 10
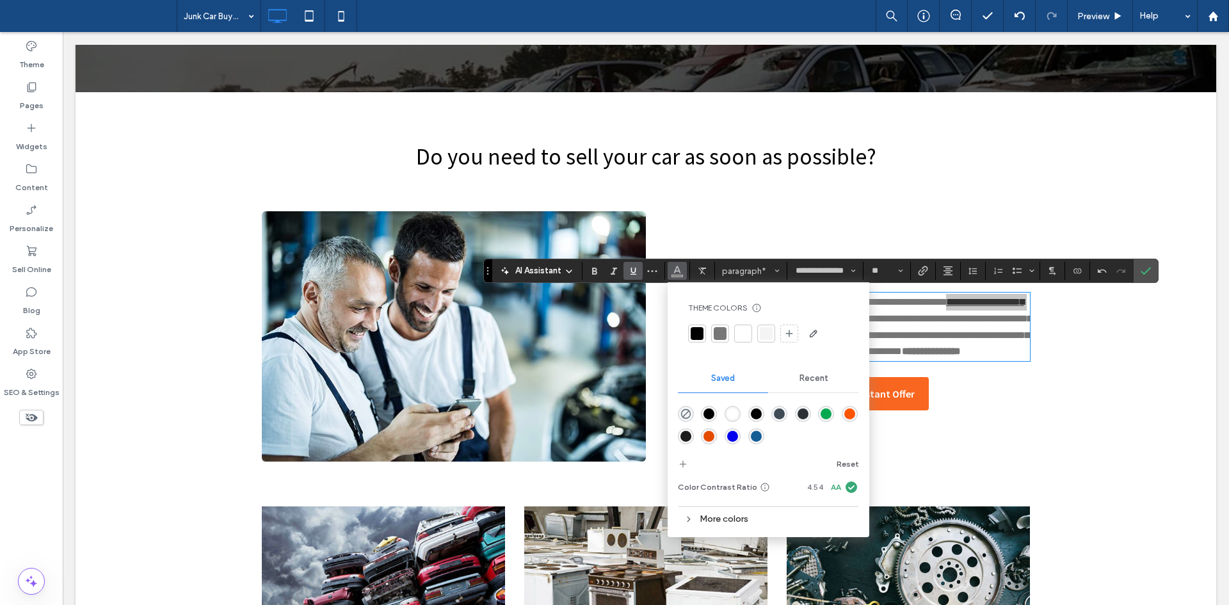
click at [799, 417] on div "rgba(45,49,53,1)" at bounding box center [803, 414] width 11 height 11
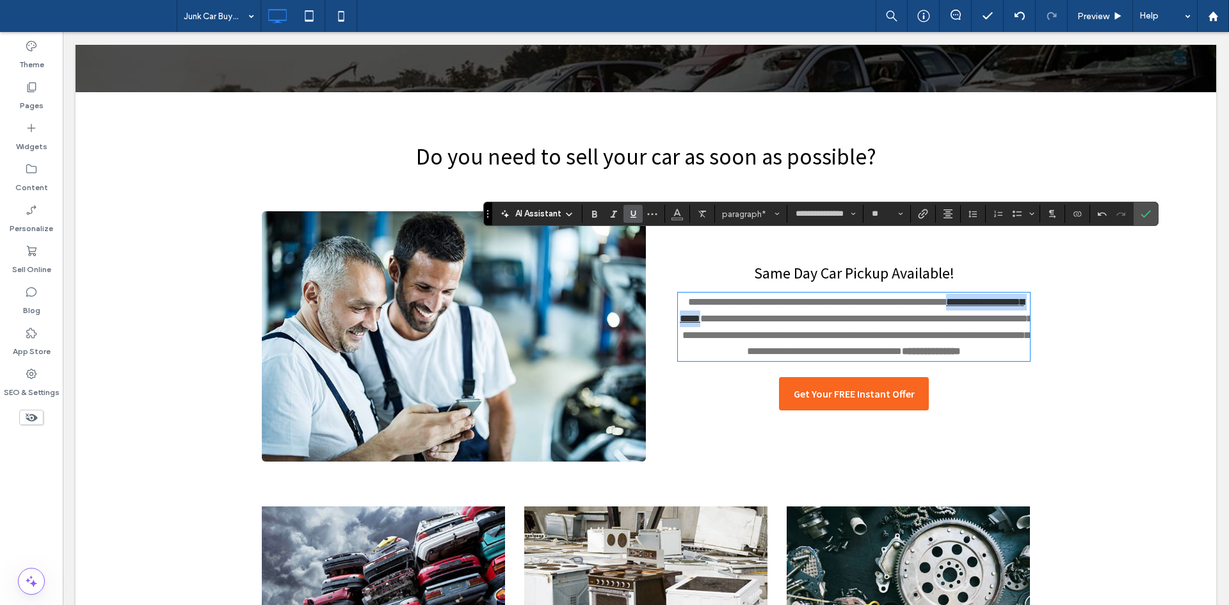
scroll to position [405, 0]
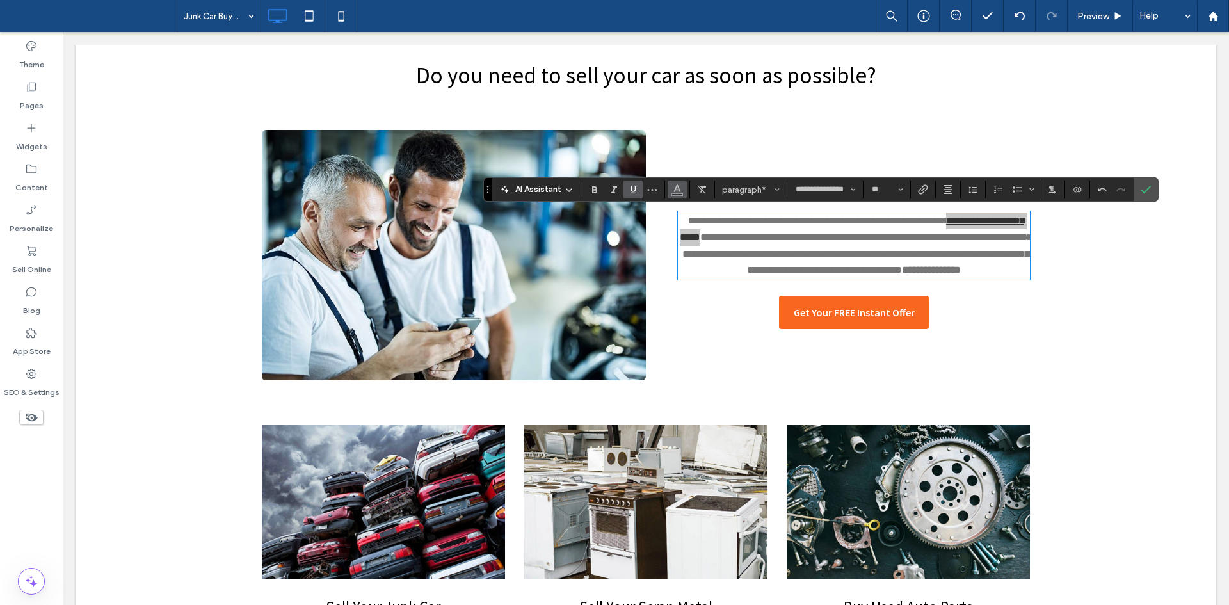
click at [671, 183] on button "Color" at bounding box center [677, 190] width 19 height 18
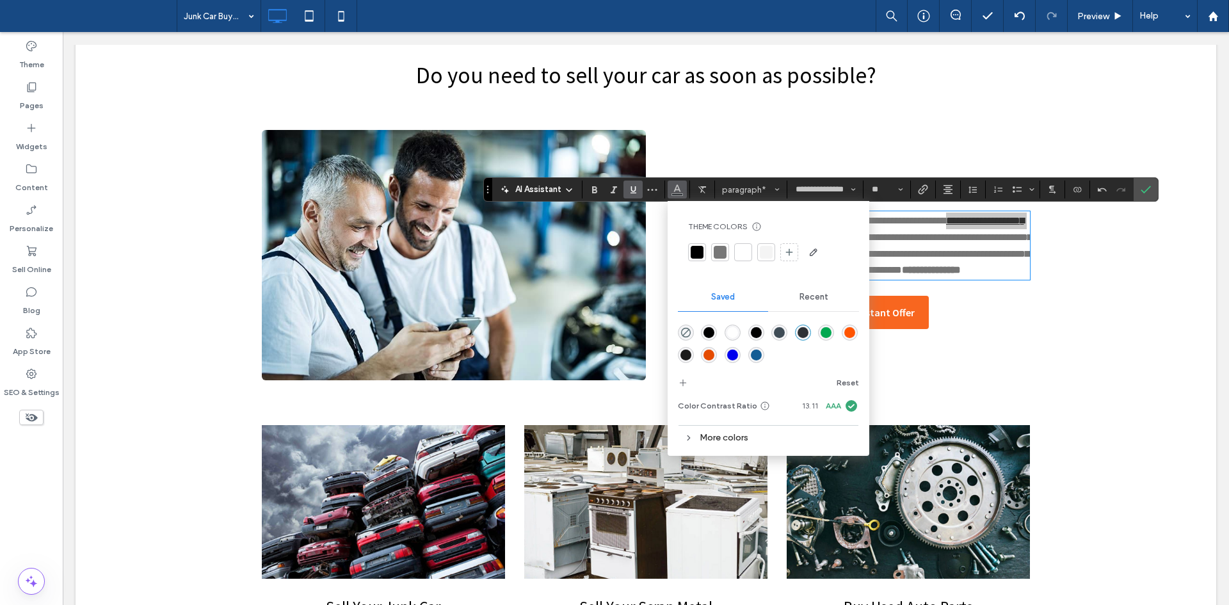
click at [706, 440] on div "More colors" at bounding box center [768, 437] width 181 height 17
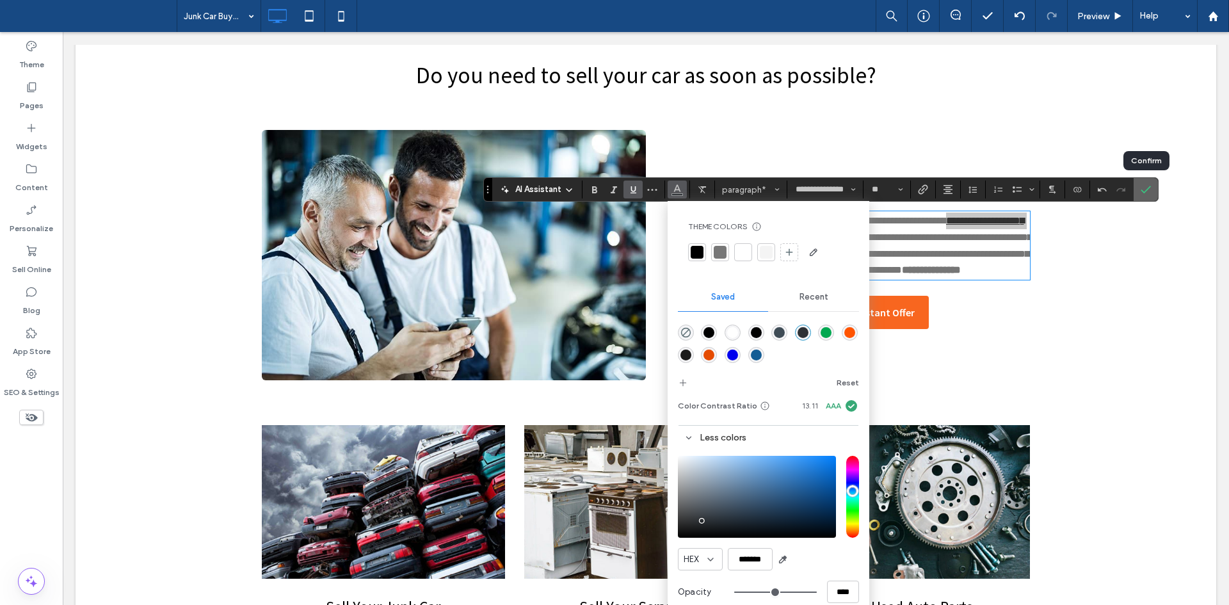
click at [1149, 192] on icon "Confirm" at bounding box center [1146, 189] width 10 height 10
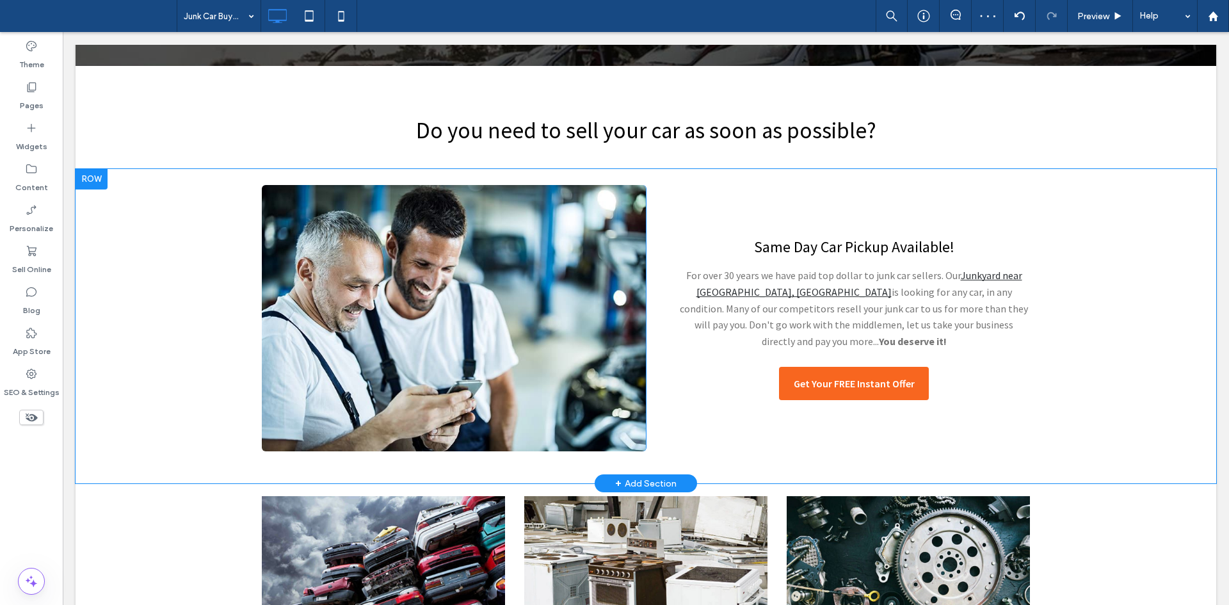
scroll to position [349, 0]
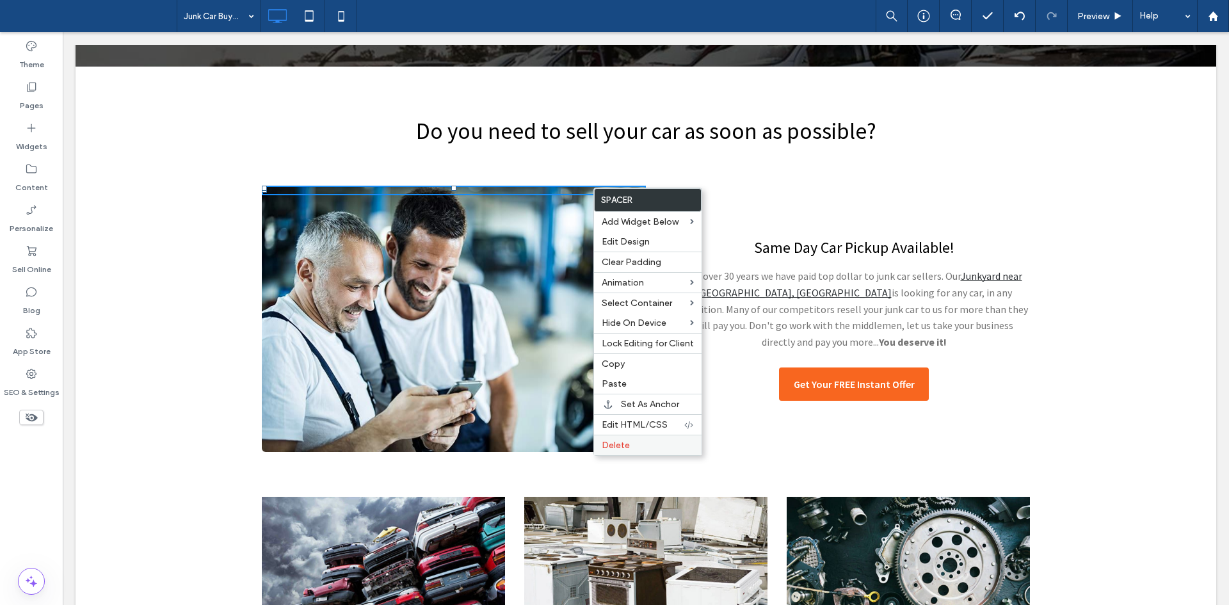
click at [659, 442] on label "Delete" at bounding box center [648, 445] width 92 height 11
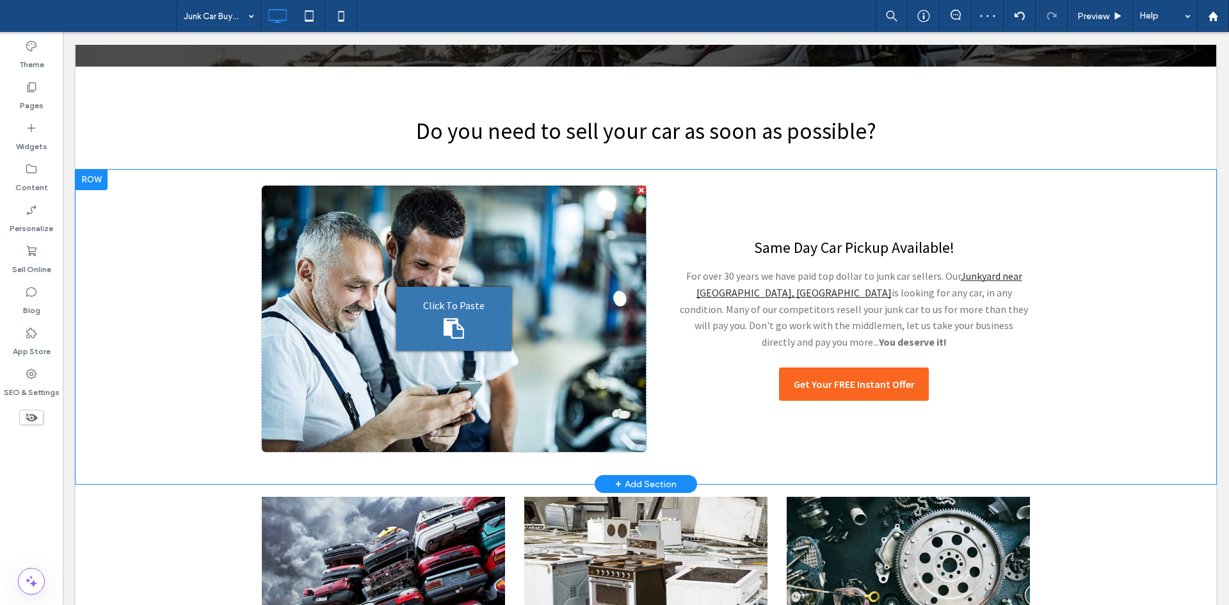
scroll to position [305, 0]
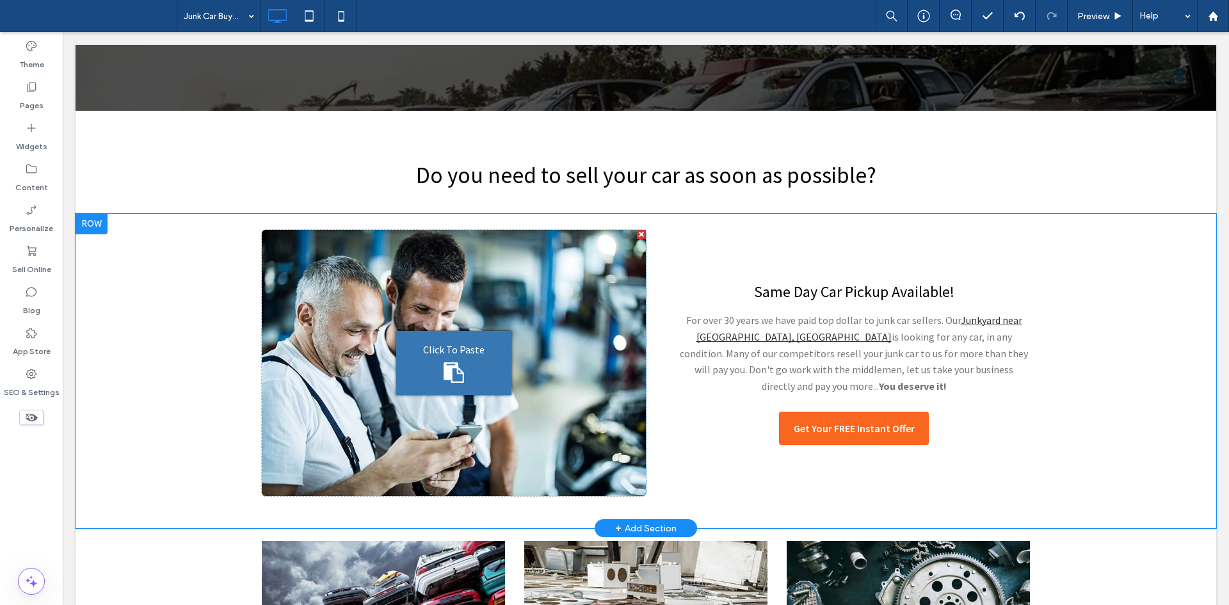
click at [608, 268] on div "Click To Paste Click To Paste" at bounding box center [454, 363] width 384 height 267
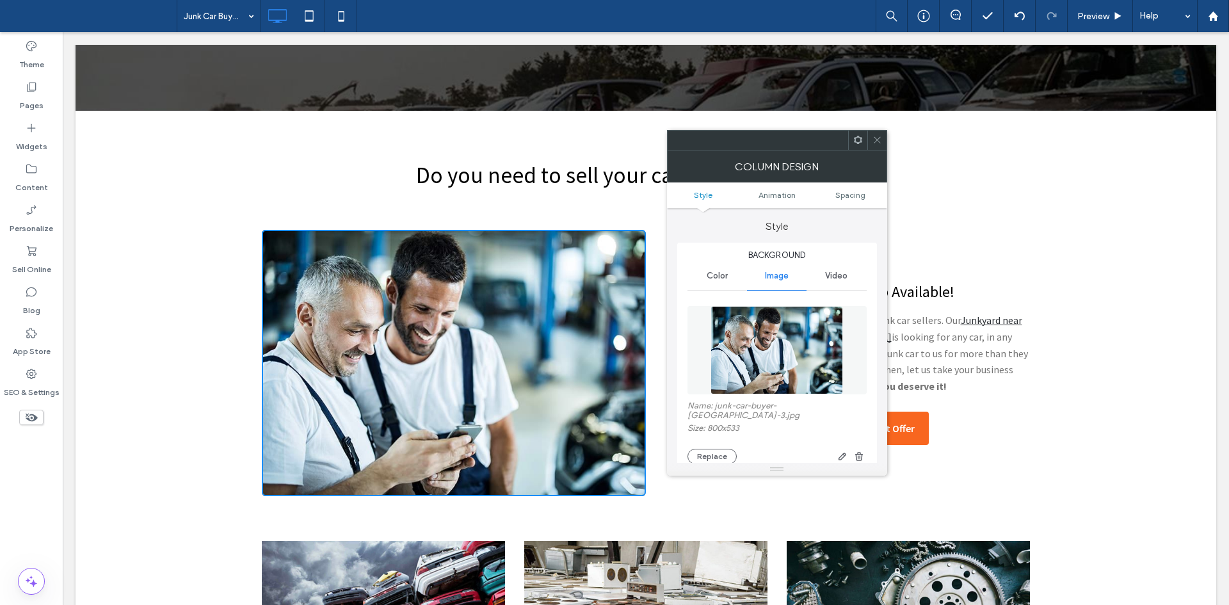
type input "*"
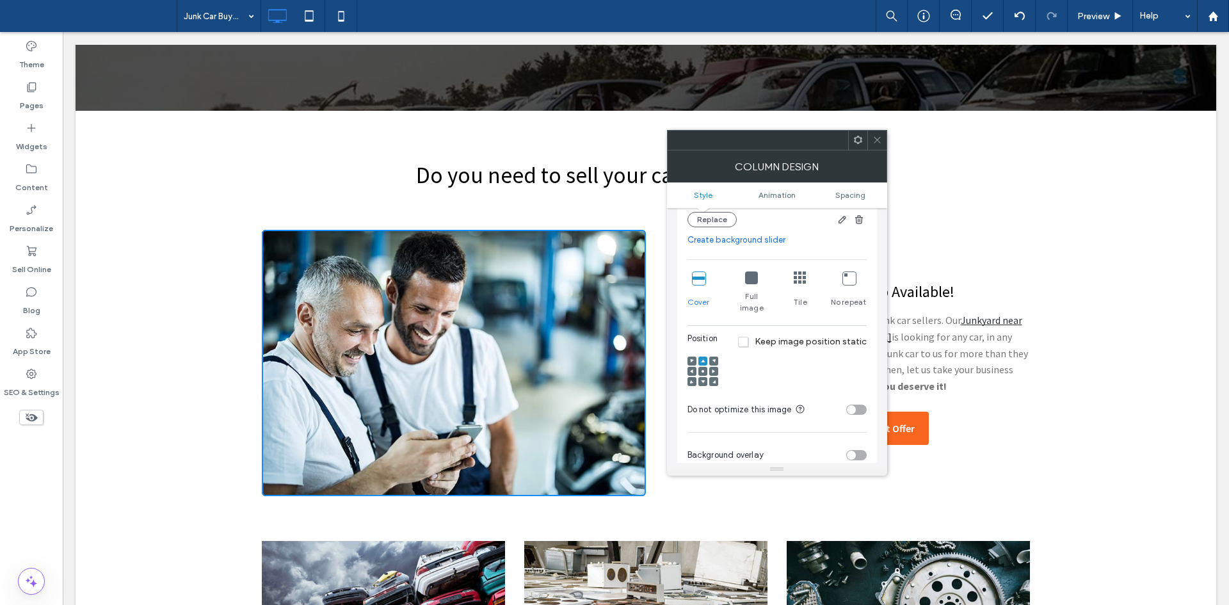
scroll to position [195, 0]
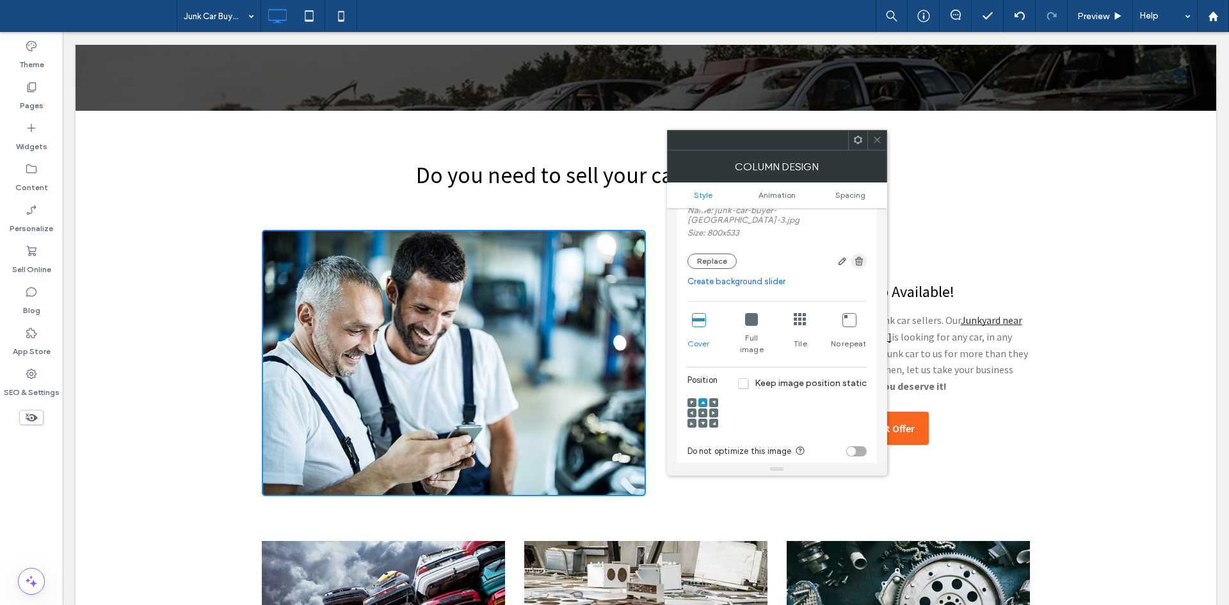
drag, startPoint x: 853, startPoint y: 259, endPoint x: 864, endPoint y: 248, distance: 15.9
click at [864, 248] on div "Name: junk-car-buyer-nj-3.jpg Size: 800x533 Replace" at bounding box center [777, 186] width 179 height 177
click at [864, 256] on icon "button" at bounding box center [859, 261] width 10 height 10
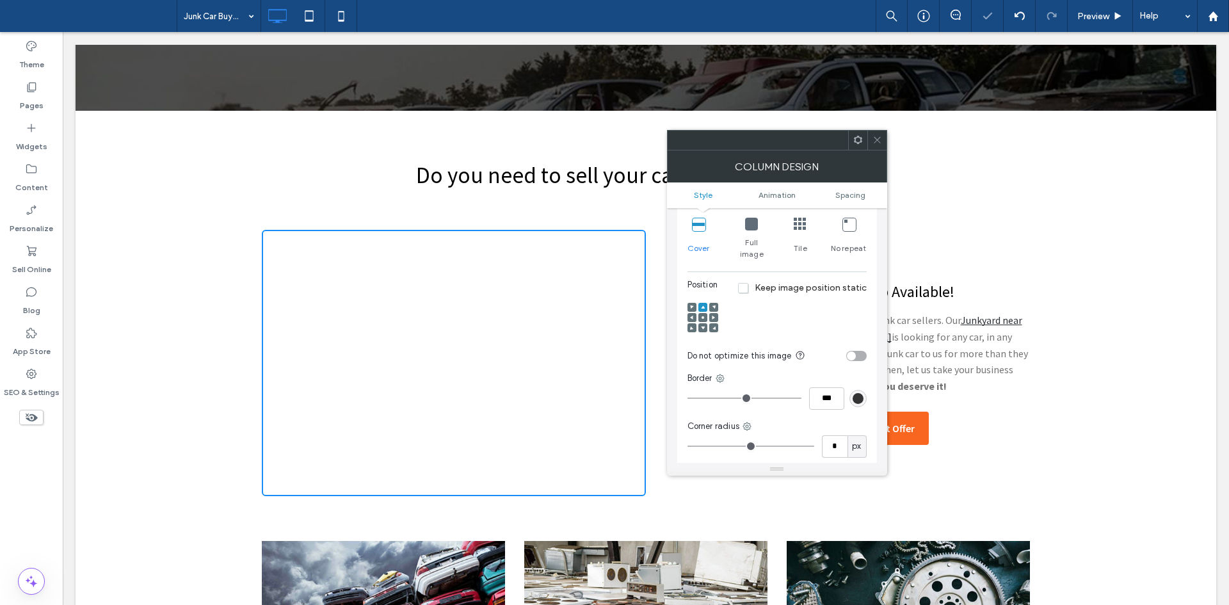
scroll to position [183, 0]
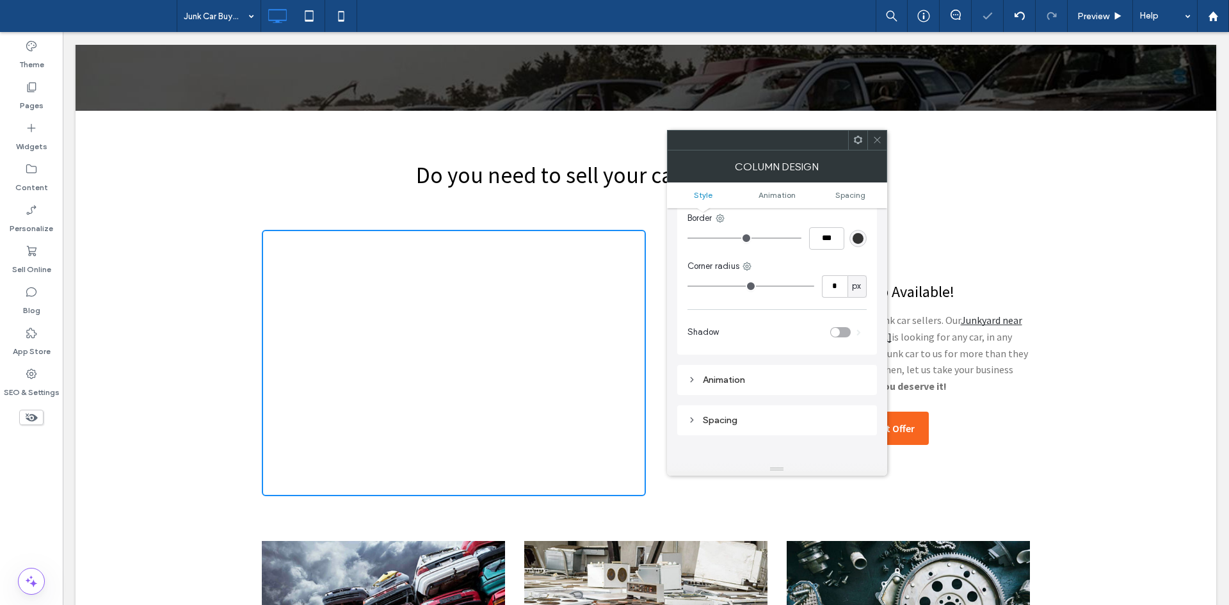
click at [878, 140] on icon at bounding box center [878, 140] width 10 height 10
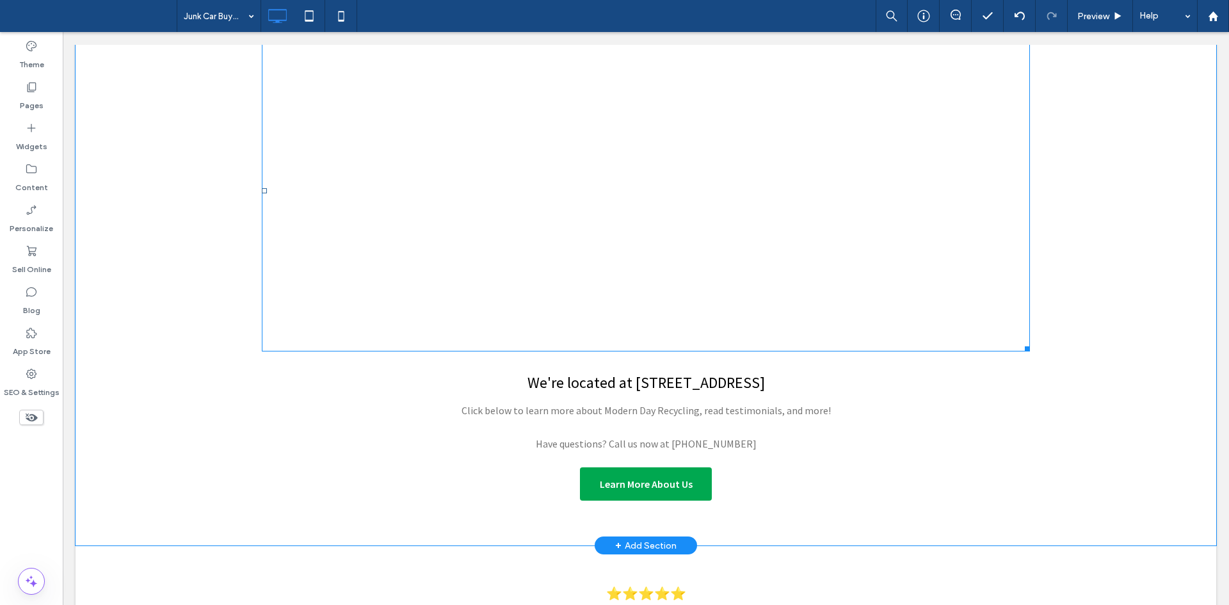
scroll to position [3008, 0]
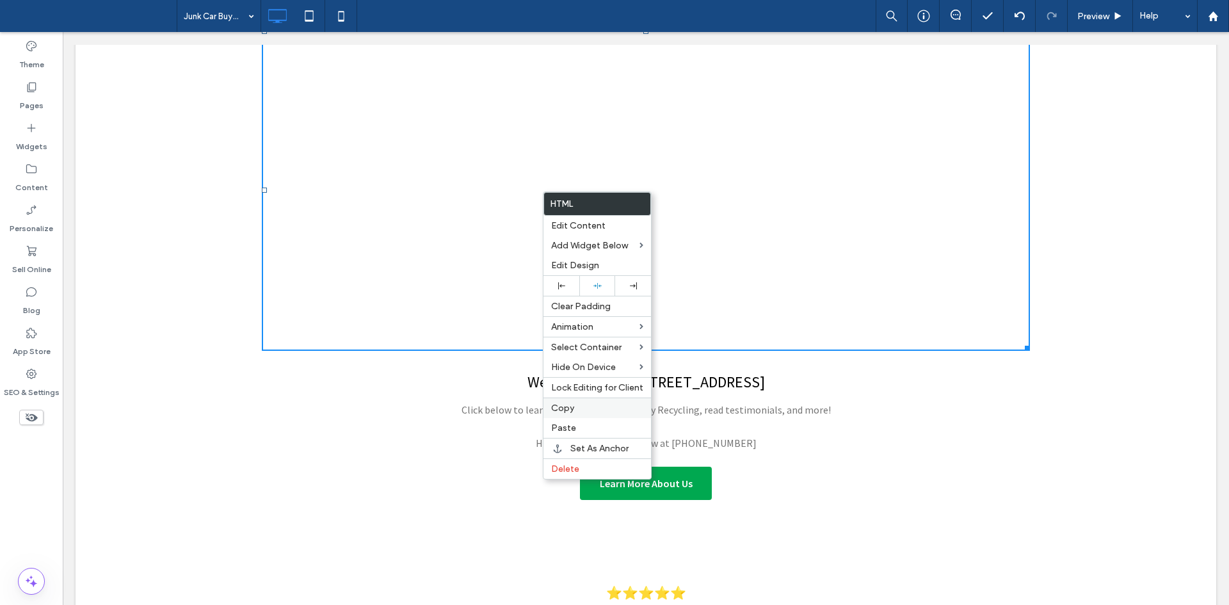
click at [572, 406] on span "Copy" at bounding box center [562, 408] width 23 height 11
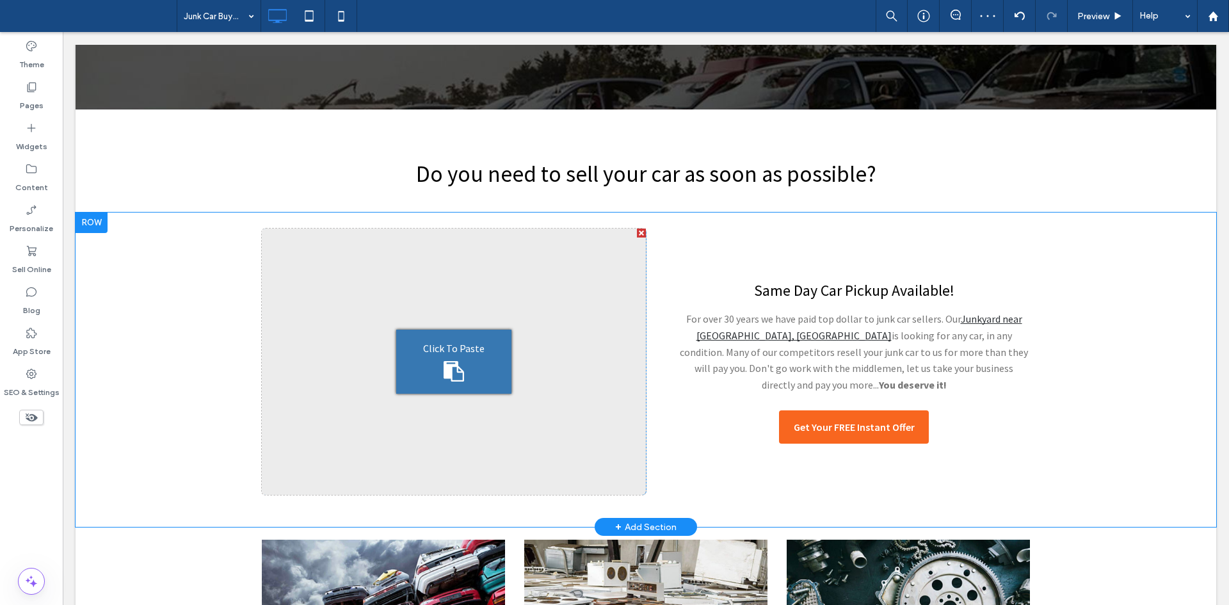
scroll to position [313, 0]
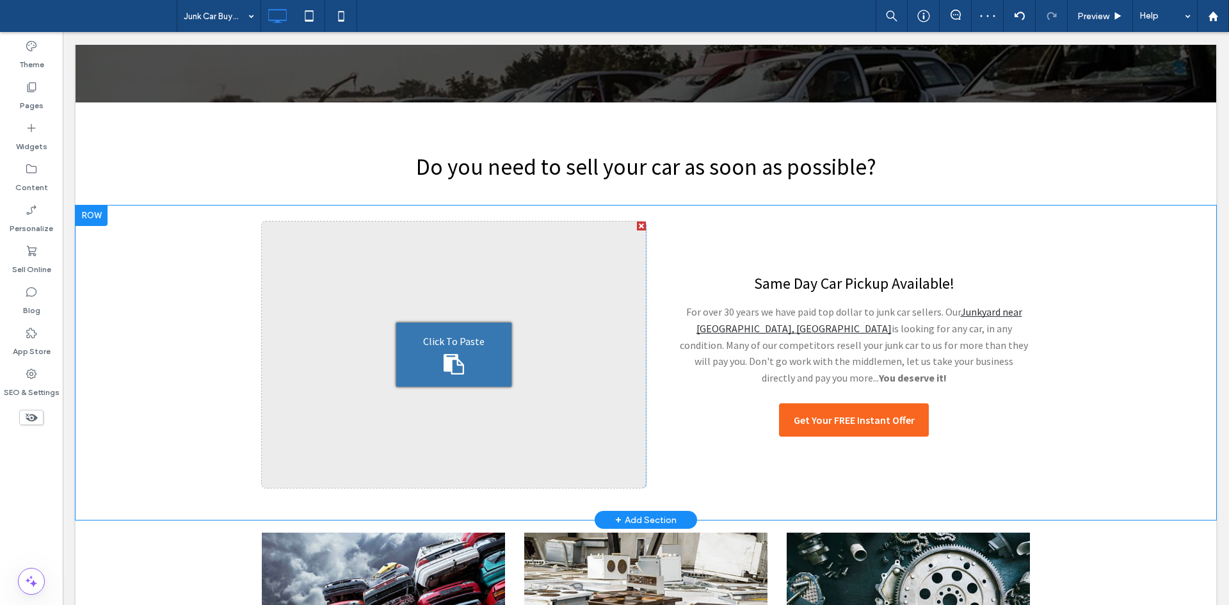
click at [457, 342] on div "Click To Paste" at bounding box center [453, 355] width 115 height 64
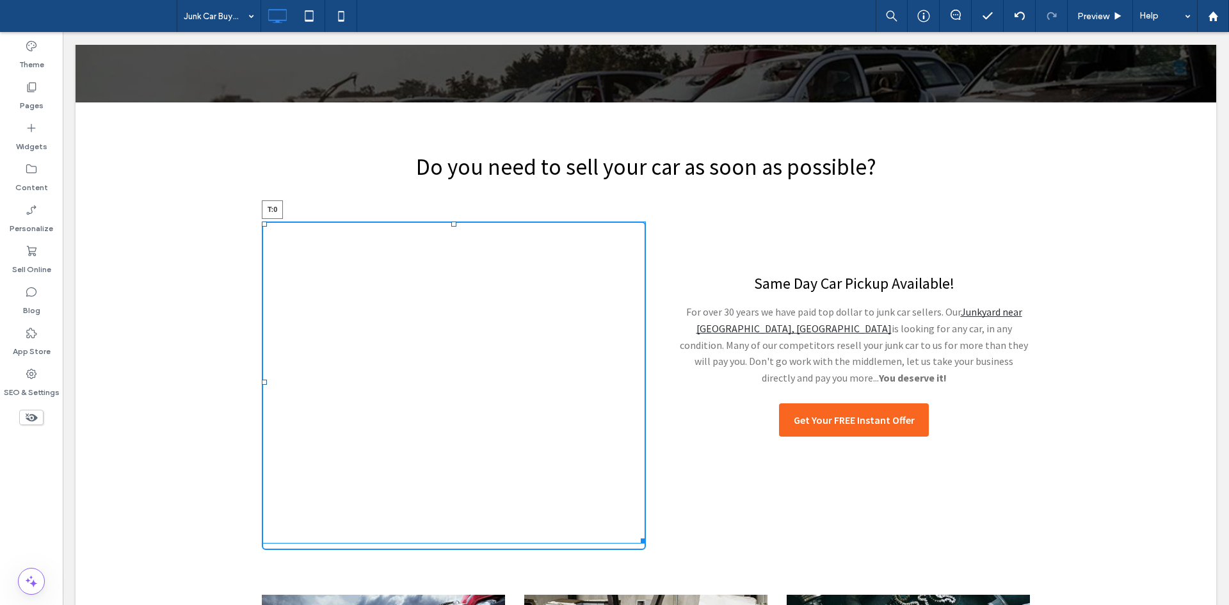
drag, startPoint x: 451, startPoint y: 232, endPoint x: 514, endPoint y: 259, distance: 68.3
click at [451, 227] on div "T:0" at bounding box center [454, 383] width 384 height 322
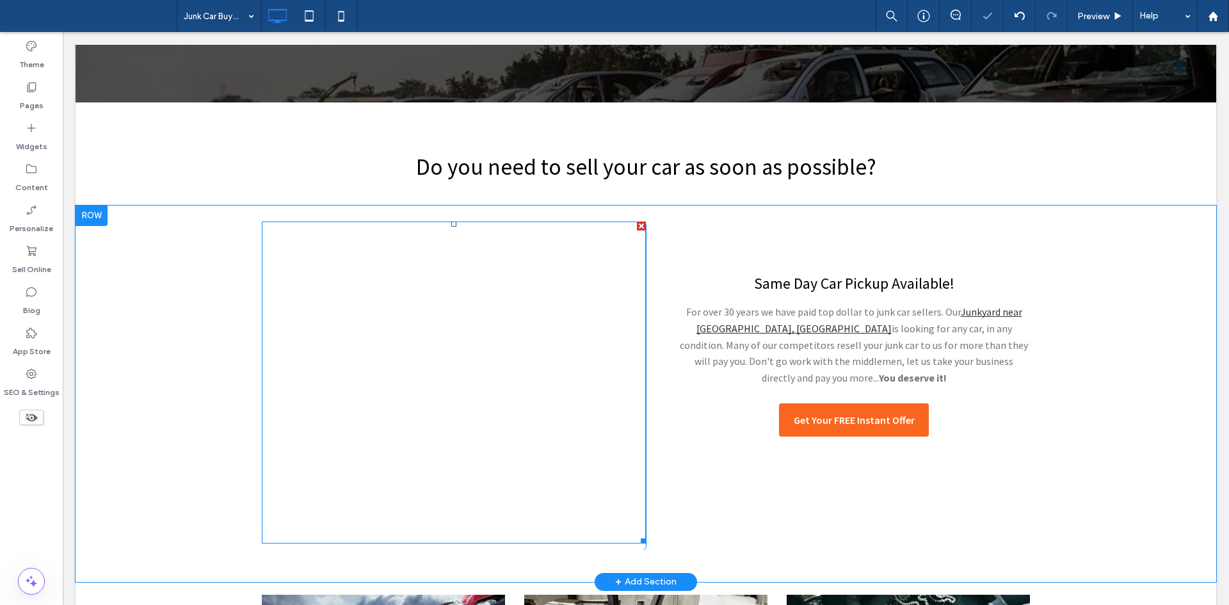
click at [386, 274] on span at bounding box center [454, 383] width 384 height 322
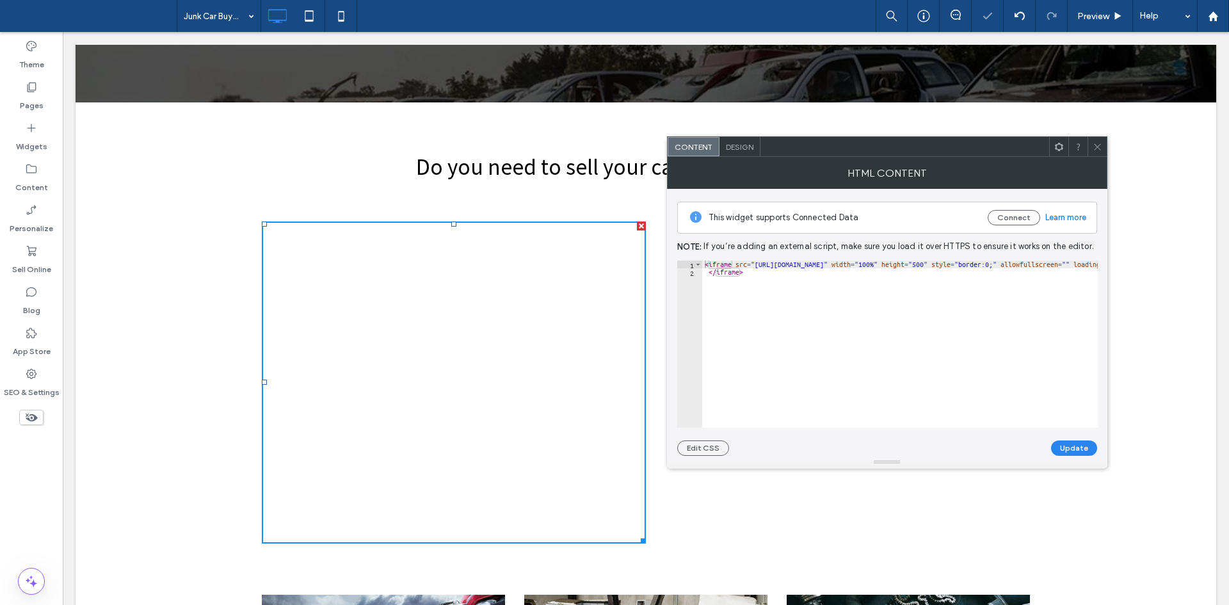
click at [740, 149] on span "Design" at bounding box center [740, 147] width 28 height 10
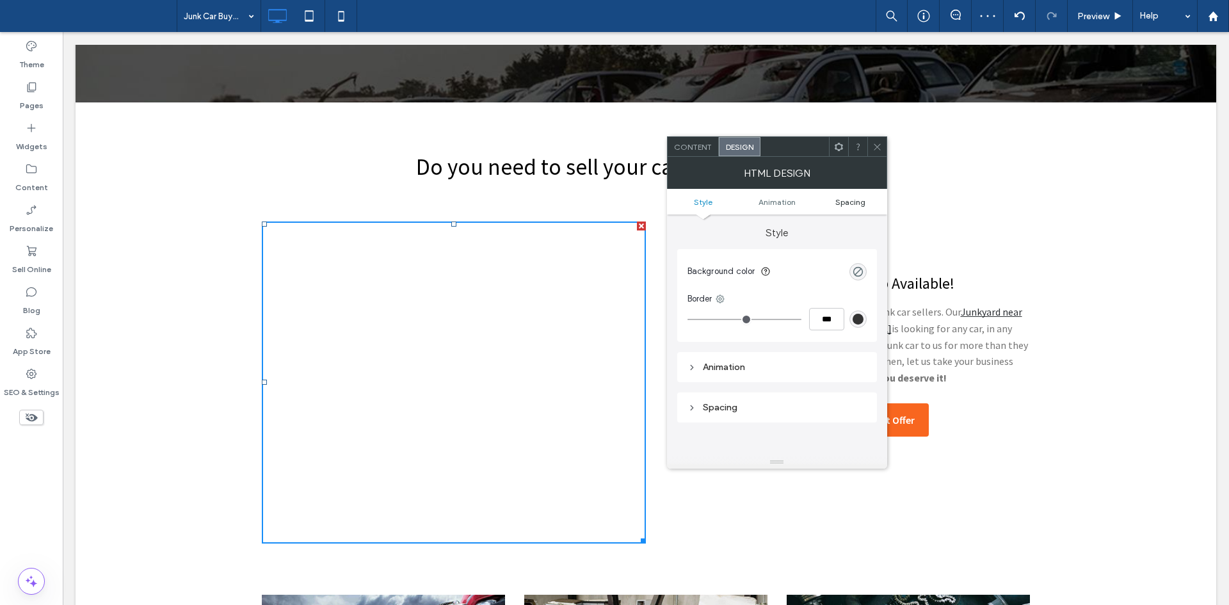
click at [851, 202] on span "Spacing" at bounding box center [851, 202] width 30 height 10
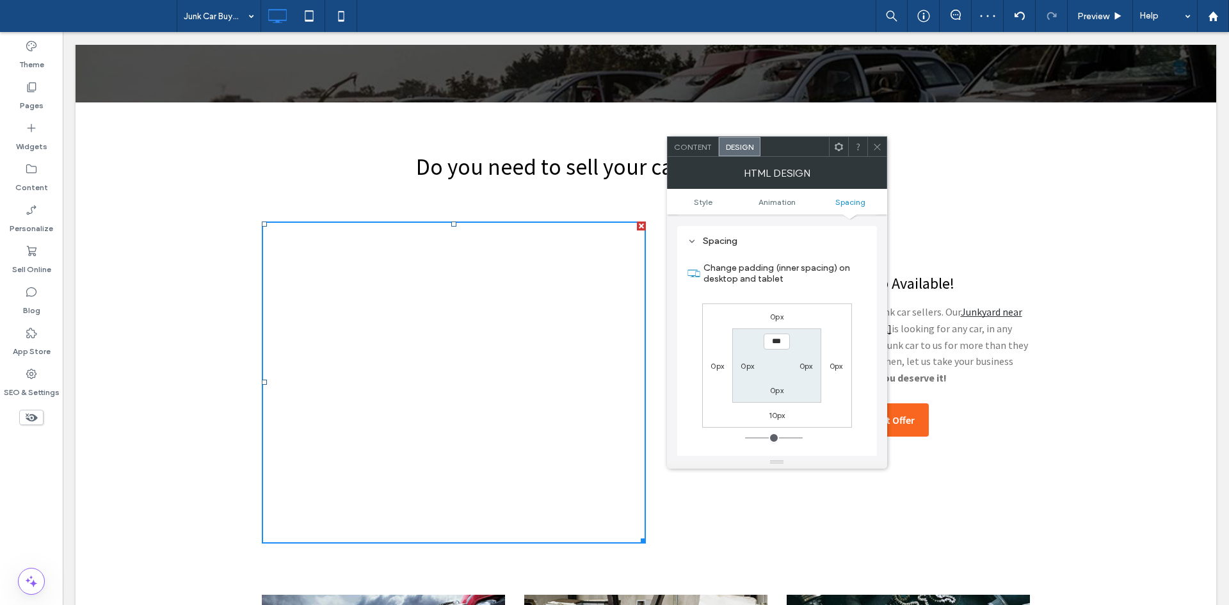
scroll to position [168, 0]
click at [783, 412] on label "10px" at bounding box center [777, 414] width 17 height 10
type input "**"
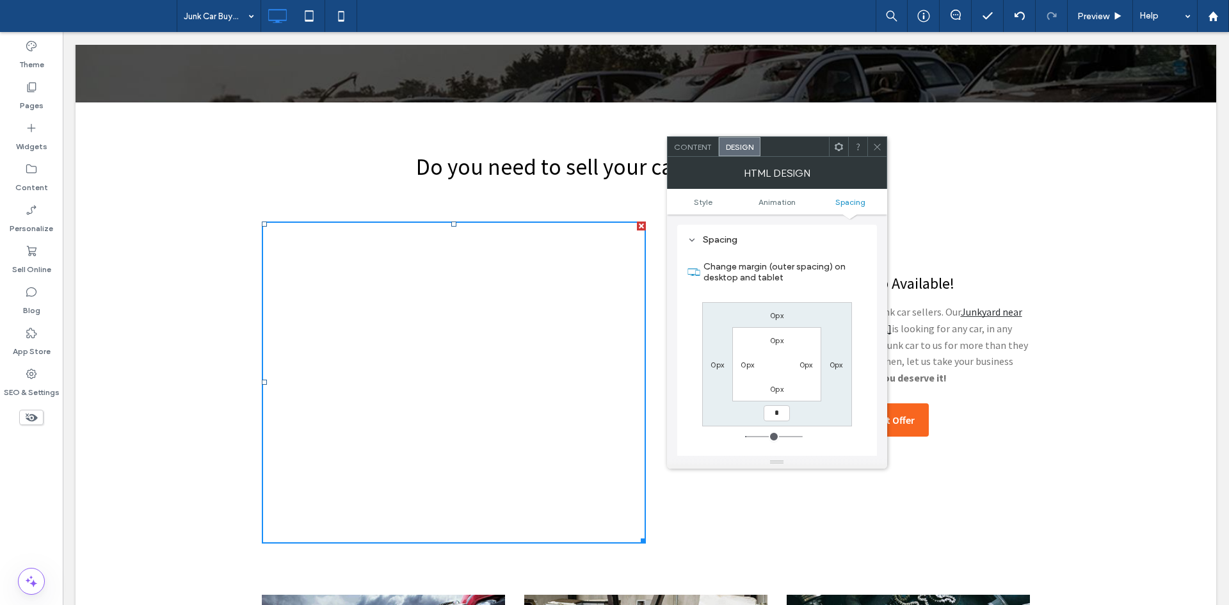
type input "*"
type input "***"
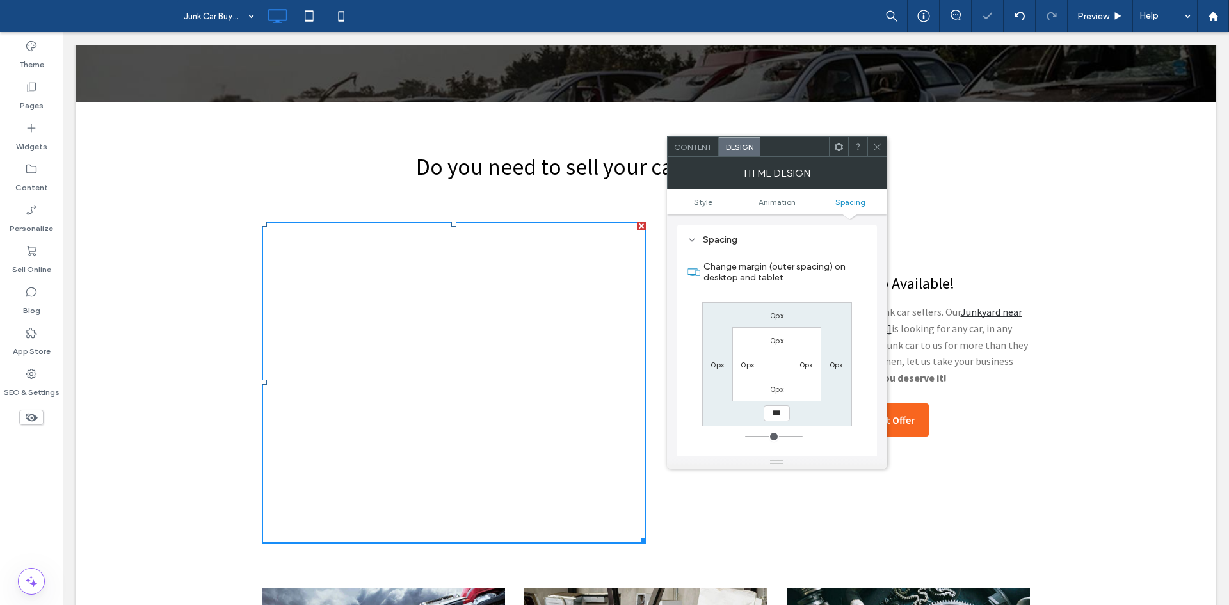
click at [875, 142] on icon at bounding box center [878, 147] width 10 height 10
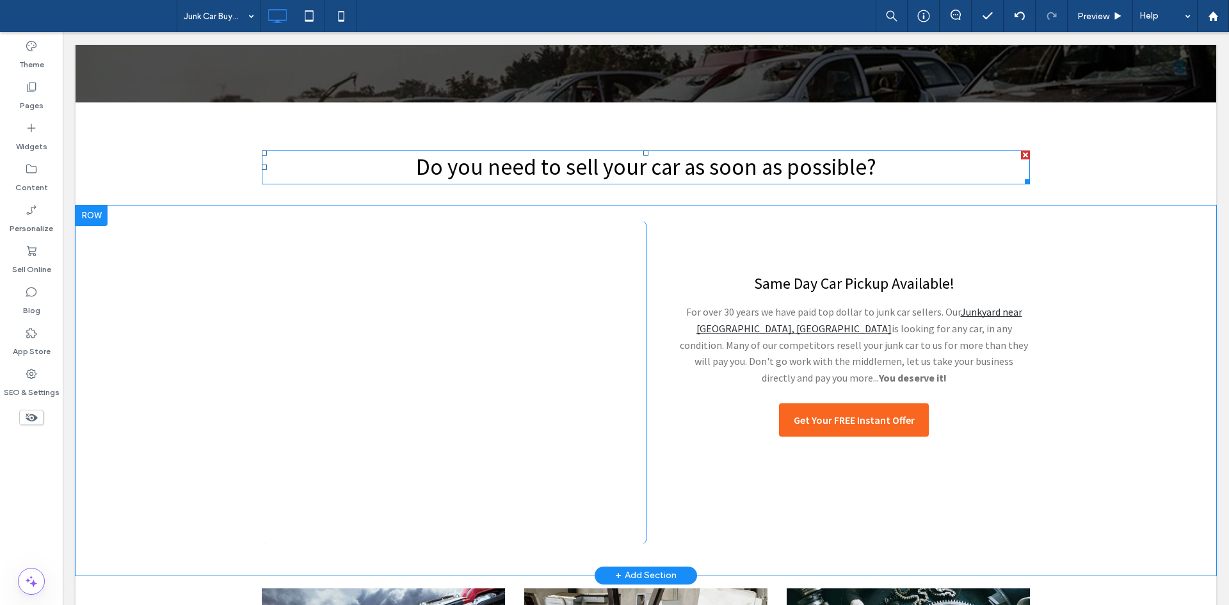
scroll to position [313, 0]
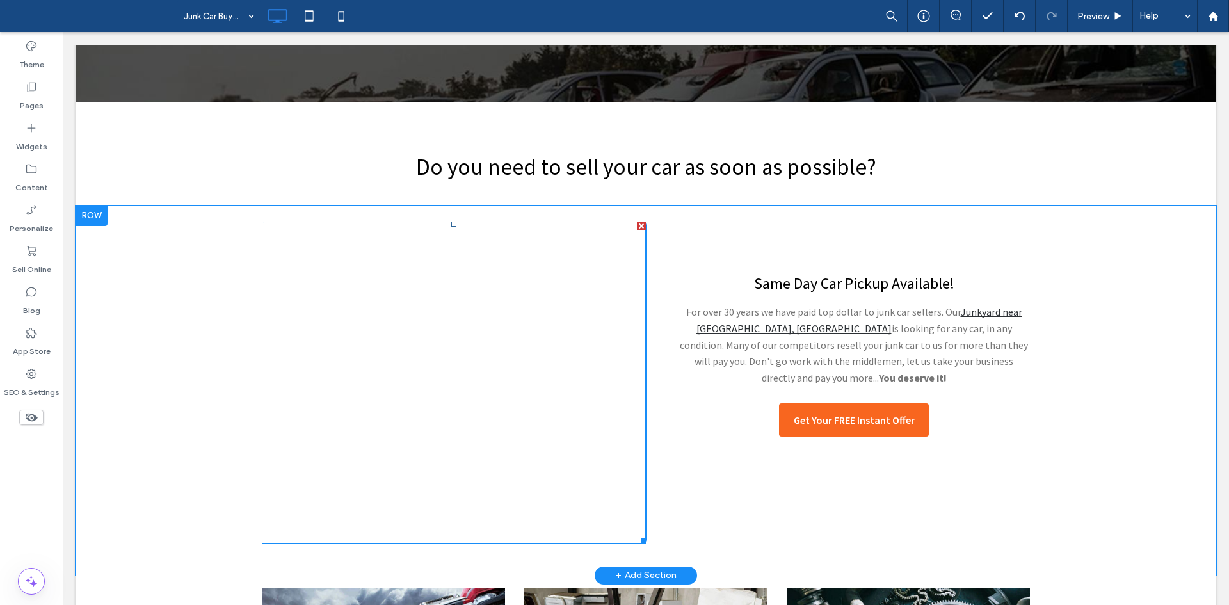
click at [481, 285] on span at bounding box center [454, 383] width 384 height 322
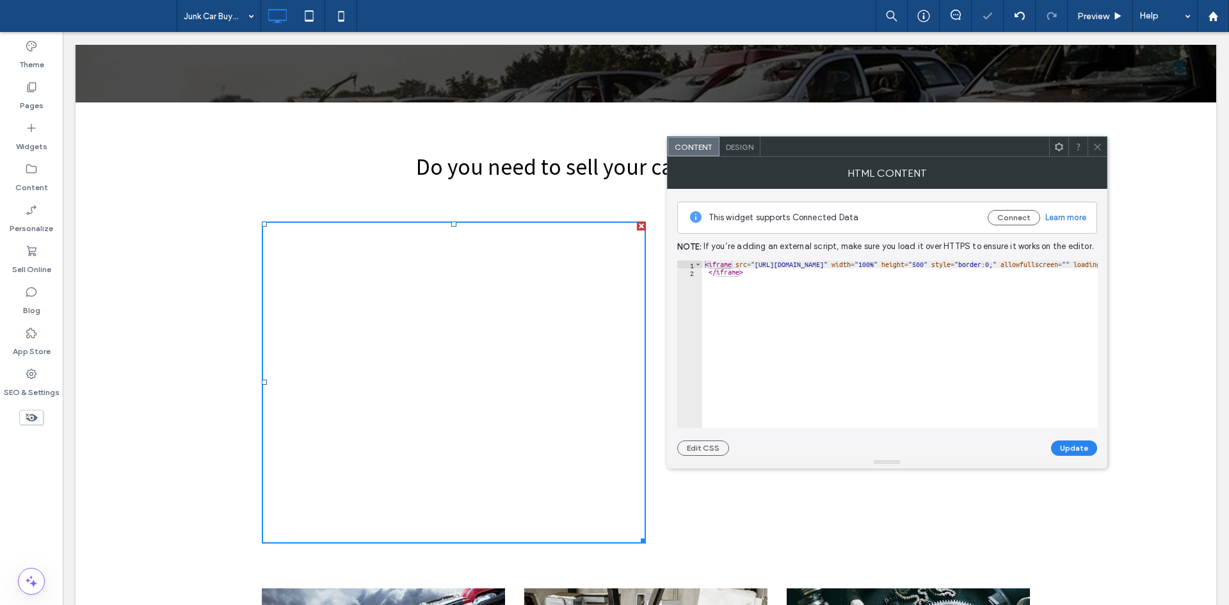
type textarea "**********"
paste textarea "**********"
click at [856, 261] on div "< iframe src = "[URL][DOMAIN_NAME]" width = "600" height = "450" style = "borde…" at bounding box center [367, 347] width 1461 height 173
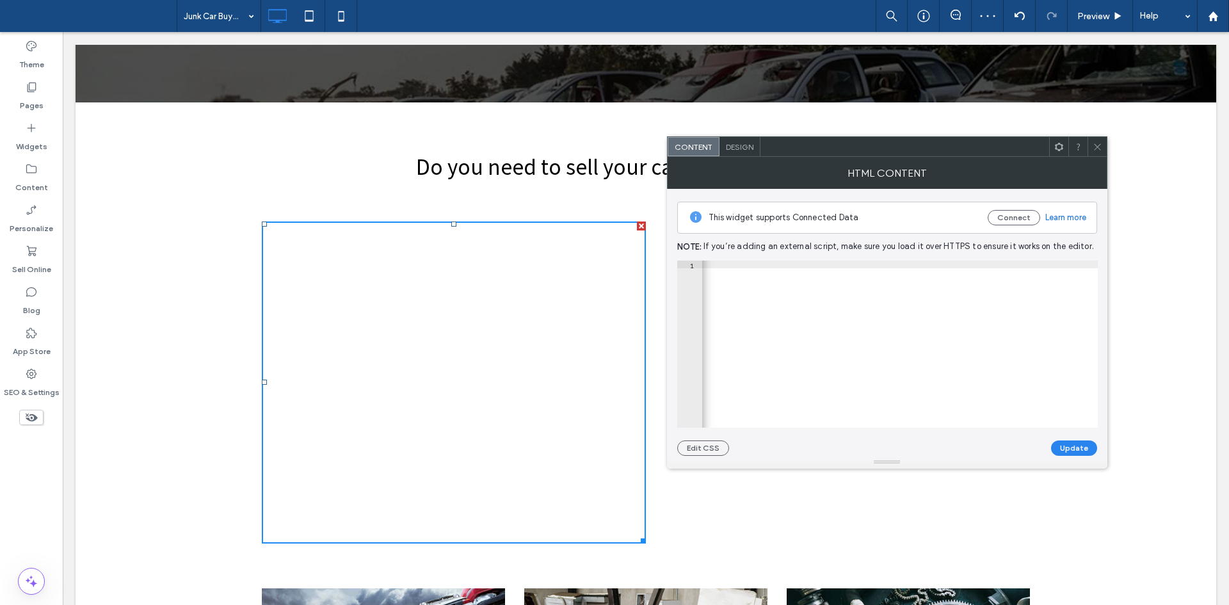
scroll to position [0, 811]
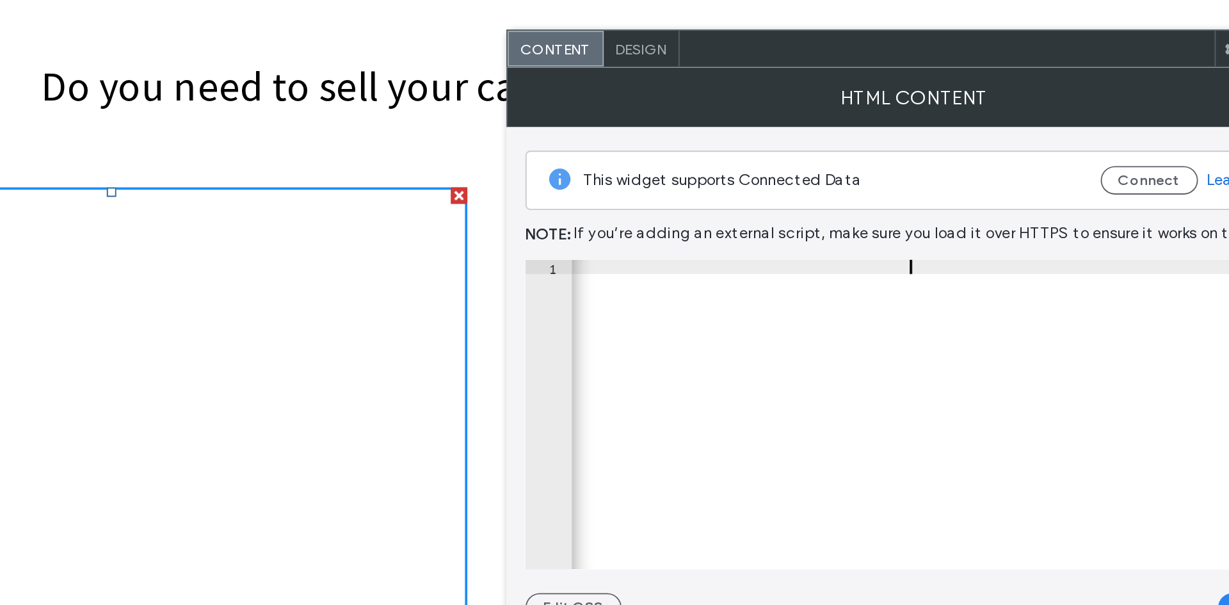
click at [883, 267] on div "< iframe src = "[URL][DOMAIN_NAME]" width = "600" height = "450" style = "borde…" at bounding box center [621, 347] width 1461 height 173
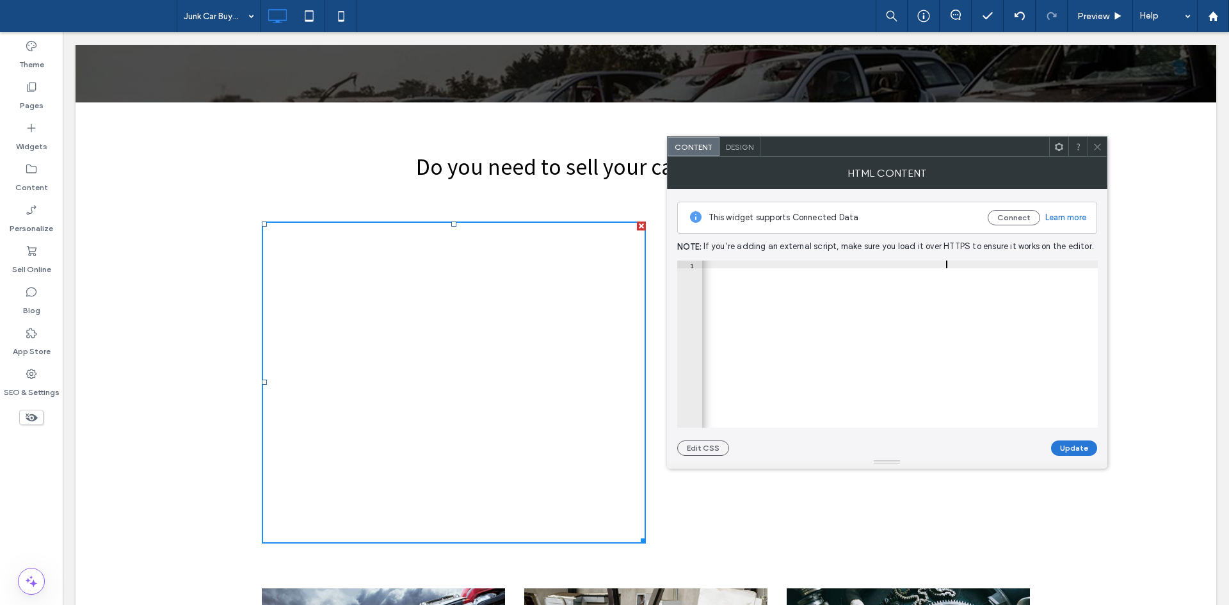
type textarea "**********"
click at [1079, 444] on button "Update" at bounding box center [1074, 448] width 46 height 15
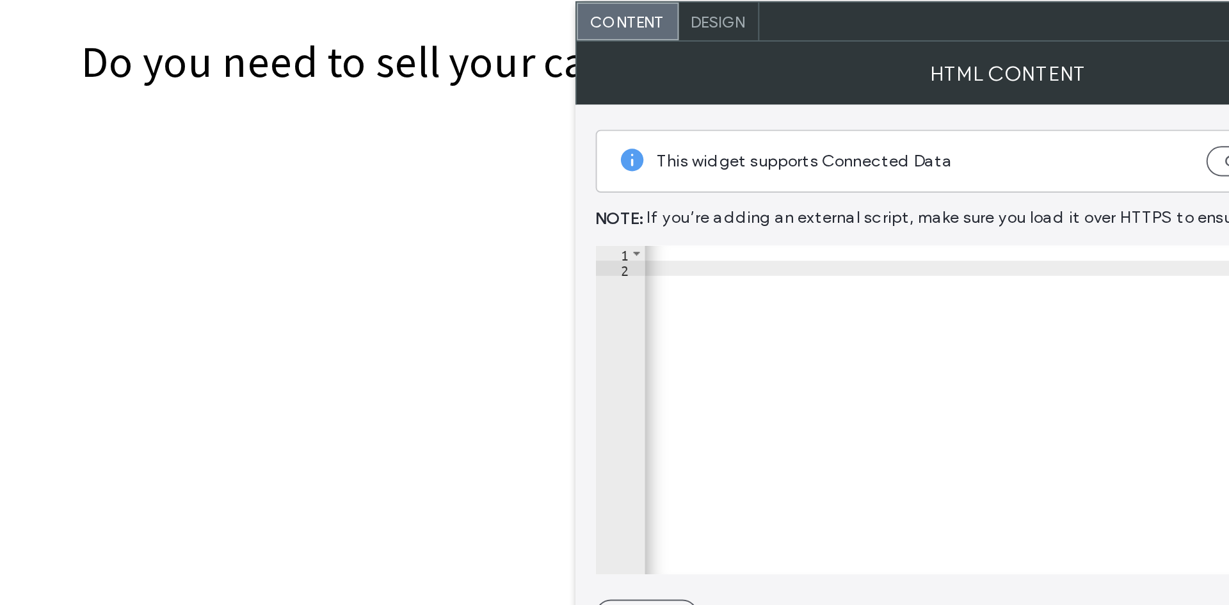
scroll to position [0, 864]
click at [837, 265] on div "< iframe src = "[URL][DOMAIN_NAME]" width = "100%" height = "400%" style = "bor…" at bounding box center [556, 347] width 1434 height 173
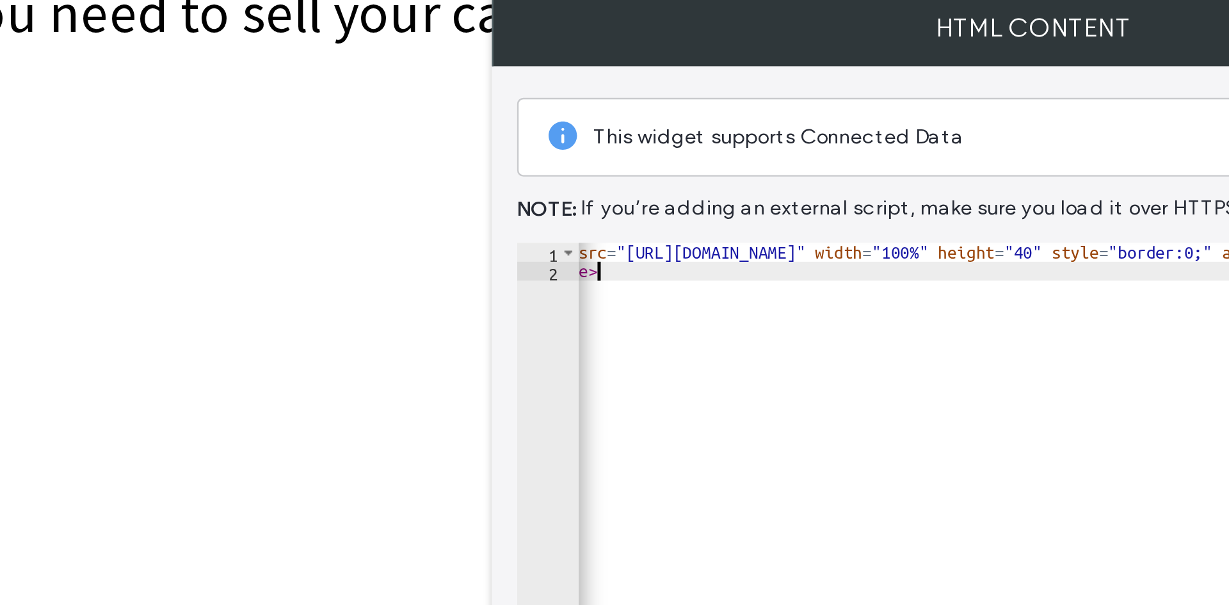
scroll to position [0, 33]
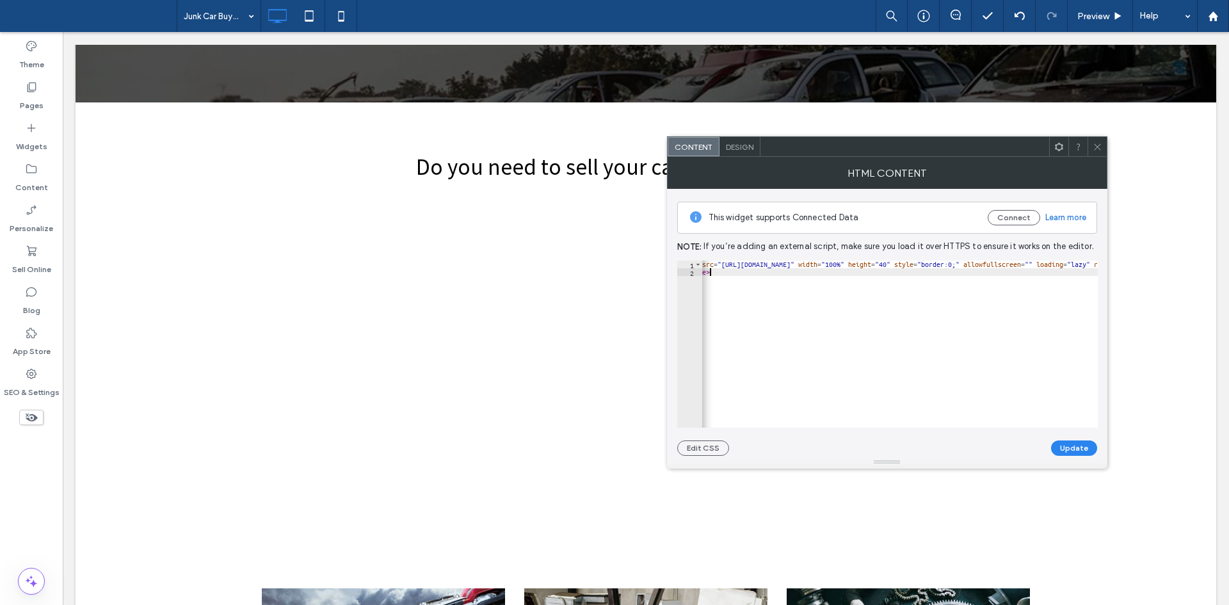
click at [841, 263] on div "< iframe src = "[URL][DOMAIN_NAME]" width = "100%" height = "40" style = "borde…" at bounding box center [505, 347] width 1427 height 173
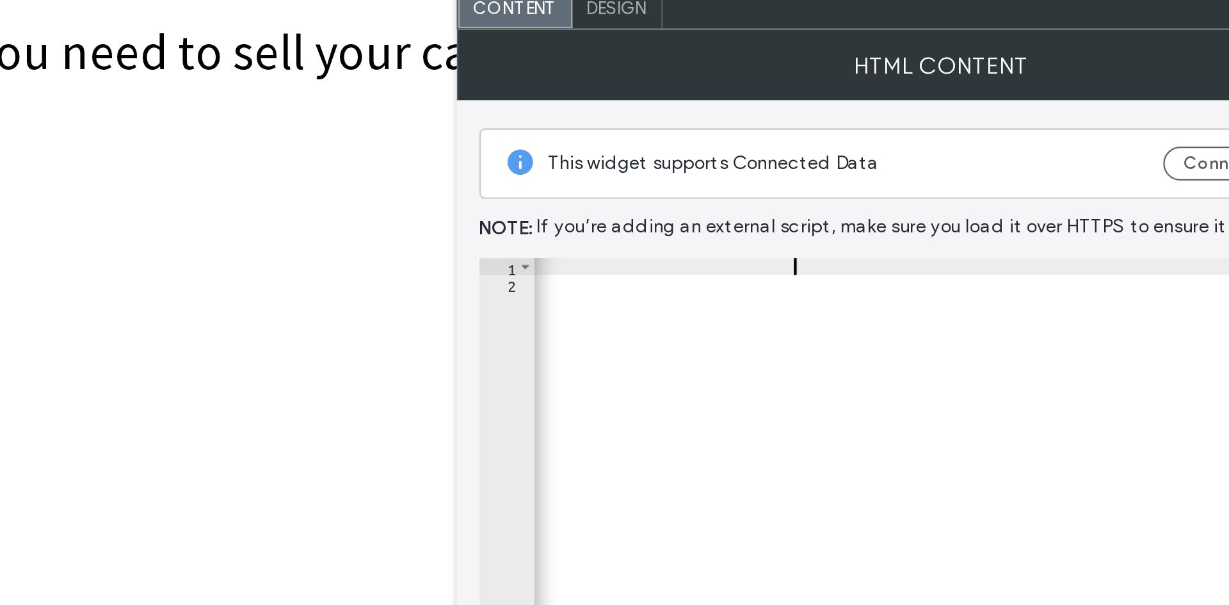
click at [822, 263] on div "< iframe src = "[URL][DOMAIN_NAME]" width = "100%" height = "40" style = "borde…" at bounding box center [505, 347] width 1427 height 173
click at [842, 265] on div "< iframe src = "[URL][DOMAIN_NAME]" width = "100%" height = "40" style = "borde…" at bounding box center [505, 347] width 1427 height 173
click at [838, 264] on div "< iframe src = "[URL][DOMAIN_NAME]" width = "100%" height = "40" style = "borde…" at bounding box center [505, 347] width 1427 height 173
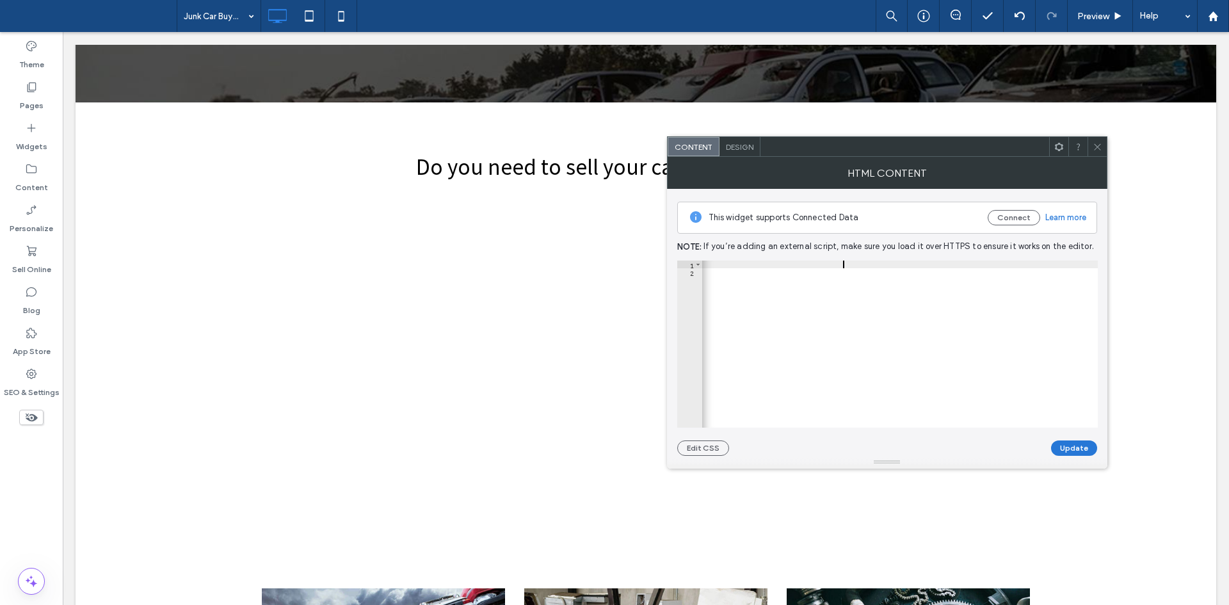
type textarea "**********"
click at [1077, 446] on button "Update" at bounding box center [1074, 448] width 46 height 15
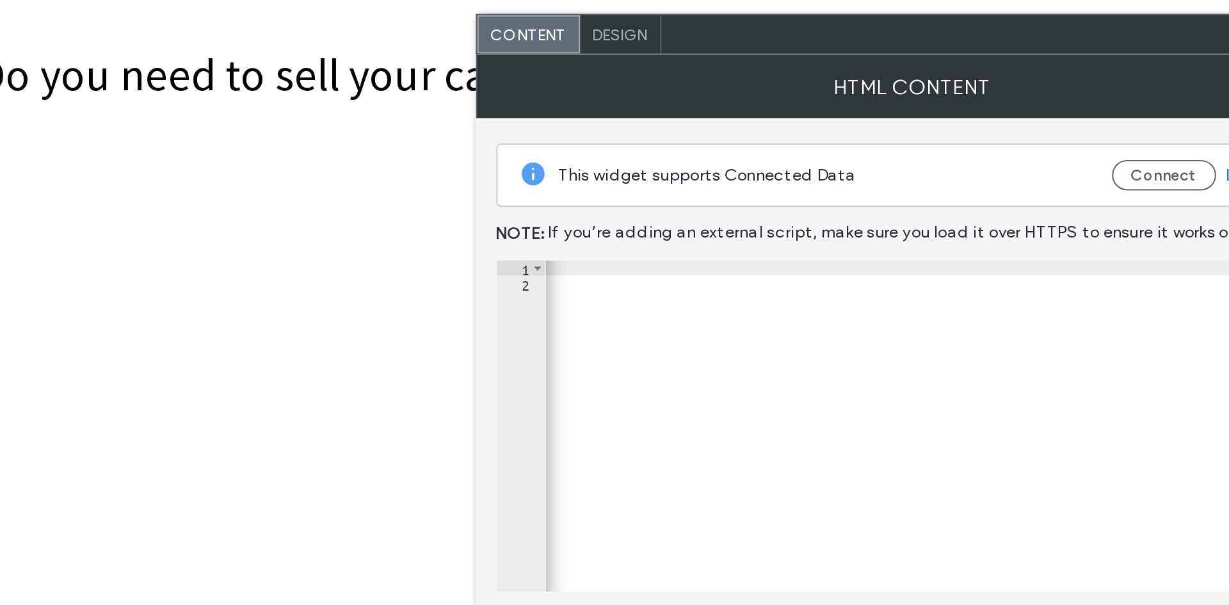
scroll to position [0, 870]
click at [880, 263] on div "< iframe src = "[URL][DOMAIN_NAME]" width = "100%" height = "400" style = "bord…" at bounding box center [547, 347] width 1431 height 173
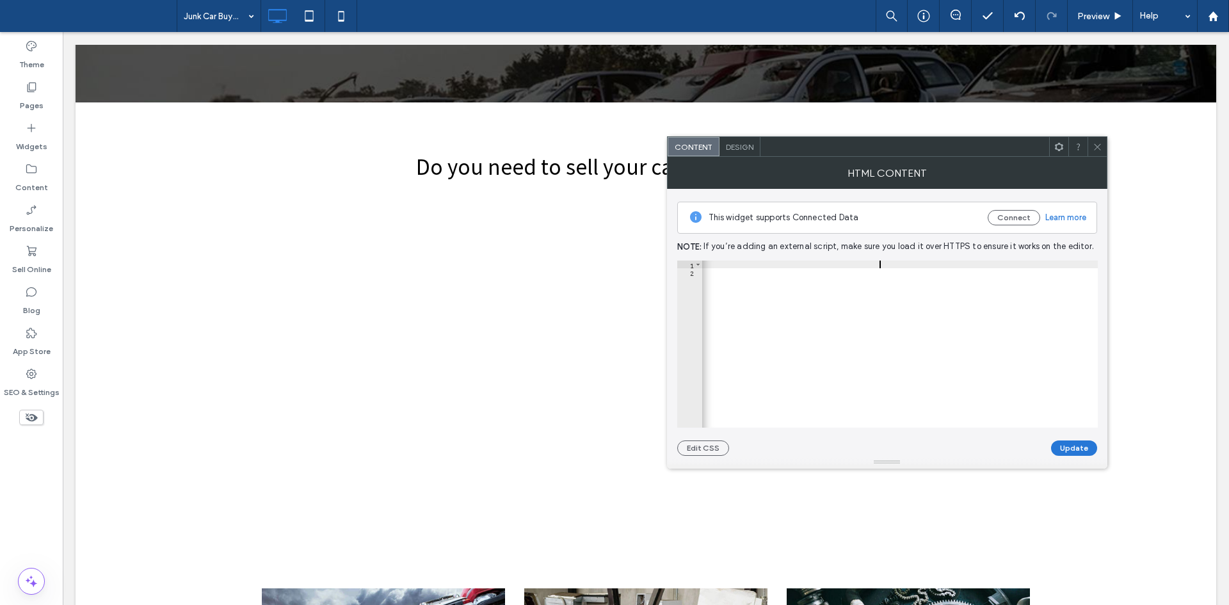
type textarea "**********"
click at [1075, 442] on button "Update" at bounding box center [1074, 448] width 46 height 15
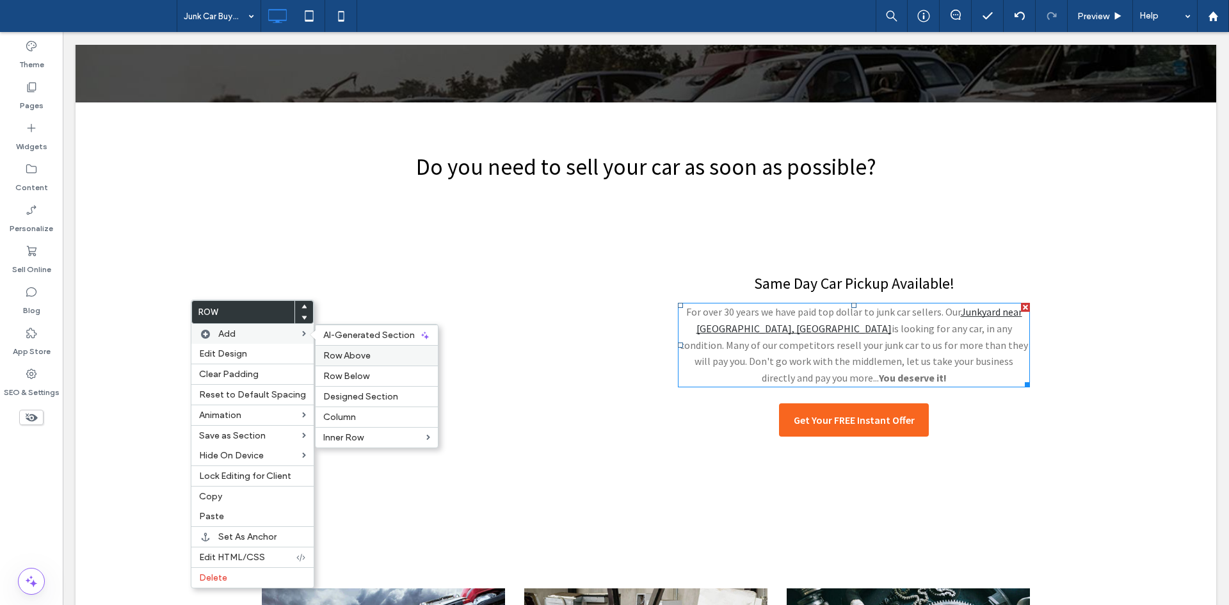
click at [336, 358] on span "Row Above" at bounding box center [346, 355] width 47 height 11
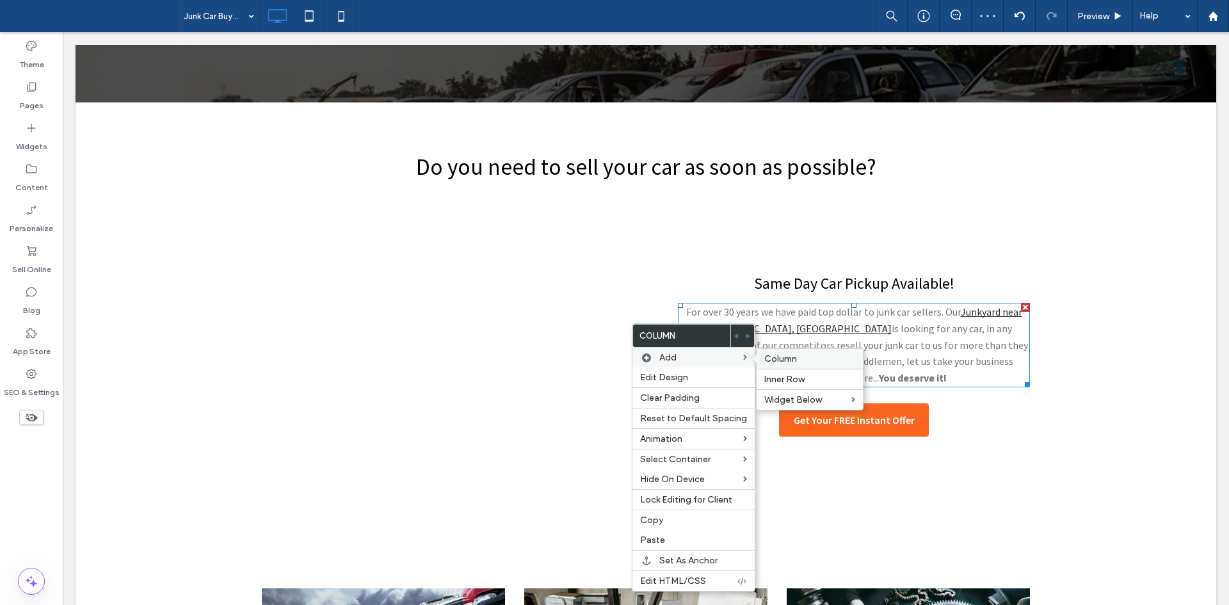
click at [791, 353] on div "Column" at bounding box center [810, 358] width 106 height 20
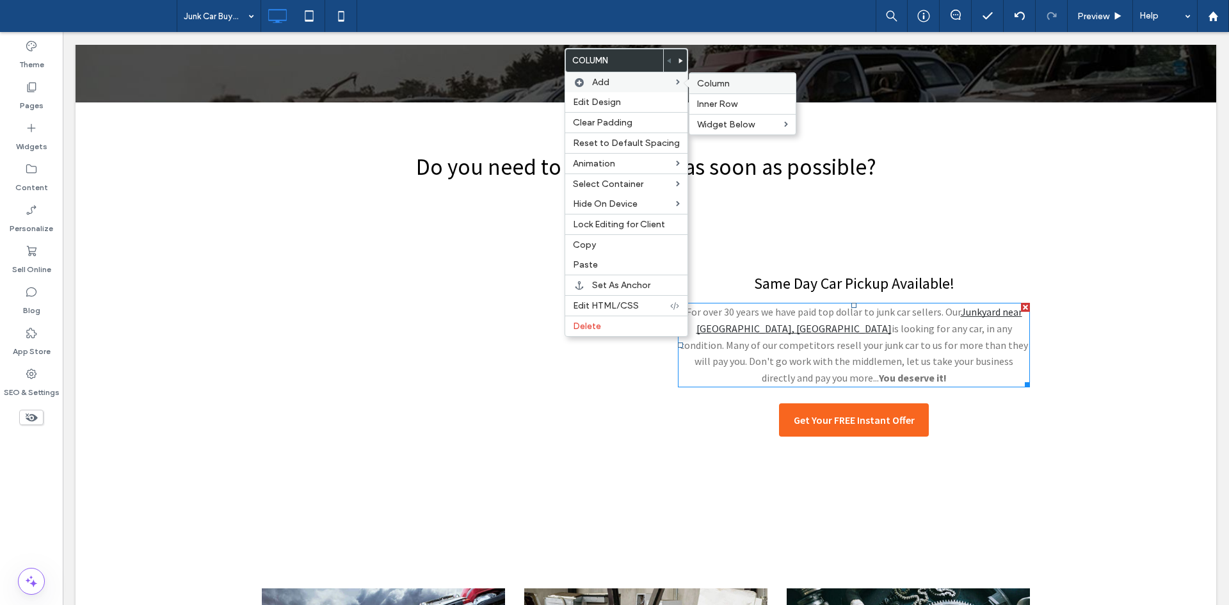
click at [708, 86] on span "Column" at bounding box center [713, 83] width 33 height 11
click at [702, 85] on span "Column" at bounding box center [713, 83] width 33 height 11
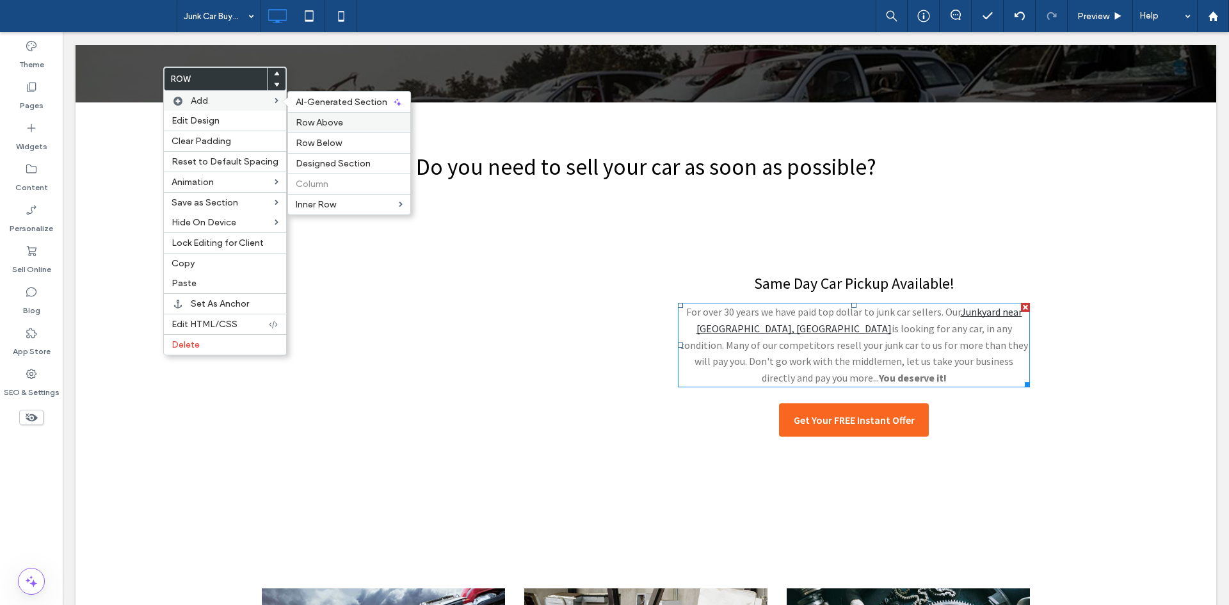
click at [310, 122] on span "Row Above" at bounding box center [319, 122] width 47 height 11
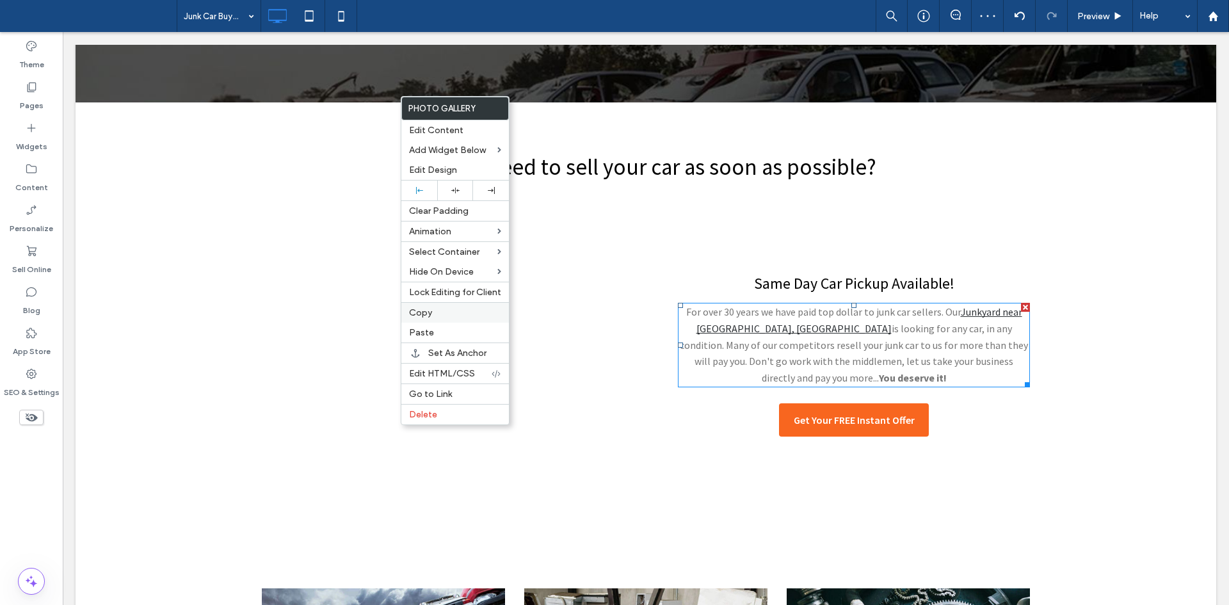
click at [429, 308] on span "Copy" at bounding box center [420, 312] width 23 height 11
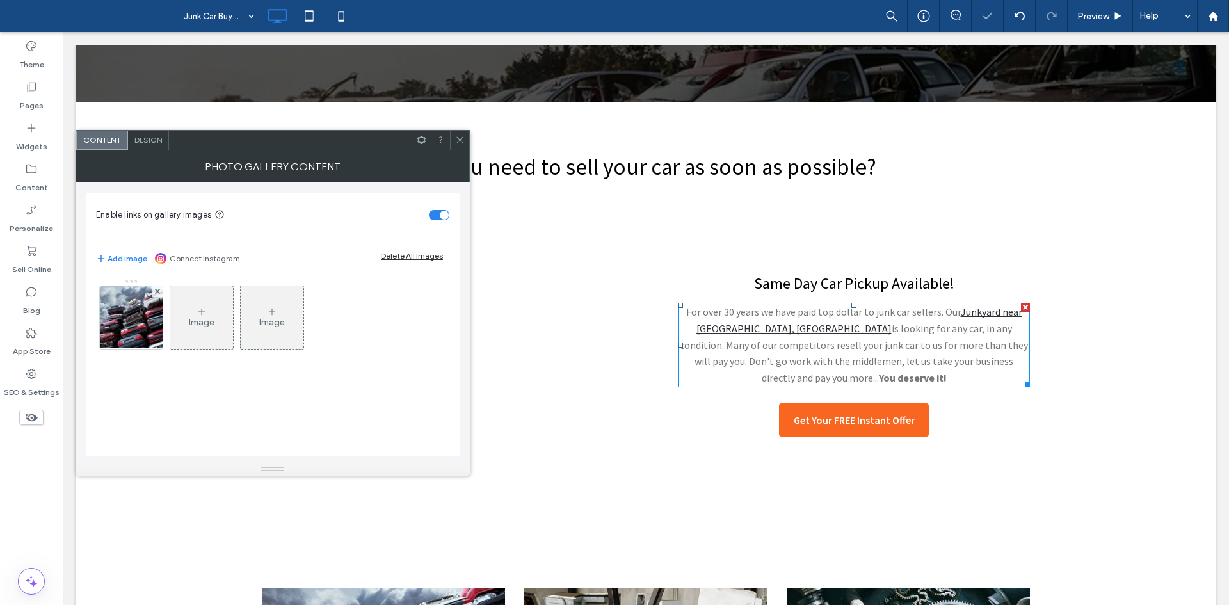
click at [134, 139] on span "Design" at bounding box center [148, 140] width 28 height 10
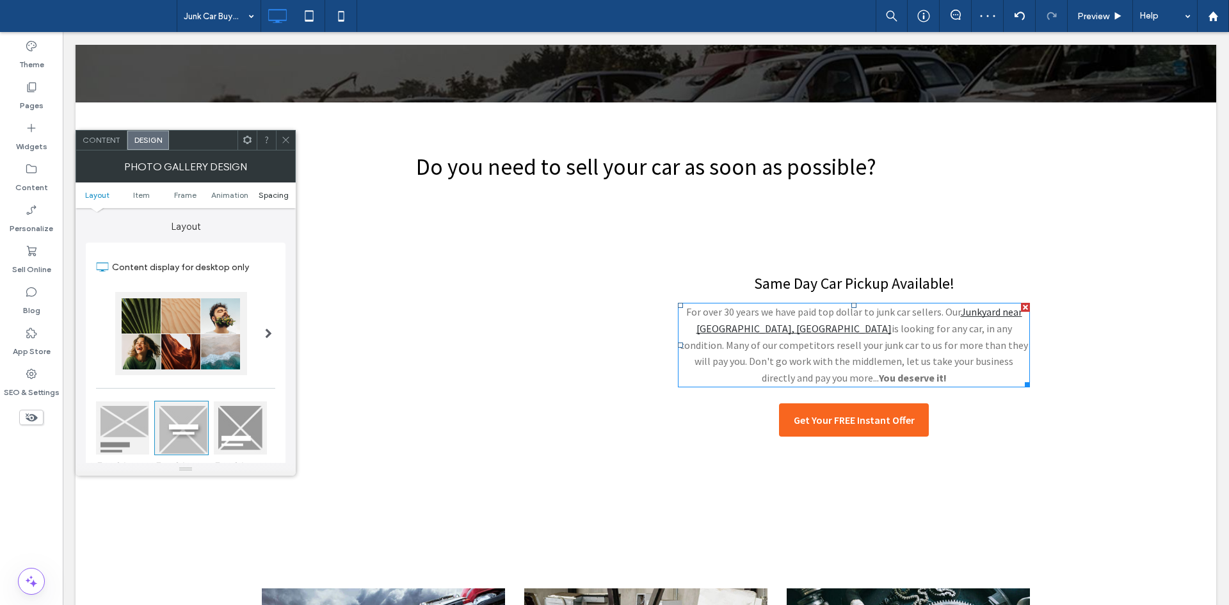
click at [277, 190] on span "Spacing" at bounding box center [274, 195] width 30 height 10
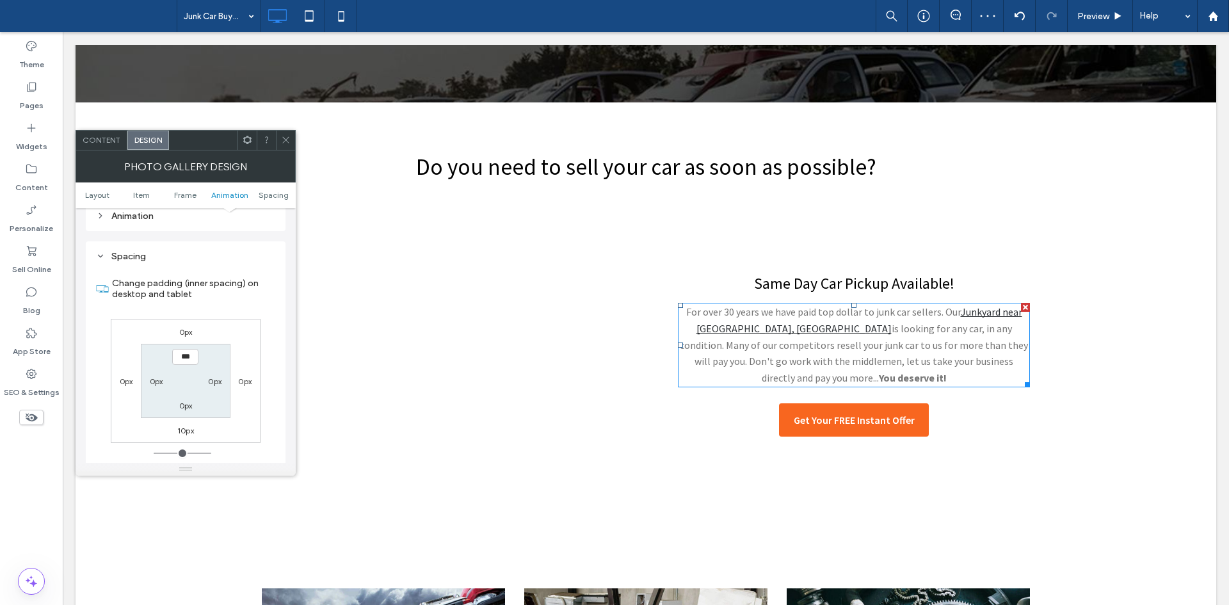
scroll to position [644, 0]
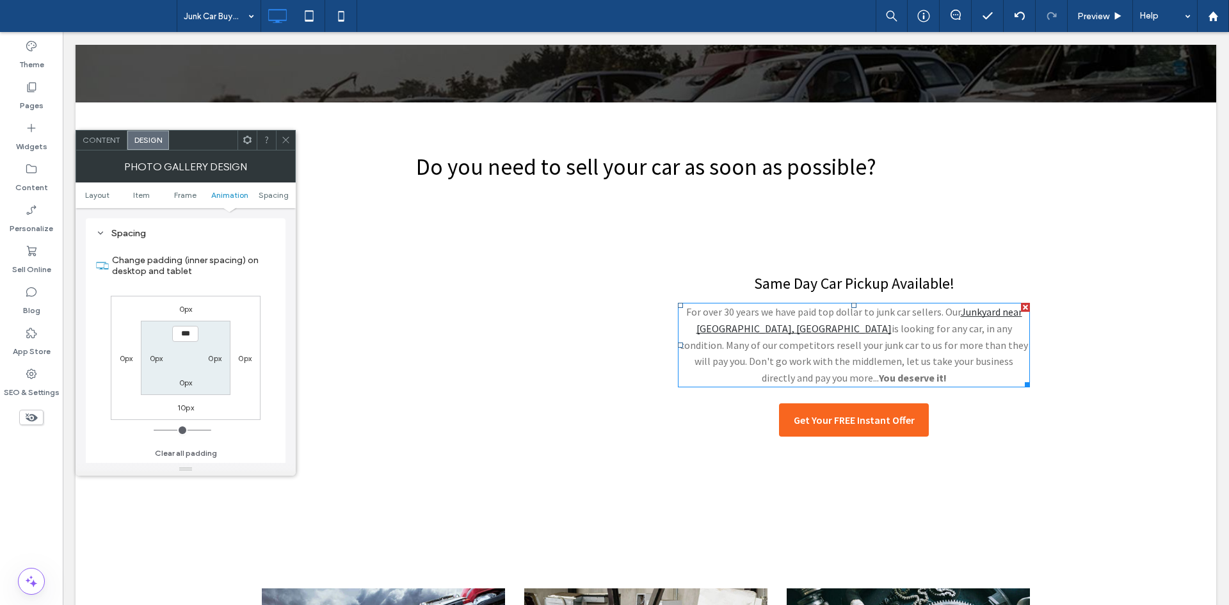
click at [188, 411] on label "10px" at bounding box center [185, 408] width 17 height 10
type input "**"
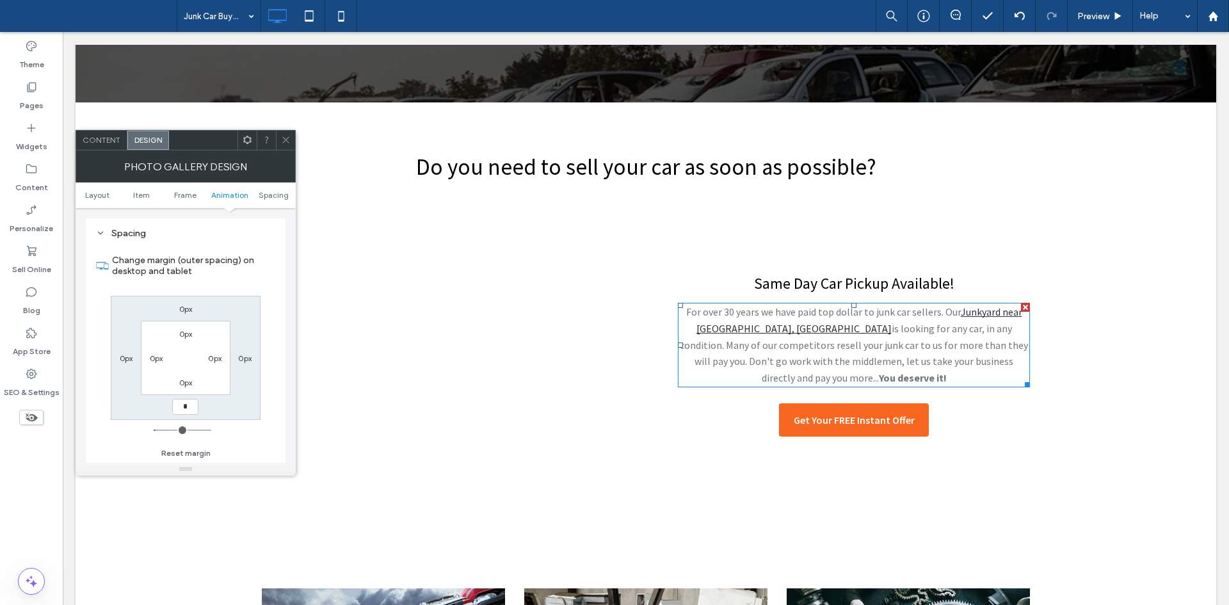
type input "*"
type input "***"
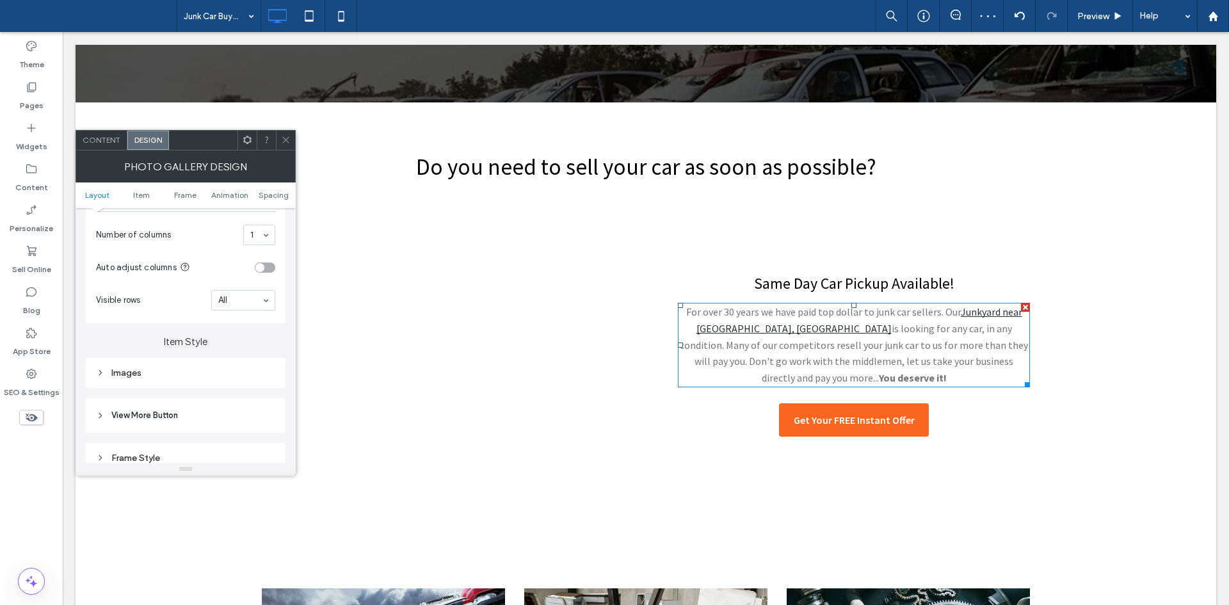
scroll to position [338, 0]
click at [110, 138] on span "Content" at bounding box center [102, 140] width 38 height 10
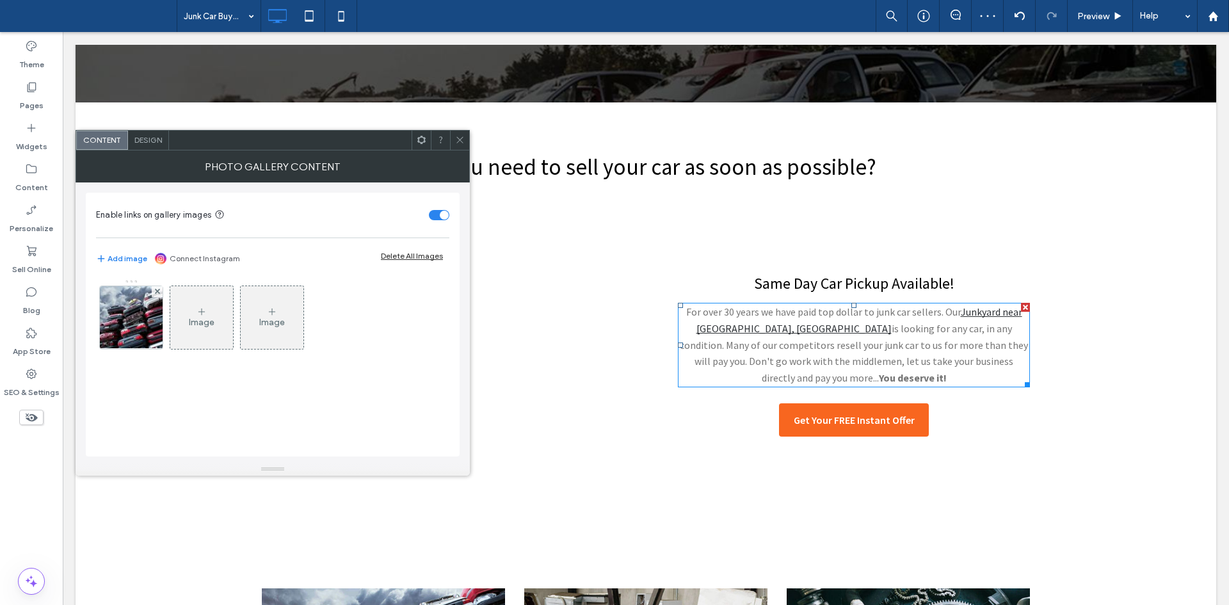
drag, startPoint x: 412, startPoint y: 245, endPoint x: 431, endPoint y: 257, distance: 22.2
click at [431, 257] on div "Add image Connect Instagram Delete All Images" at bounding box center [272, 259] width 353 height 28
click at [431, 257] on div "Delete All Images" at bounding box center [412, 256] width 62 height 10
click at [152, 314] on div "Image" at bounding box center [131, 318] width 63 height 60
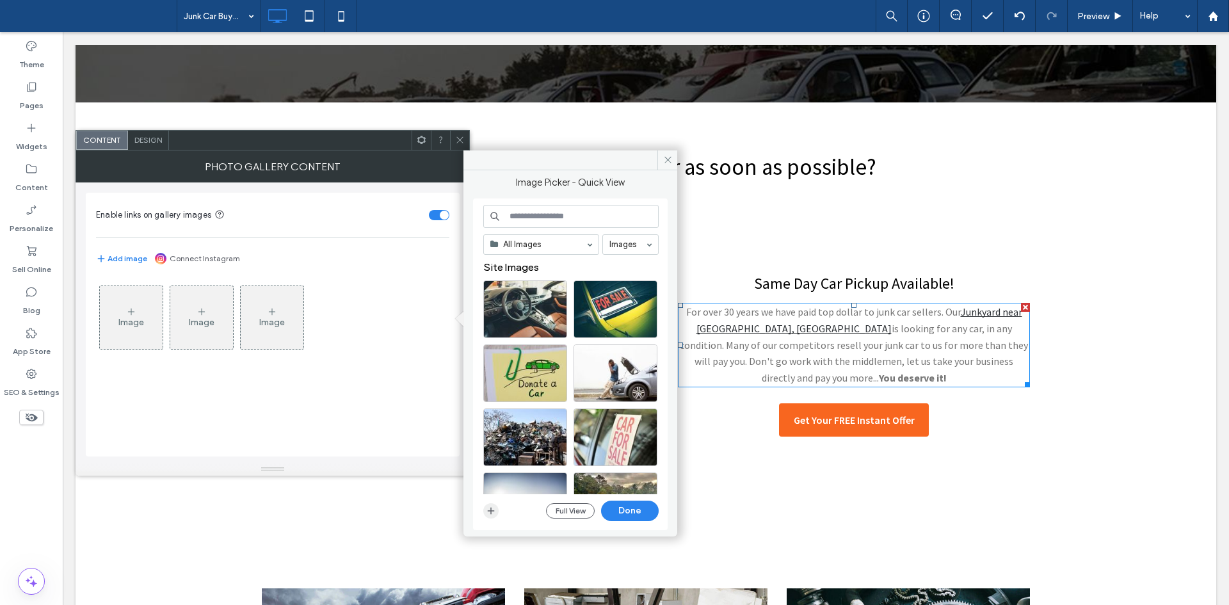
click at [493, 507] on icon "button" at bounding box center [491, 511] width 10 height 10
